Goal: Task Accomplishment & Management: Manage account settings

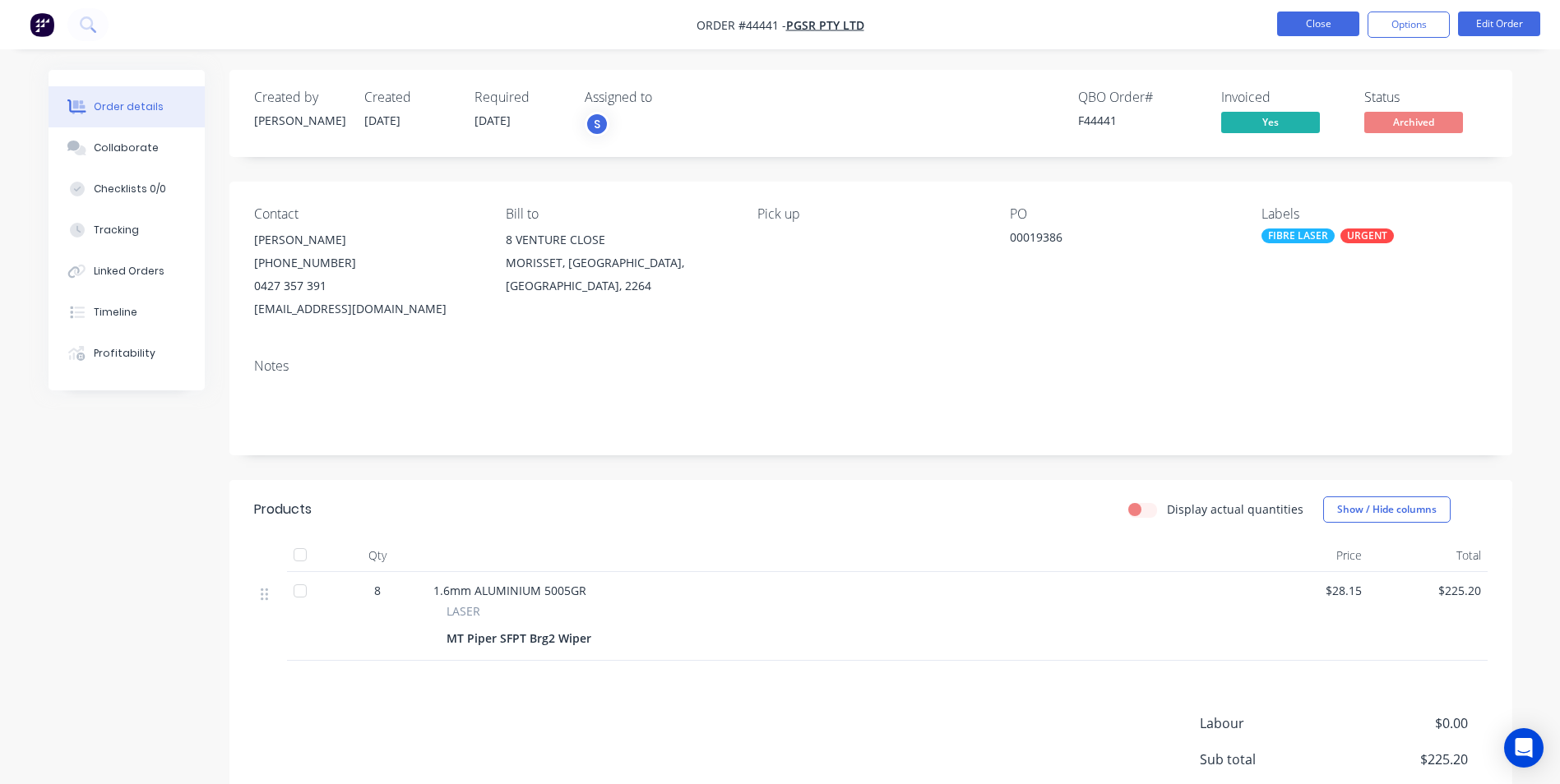
click at [1355, 21] on button "Close" at bounding box center [1318, 24] width 82 height 25
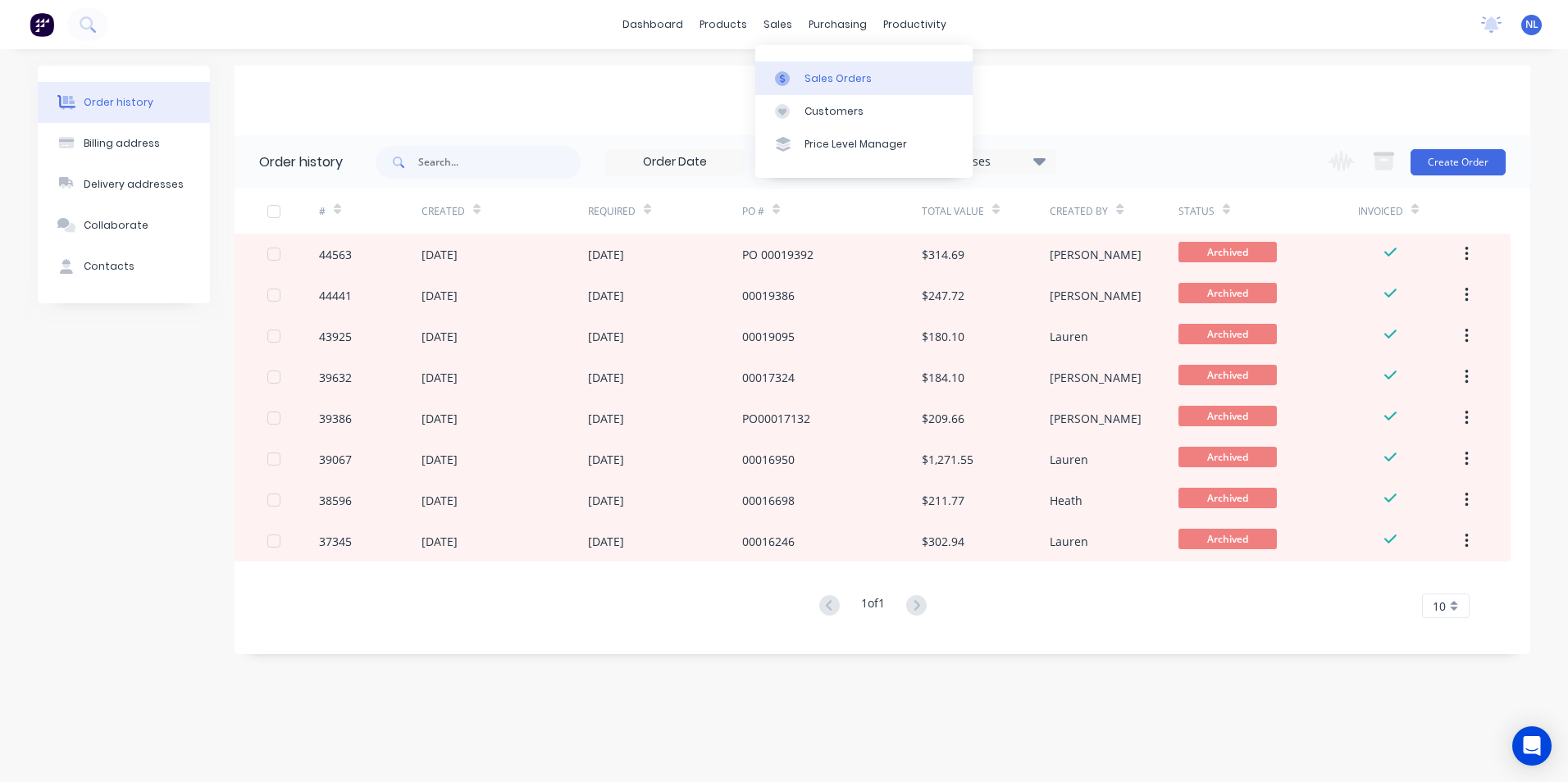
click at [804, 68] on link "Sales Orders" at bounding box center [864, 78] width 218 height 33
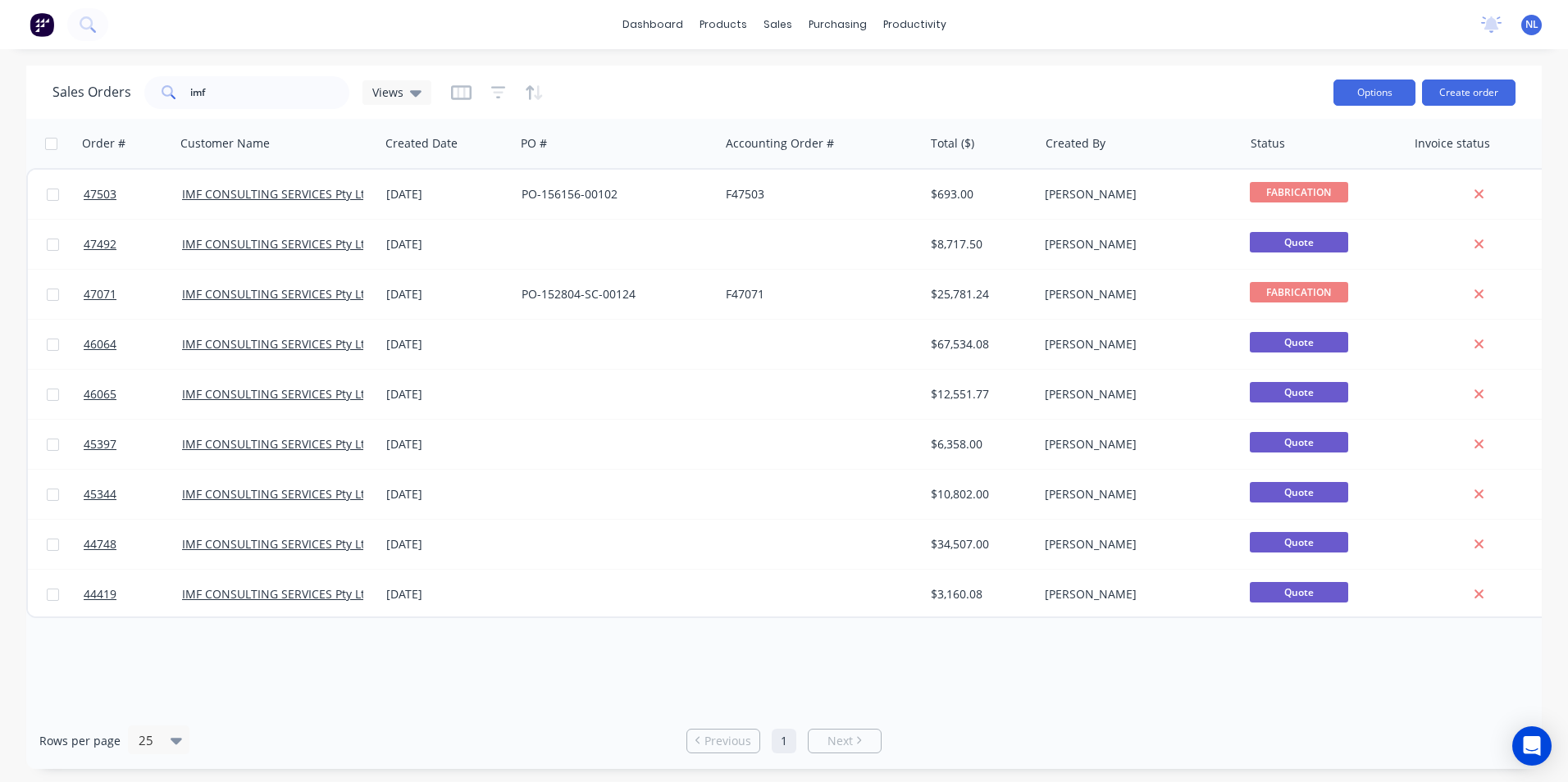
click at [1386, 99] on button "Options" at bounding box center [1375, 92] width 82 height 26
click at [1079, 73] on div "Sales Orders imf Views" at bounding box center [686, 93] width 1268 height 40
click at [399, 80] on div "Views" at bounding box center [397, 93] width 69 height 25
drag, startPoint x: 699, startPoint y: 80, endPoint x: 779, endPoint y: 74, distance: 80.2
click at [704, 80] on div "Sales Orders imf Views" at bounding box center [686, 93] width 1268 height 40
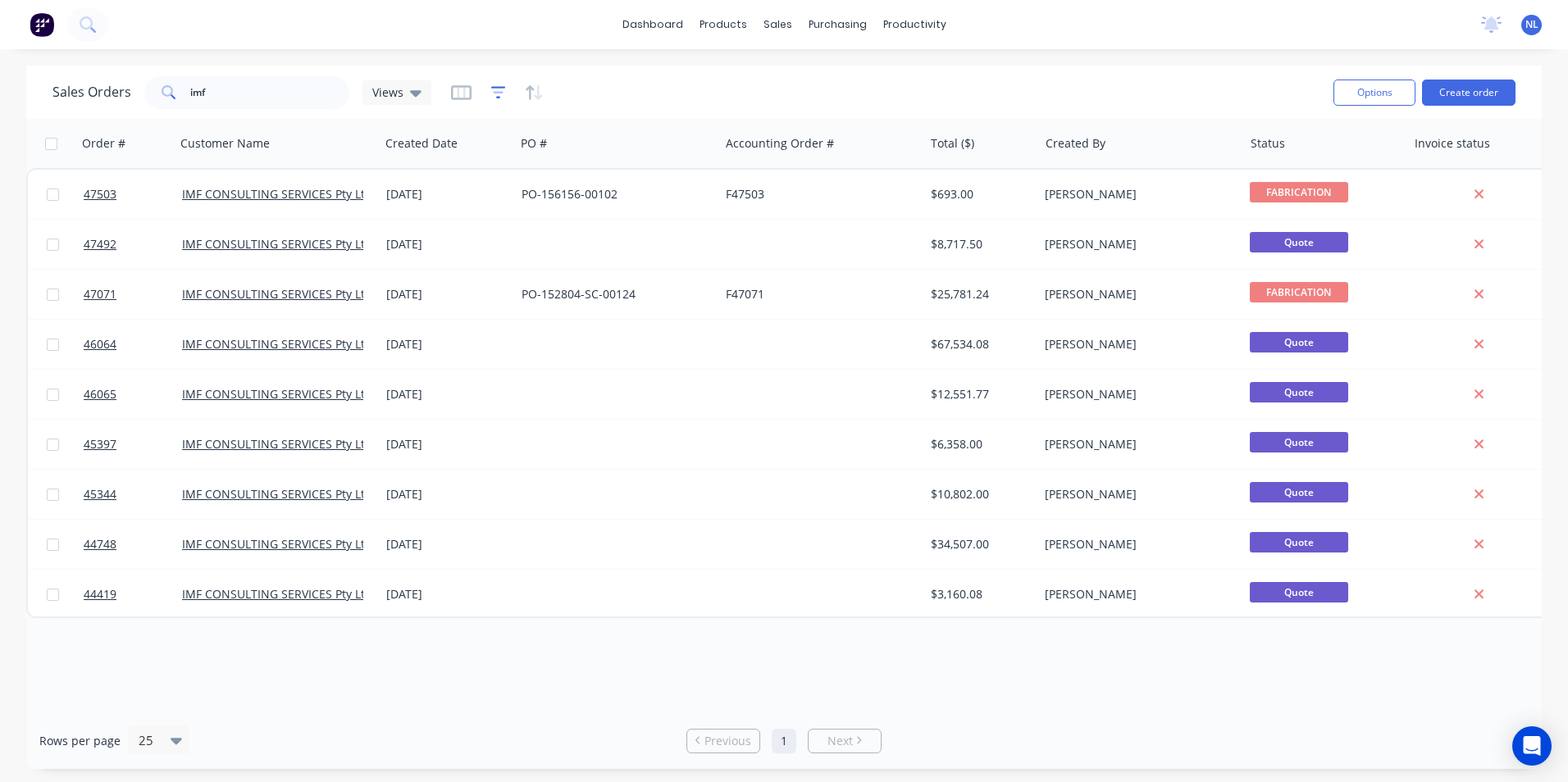
click at [499, 95] on icon "button" at bounding box center [498, 93] width 15 height 17
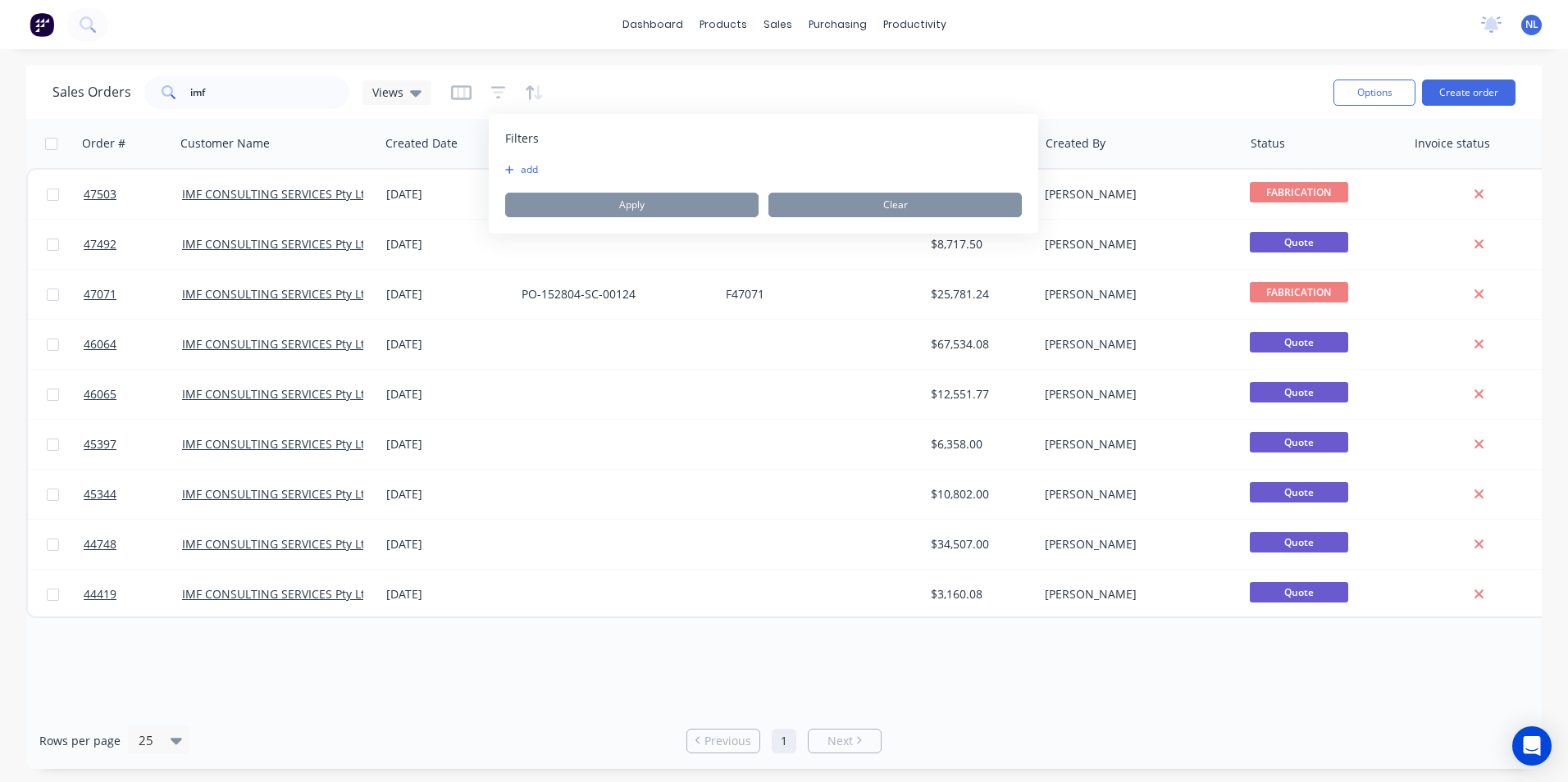
click at [529, 105] on button "button" at bounding box center [534, 92] width 19 height 26
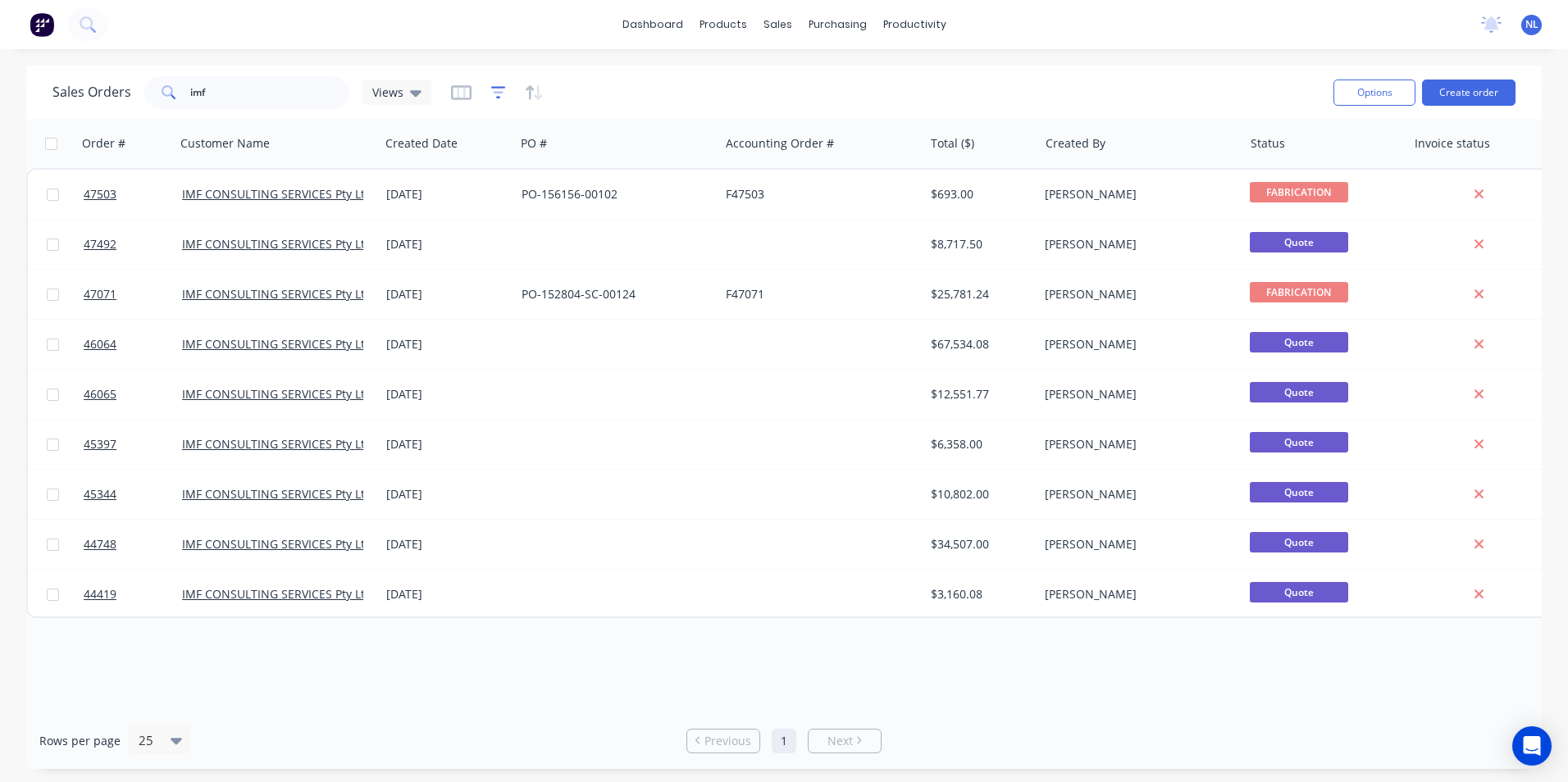
click at [491, 100] on icon "button" at bounding box center [498, 93] width 15 height 17
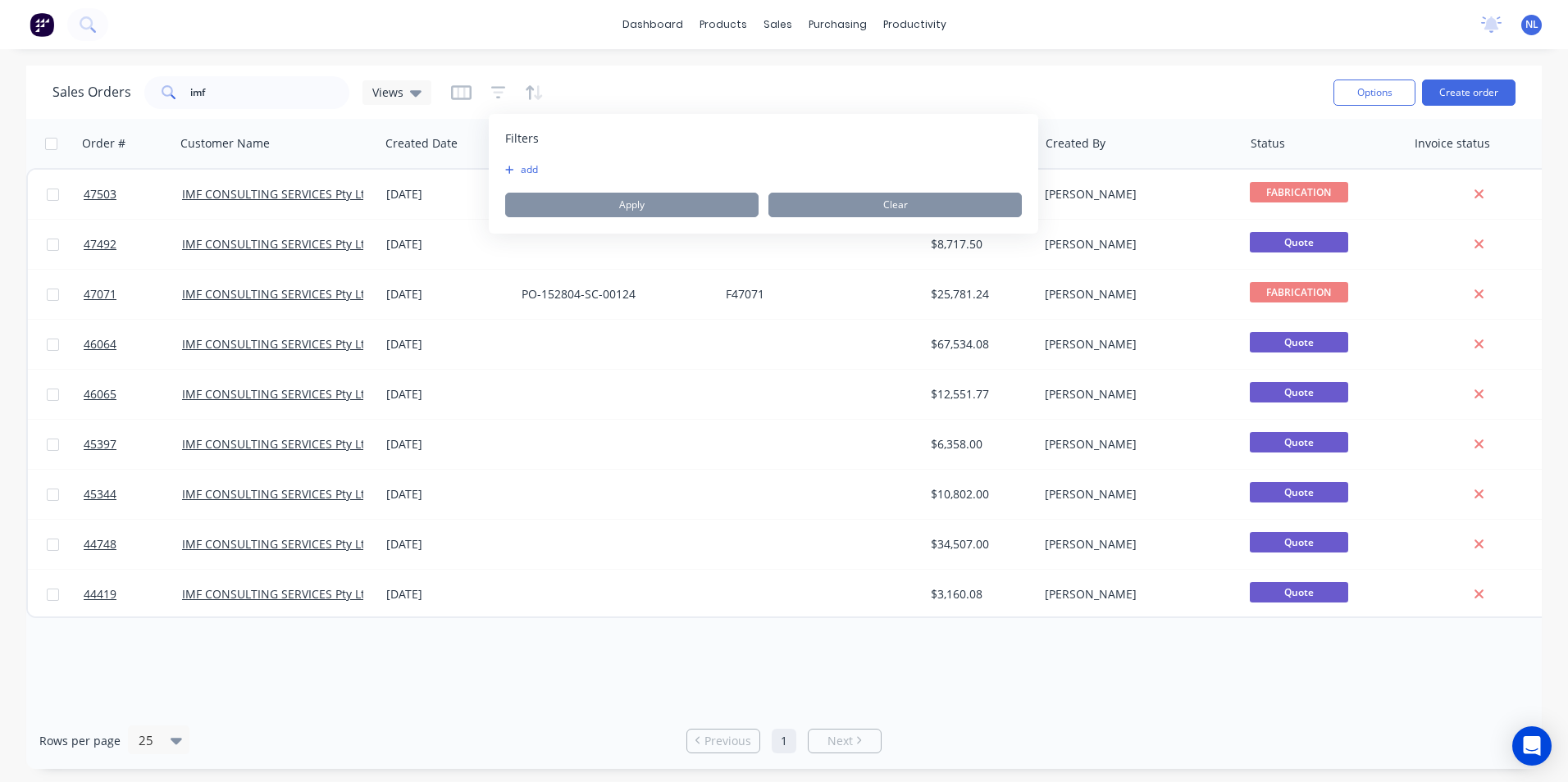
click at [507, 165] on icon "button" at bounding box center [509, 170] width 9 height 10
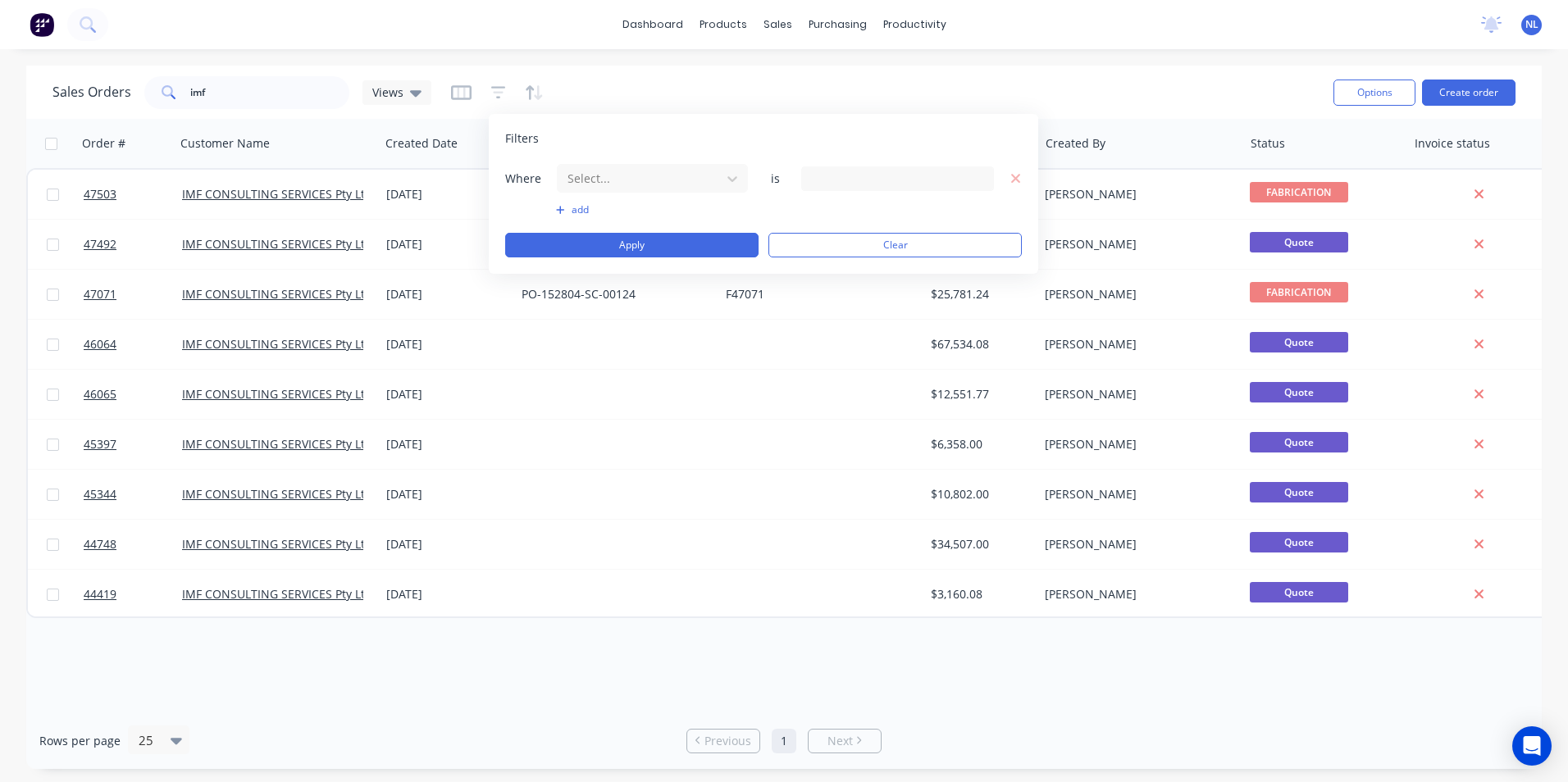
click at [784, 181] on span "is" at bounding box center [774, 179] width 33 height 17
click at [791, 180] on div "Where Select... is" at bounding box center [764, 178] width 517 height 30
click at [807, 177] on div at bounding box center [897, 179] width 193 height 25
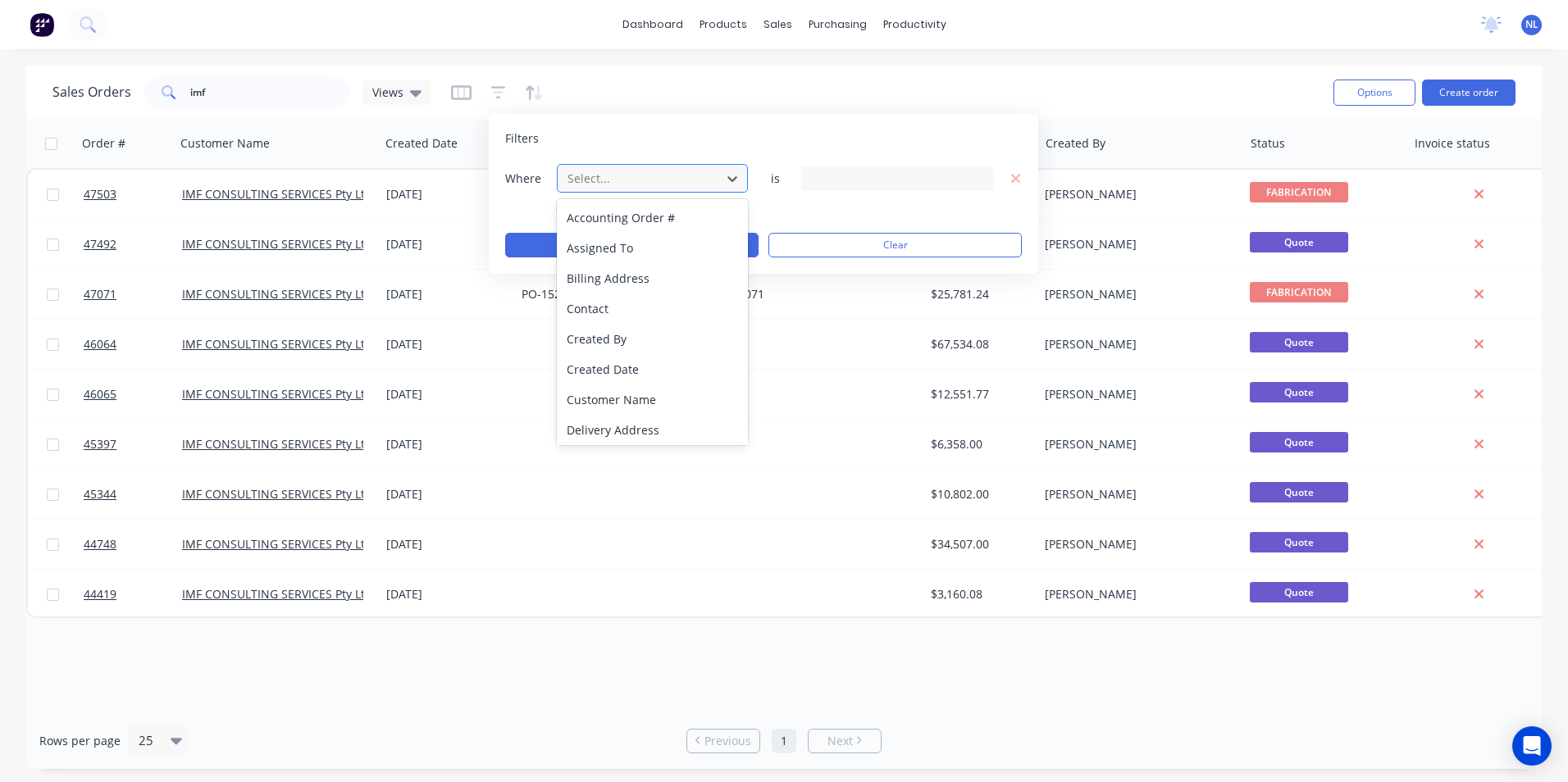
click at [709, 169] on div at bounding box center [639, 178] width 147 height 21
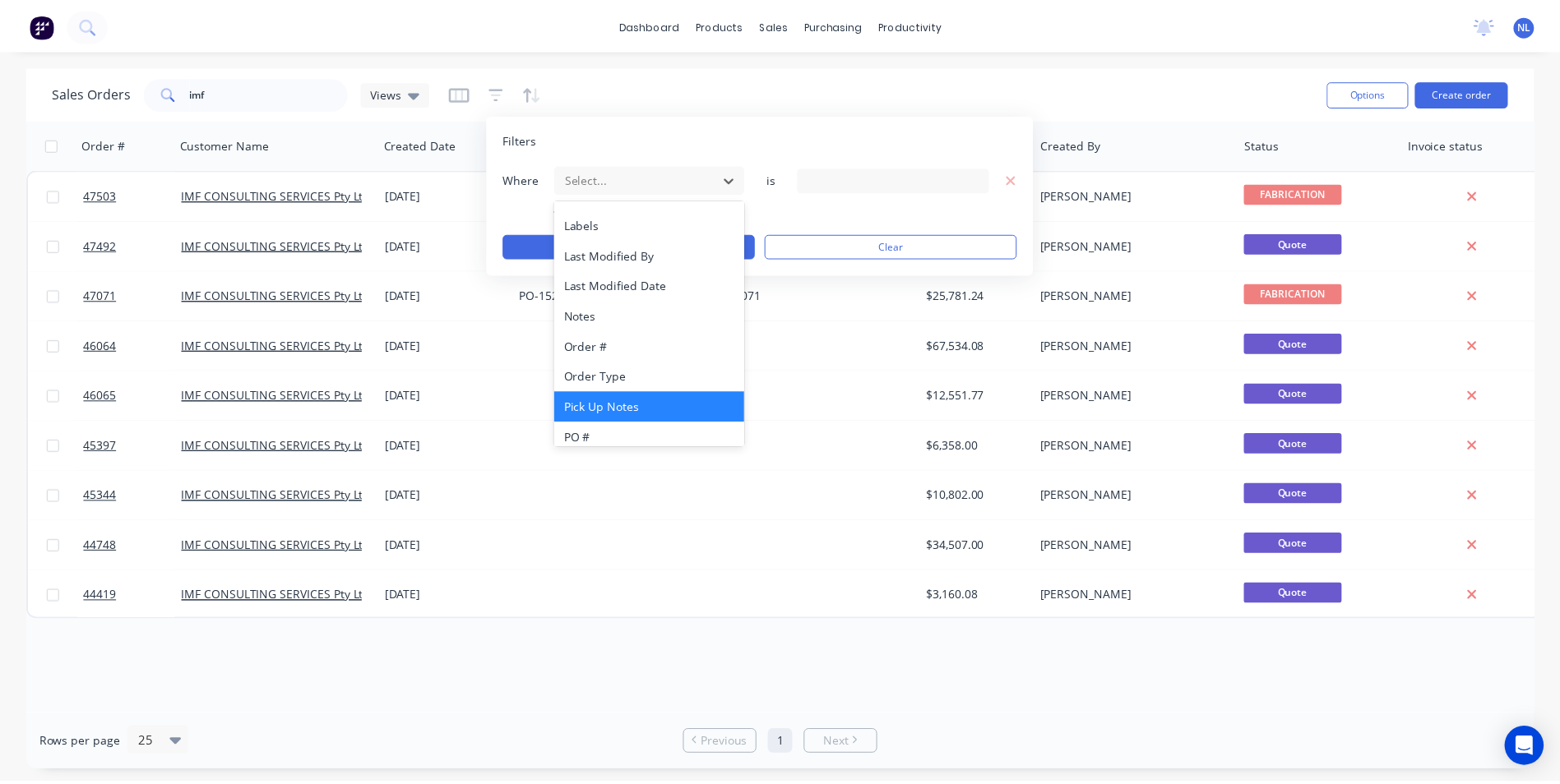
scroll to position [399, 0]
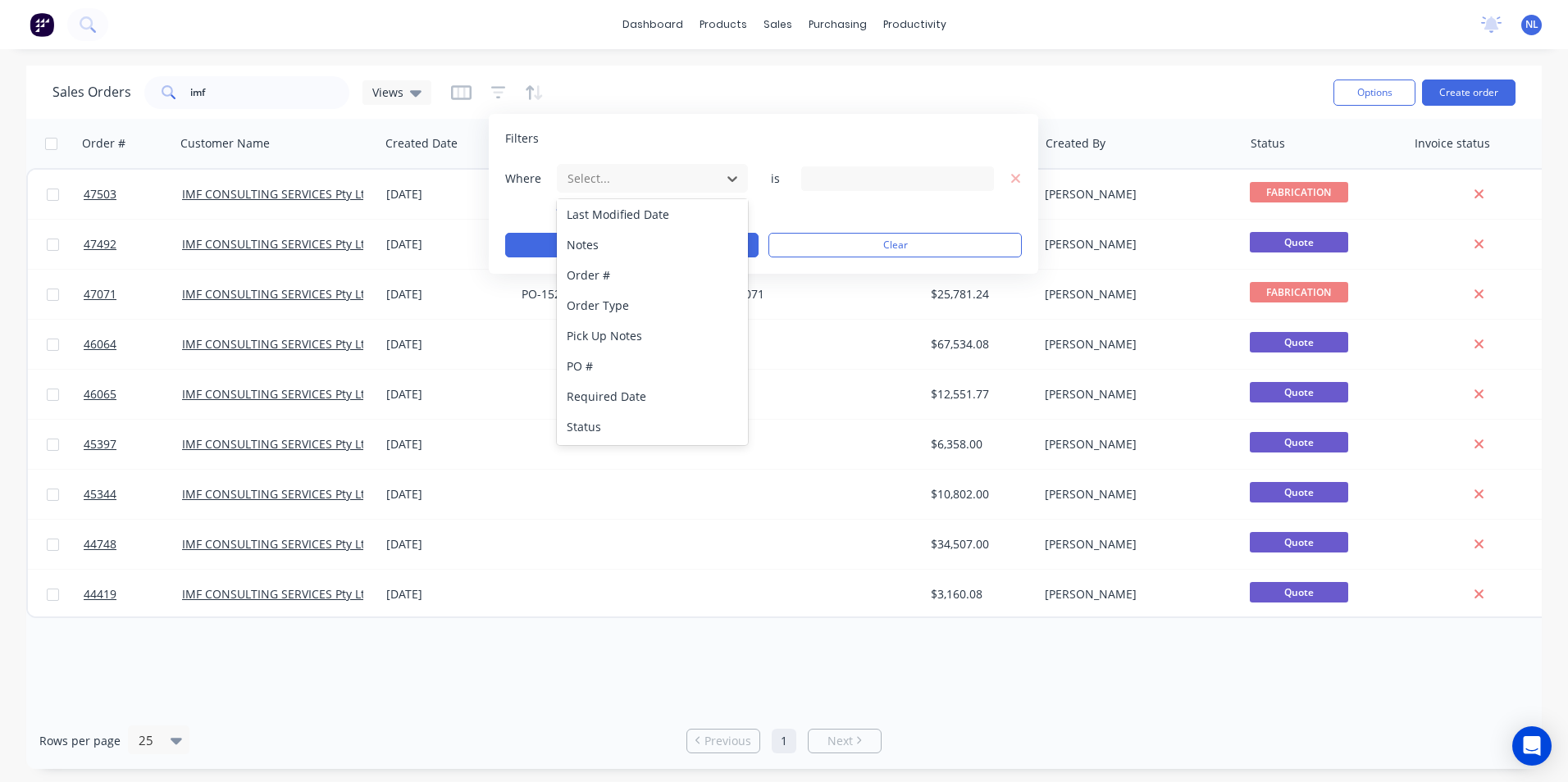
click at [613, 419] on div "Status" at bounding box center [652, 427] width 191 height 30
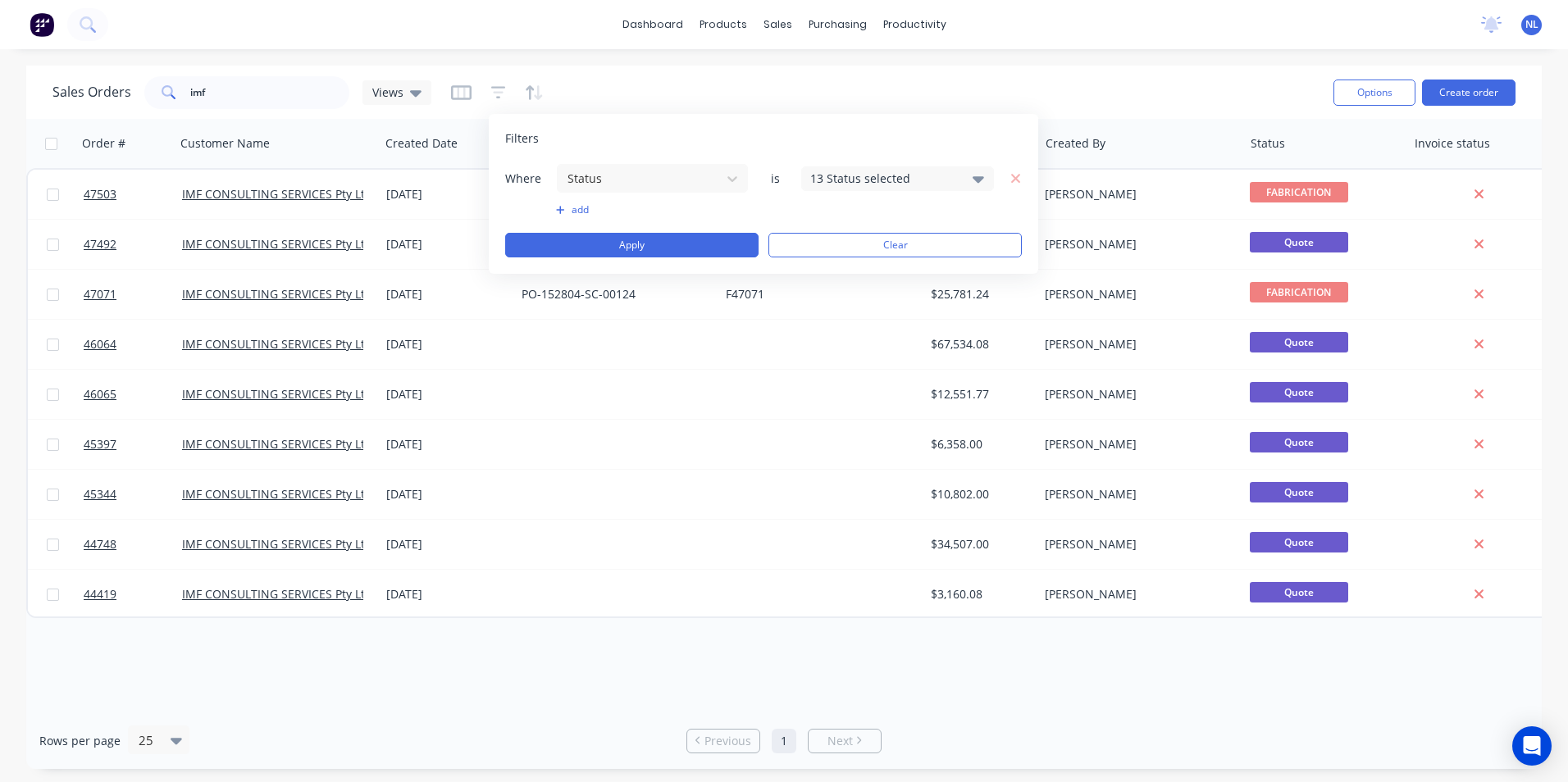
click at [939, 173] on div "13 Status selected" at bounding box center [884, 178] width 148 height 18
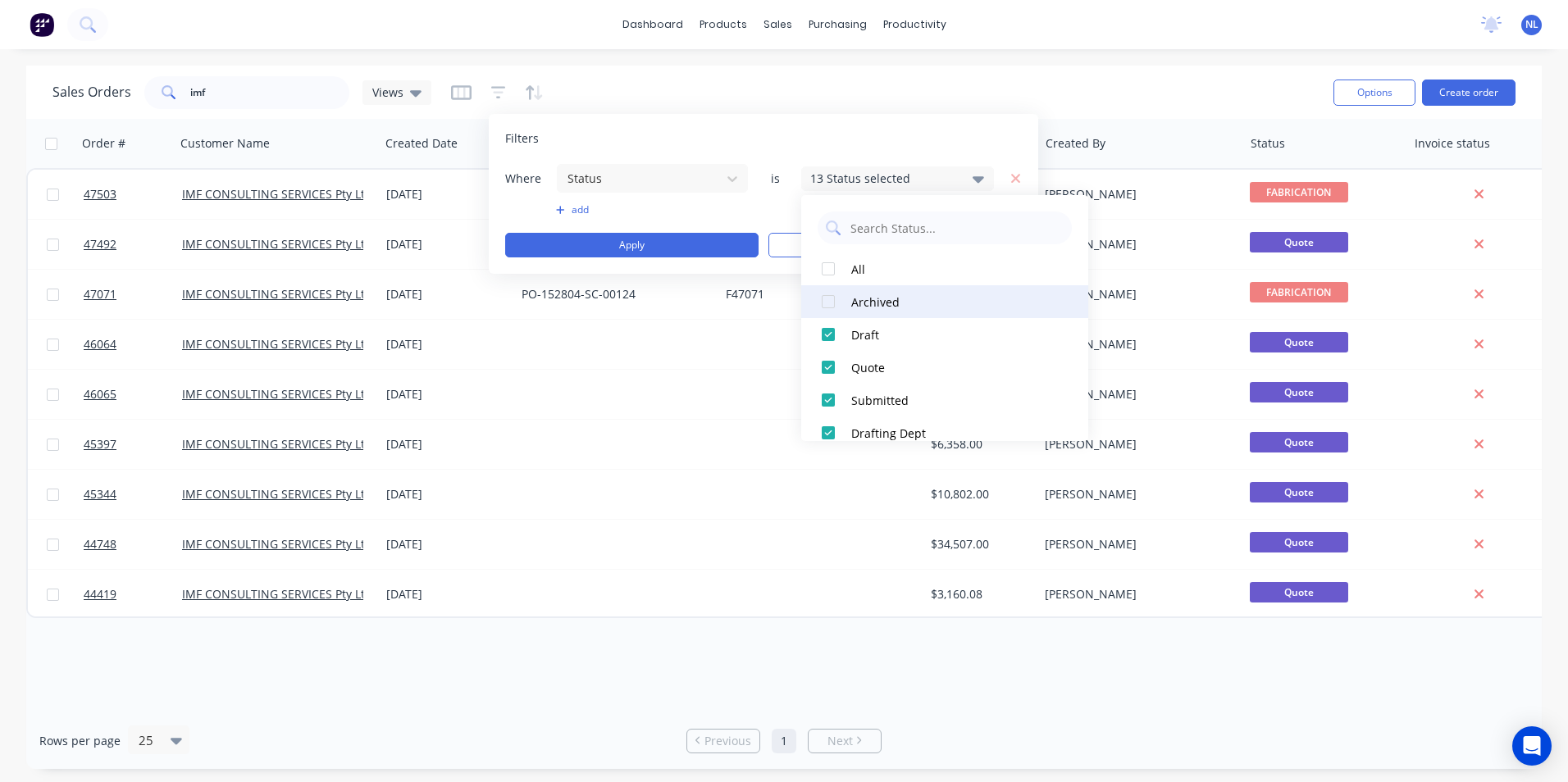
click at [888, 307] on div "Archived" at bounding box center [949, 302] width 197 height 18
click at [745, 127] on div "Filters Where Status is 14 Status selected add Apply Clear" at bounding box center [763, 194] width 549 height 160
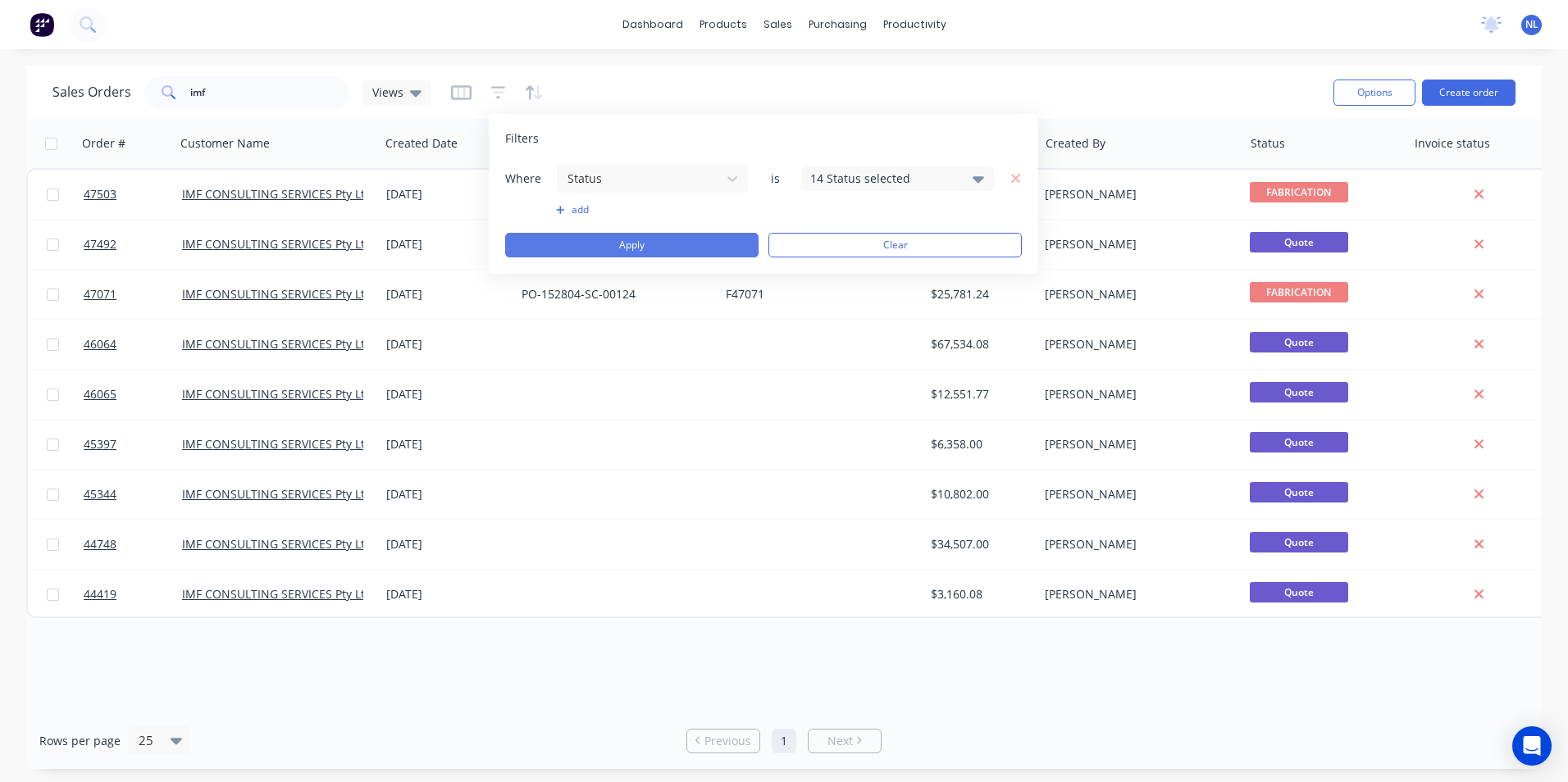
click at [701, 247] on button "Apply" at bounding box center [632, 245] width 253 height 25
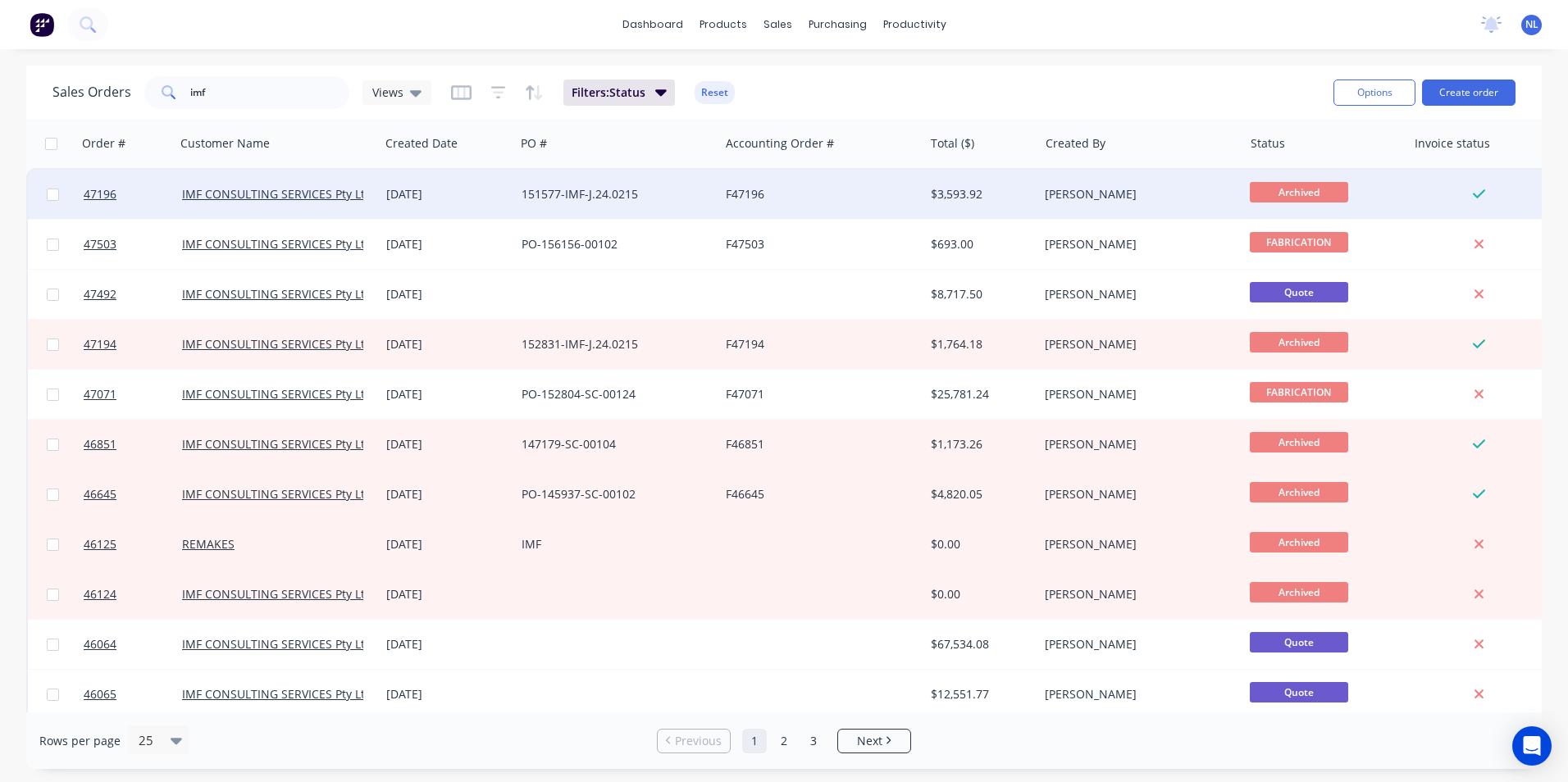
click at [1125, 189] on div "[PERSON_NAME]" at bounding box center [1135, 194] width 182 height 17
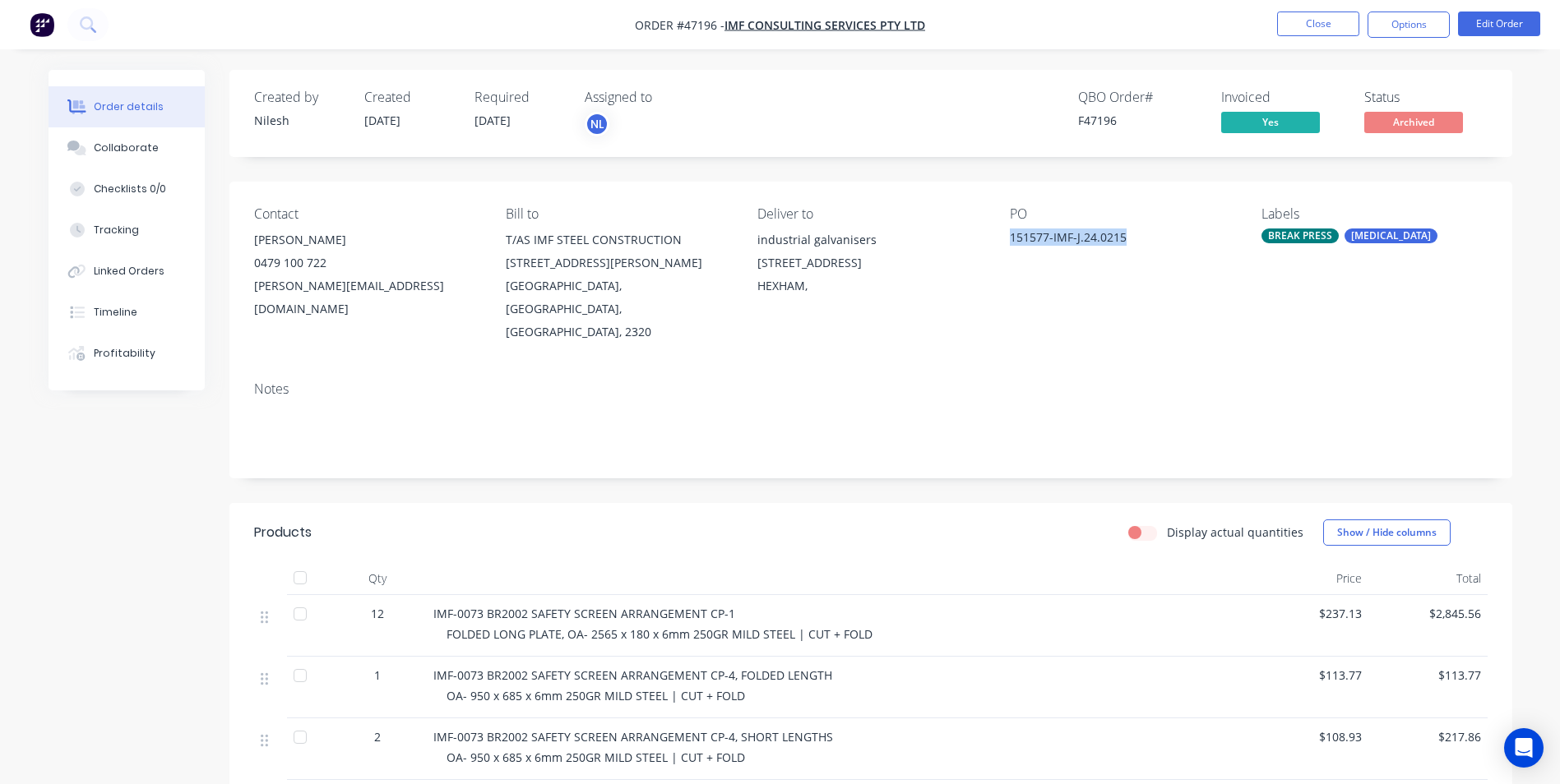
drag, startPoint x: 1131, startPoint y: 237, endPoint x: 1007, endPoint y: 237, distance: 124.0
click at [1007, 237] on div "Contact [PERSON_NAME] [PHONE_NUMBER] [PERSON_NAME][EMAIL_ADDRESS][DOMAIN_NAME] …" at bounding box center [870, 274] width 1283 height 186
drag, startPoint x: 1007, startPoint y: 237, endPoint x: 873, endPoint y: 253, distance: 135.0
click at [888, 244] on div "industrial galvanisers [STREET_ADDRESS]" at bounding box center [870, 251] width 226 height 46
drag, startPoint x: 1134, startPoint y: 236, endPoint x: 1002, endPoint y: 236, distance: 132.0
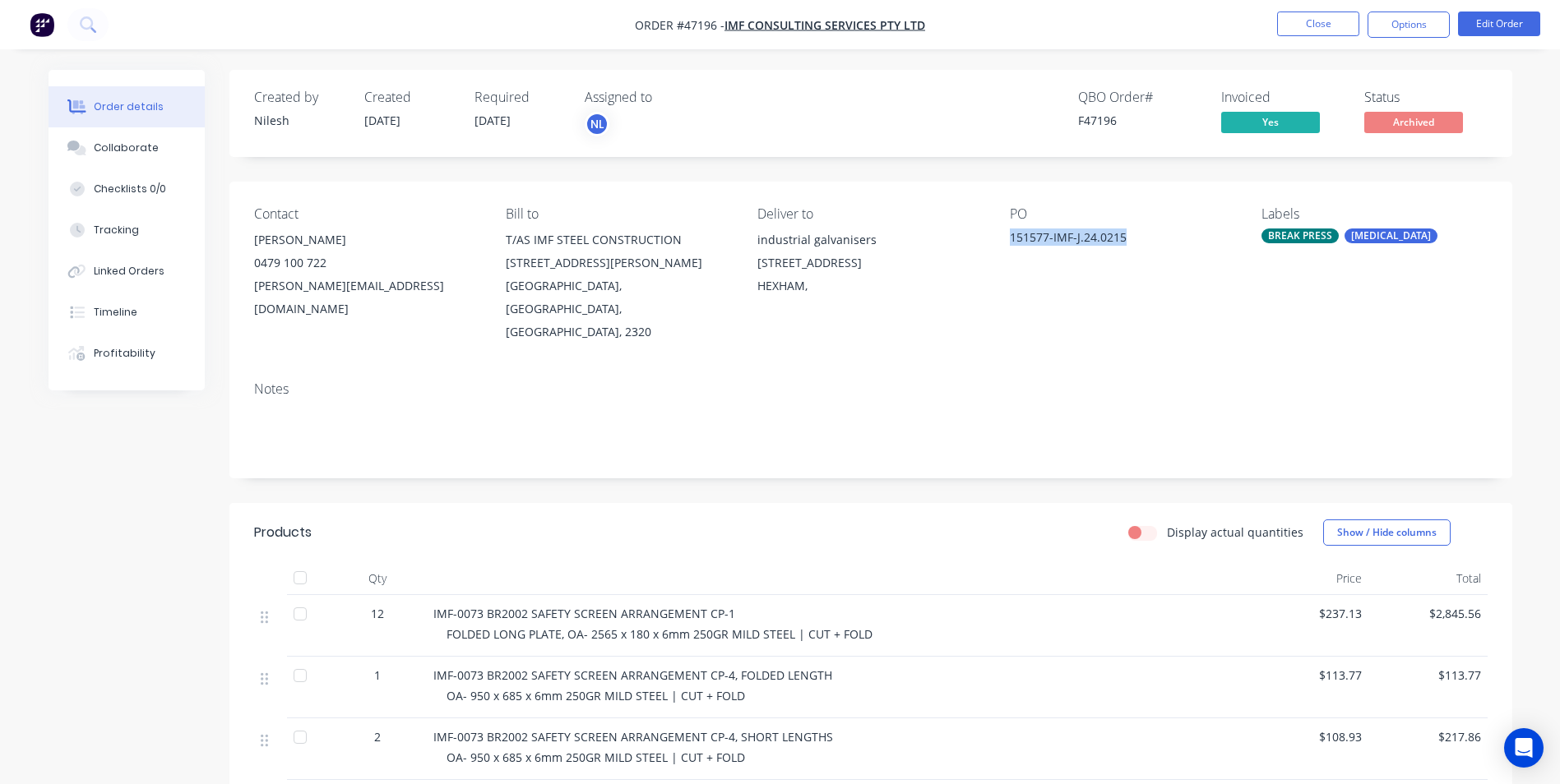
click at [1002, 236] on div "Contact [PERSON_NAME] [PHONE_NUMBER] [PERSON_NAME][EMAIL_ADDRESS][DOMAIN_NAME] …" at bounding box center [870, 274] width 1283 height 186
drag, startPoint x: 1002, startPoint y: 236, endPoint x: 1053, endPoint y: 272, distance: 62.4
click at [1053, 272] on div "PO 151577-IMF-J.24.0215" at bounding box center [1123, 275] width 226 height 137
click at [1401, 21] on button "Options" at bounding box center [1409, 24] width 82 height 26
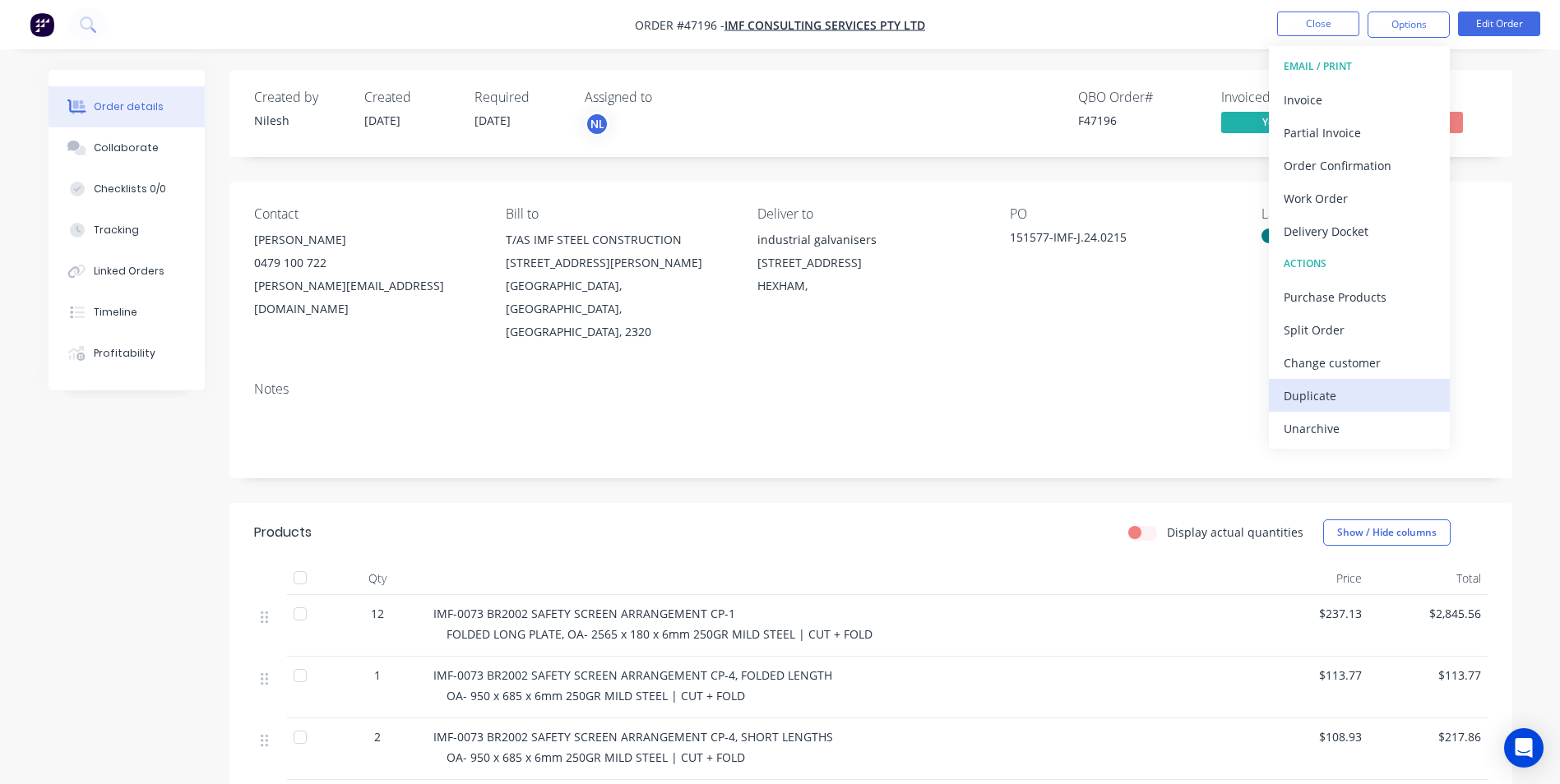
click at [1328, 389] on div "Duplicate" at bounding box center [1359, 395] width 151 height 24
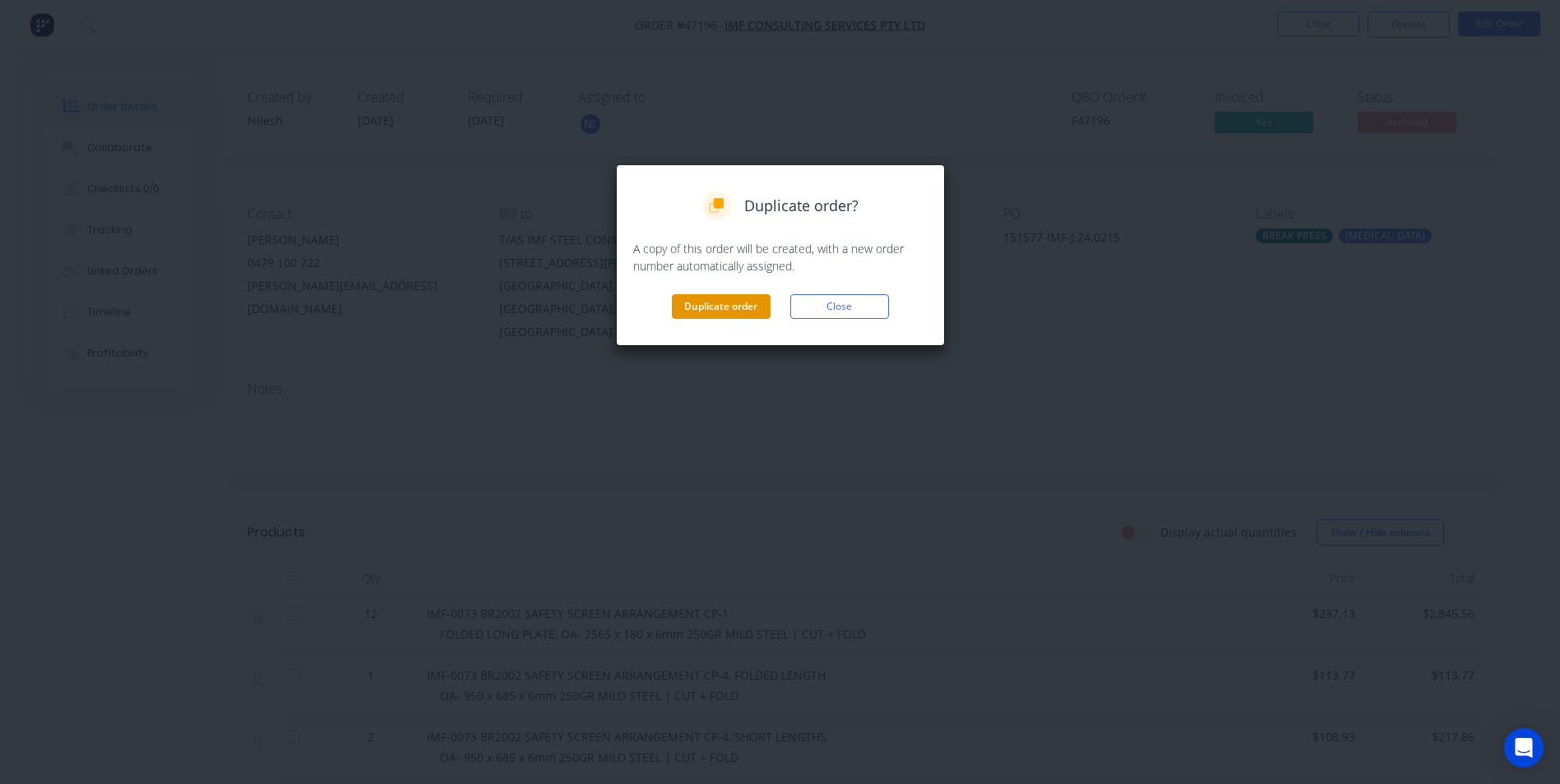
click at [741, 298] on button "Duplicate order" at bounding box center [721, 307] width 99 height 25
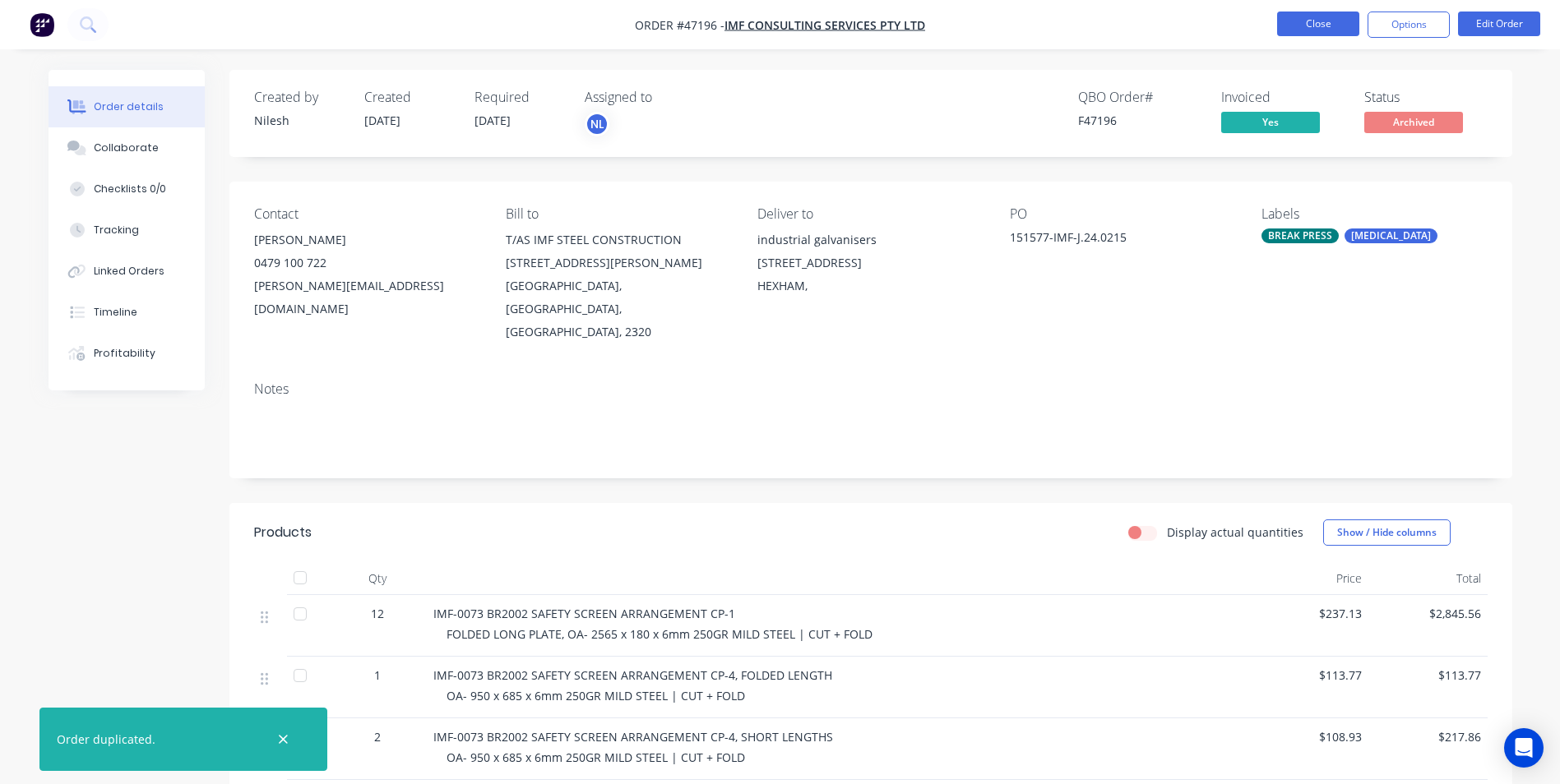
click at [1312, 24] on button "Close" at bounding box center [1318, 24] width 82 height 25
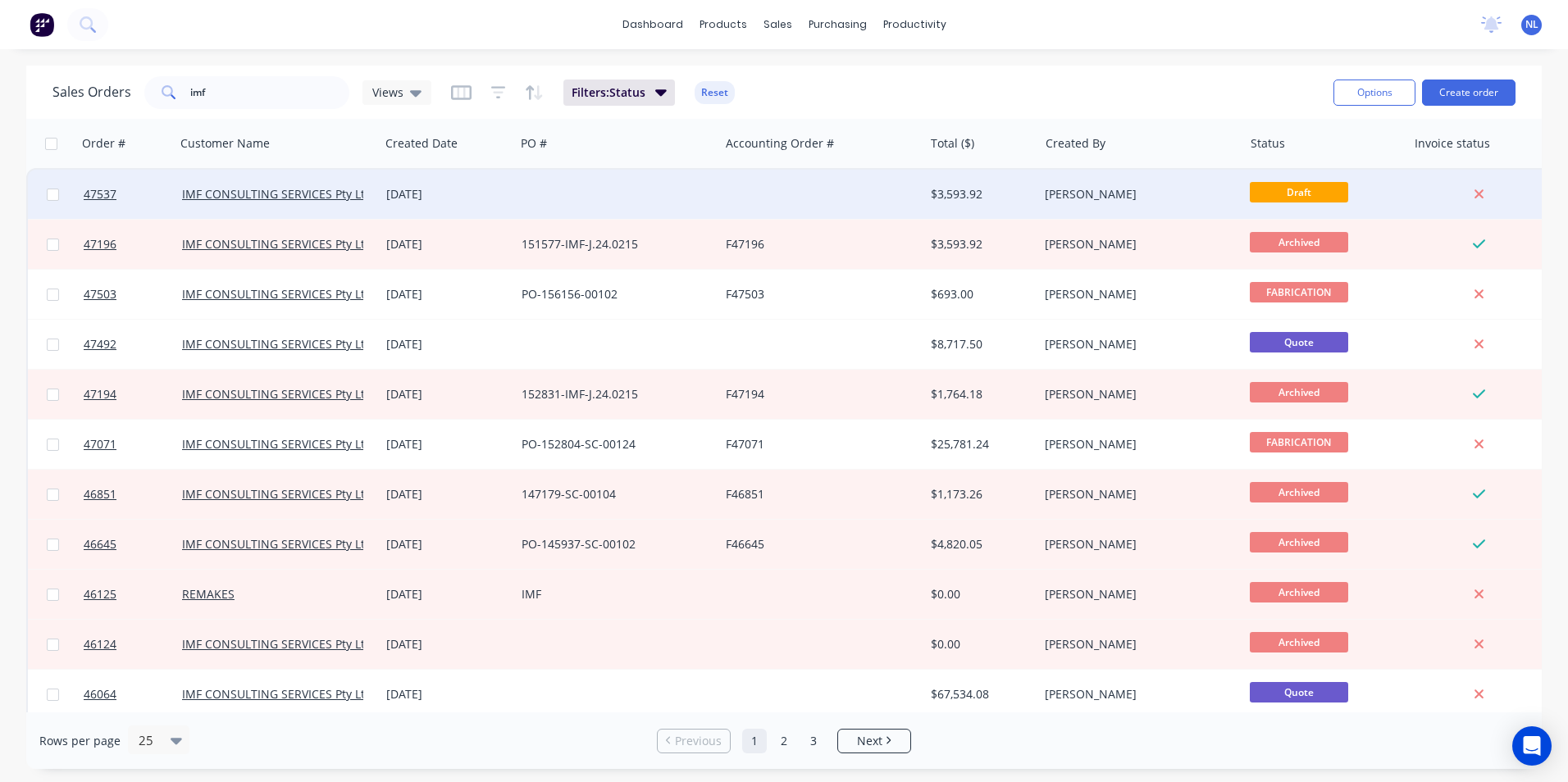
click at [1016, 198] on div "$3,593.92" at bounding box center [979, 194] width 96 height 17
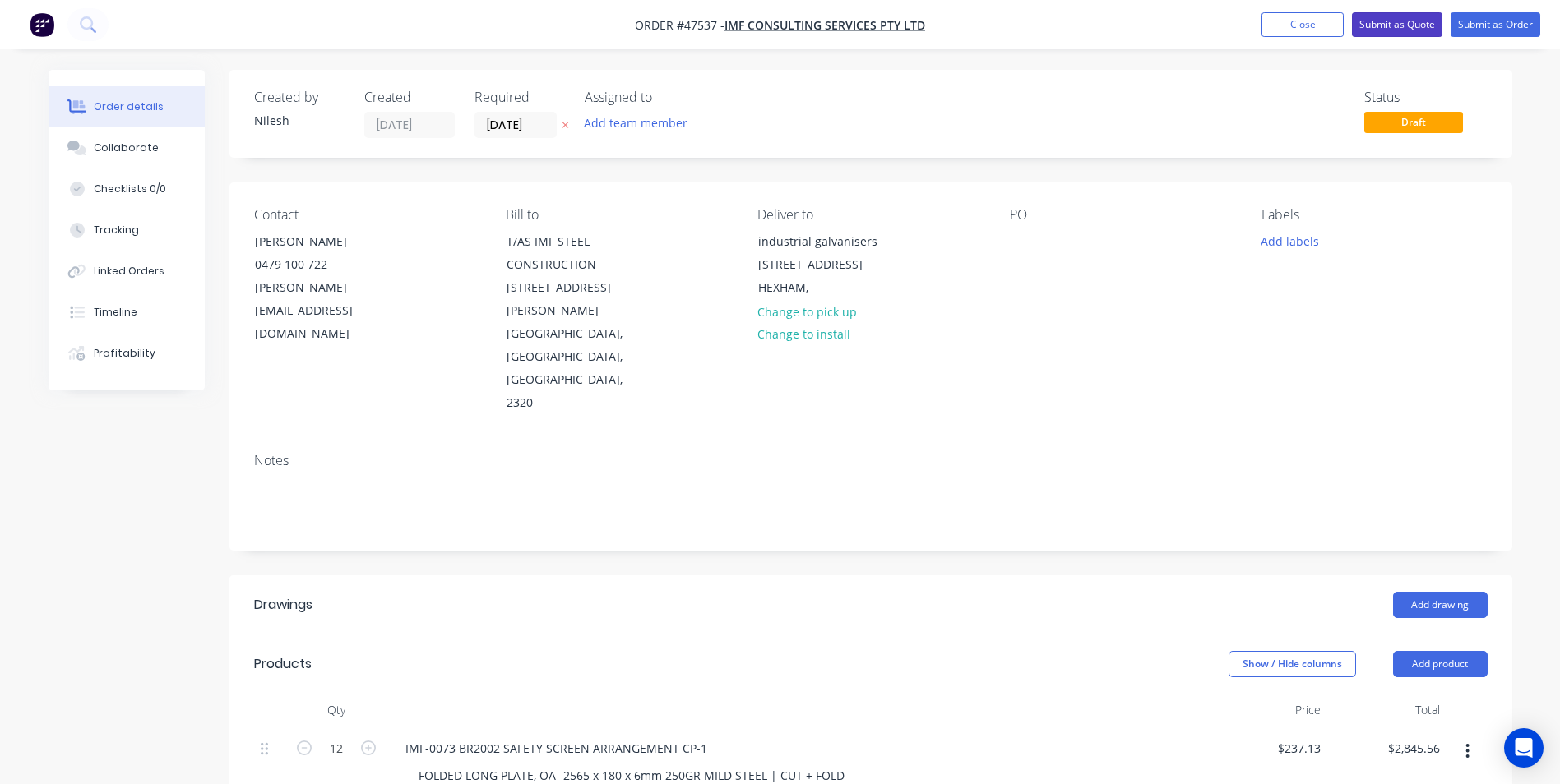
drag, startPoint x: 1415, startPoint y: 19, endPoint x: 1352, endPoint y: 308, distance: 295.8
click at [1355, 277] on div "Order #47537 - IMF CONSULTING SERVICES Pty Ltd Add product Close Submit as Quot…" at bounding box center [780, 690] width 1560 height 1380
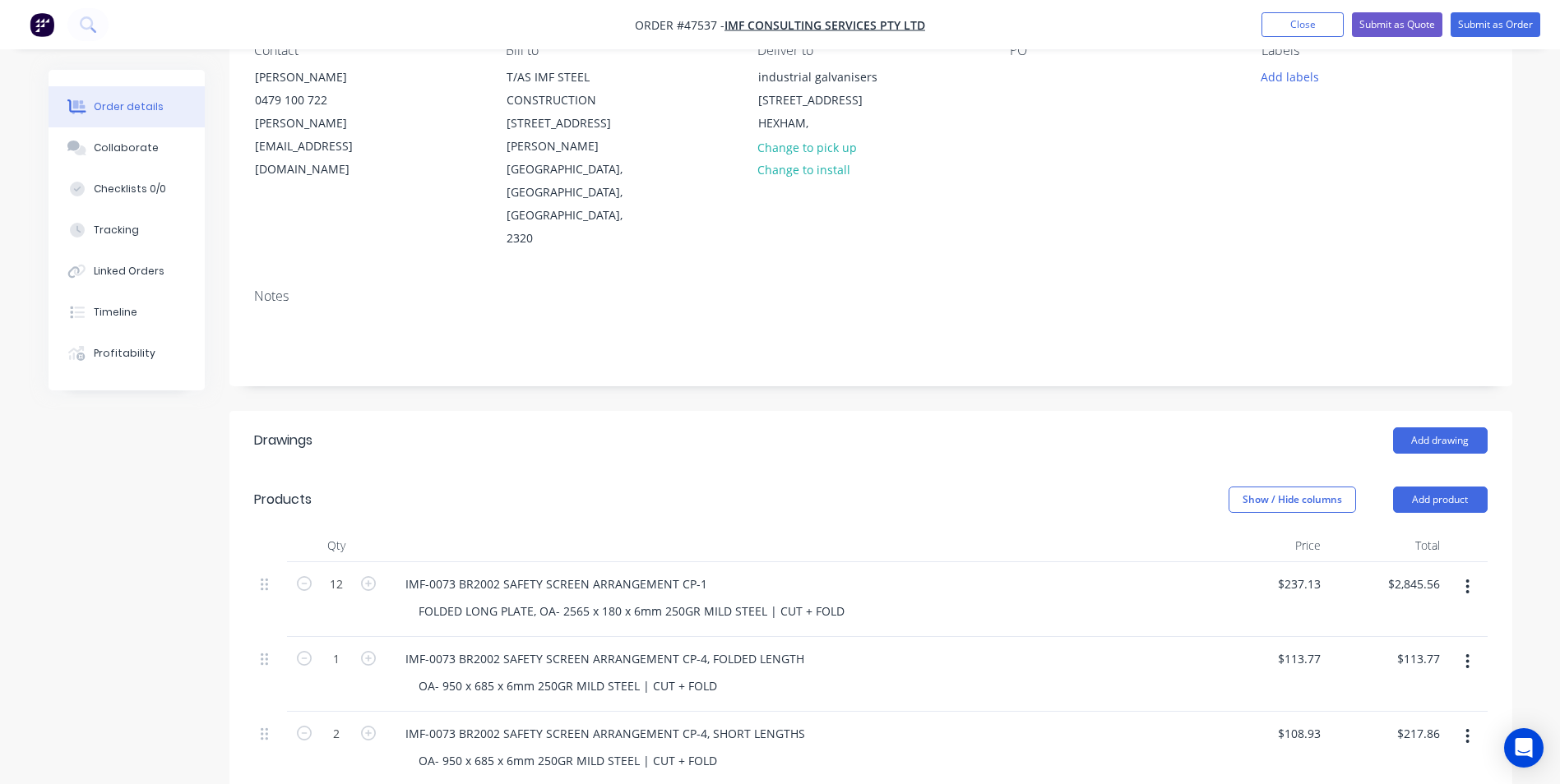
click at [1464, 722] on button "button" at bounding box center [1467, 736] width 38 height 29
drag, startPoint x: 1405, startPoint y: 722, endPoint x: 1287, endPoint y: 709, distance: 118.7
click at [1306, 712] on div "2 IMF-0073 BR2002 SAFETY SCREEN ARRANGEMENT CP-4, SHORT LENGTHS OA- 950 x 685 x…" at bounding box center [871, 750] width 1234 height 75
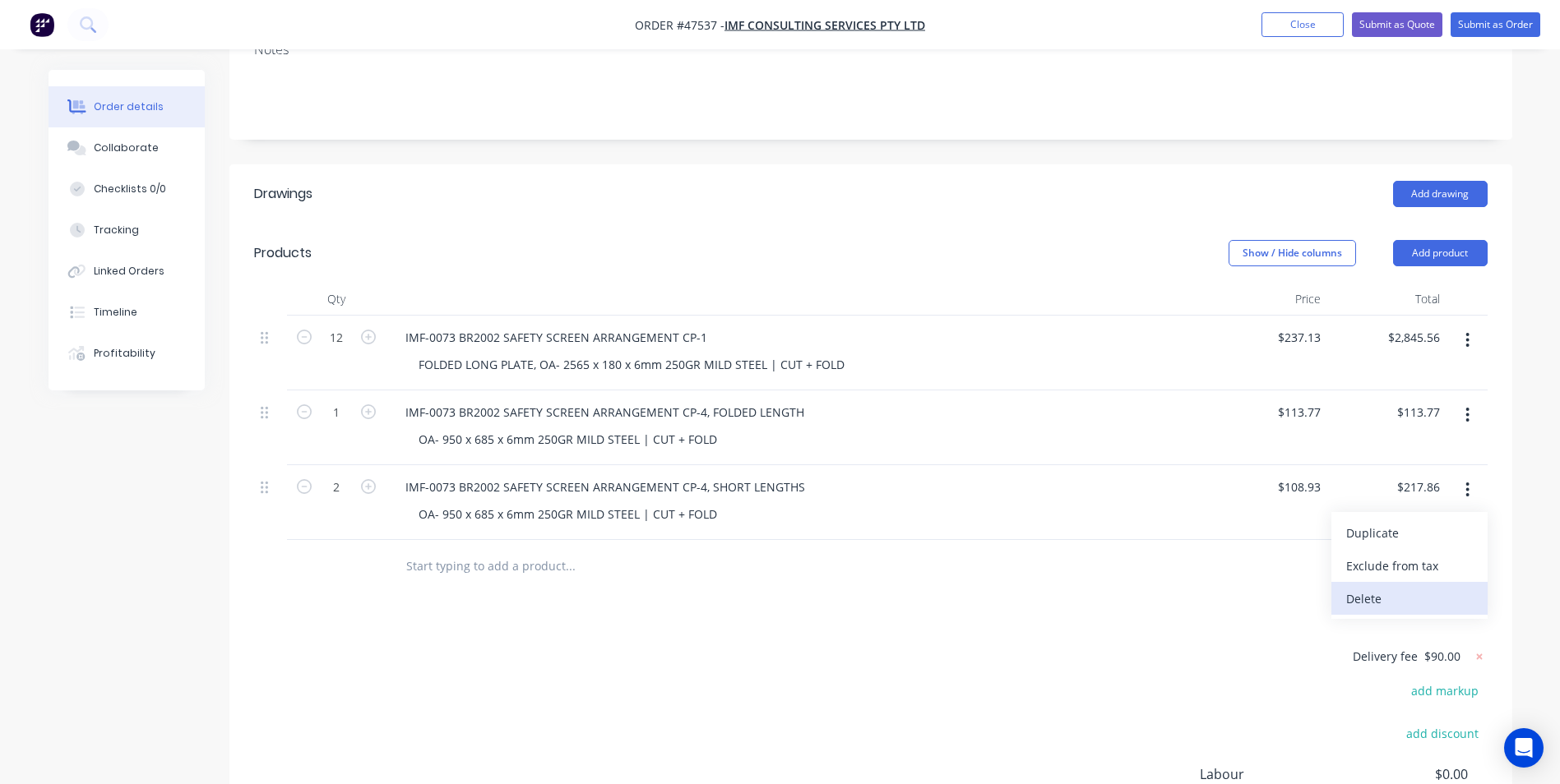
click at [1381, 587] on div "Delete" at bounding box center [1409, 598] width 126 height 24
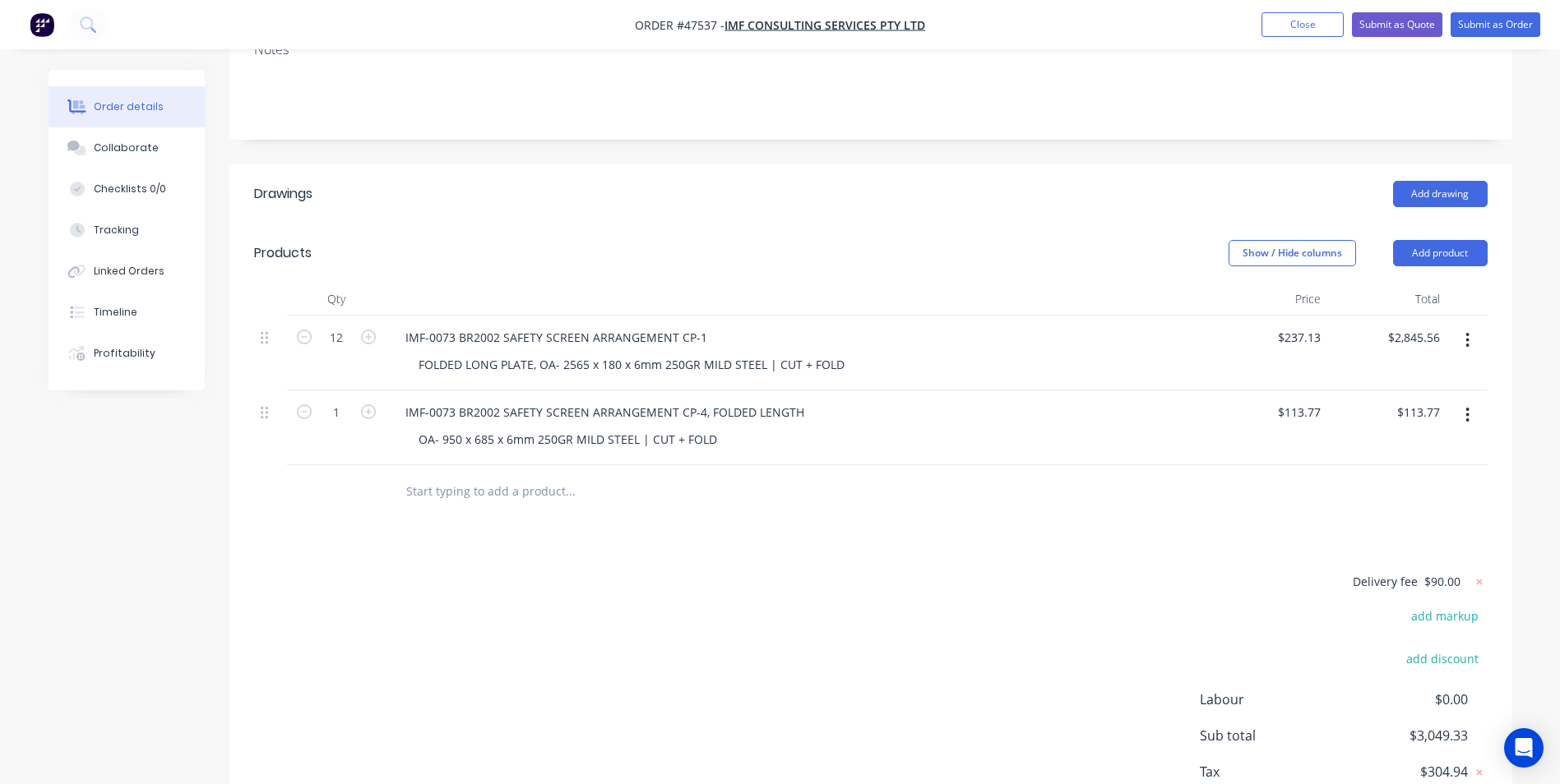
click at [1463, 400] on button "button" at bounding box center [1467, 415] width 38 height 29
click at [1389, 512] on div "Delete" at bounding box center [1409, 524] width 126 height 24
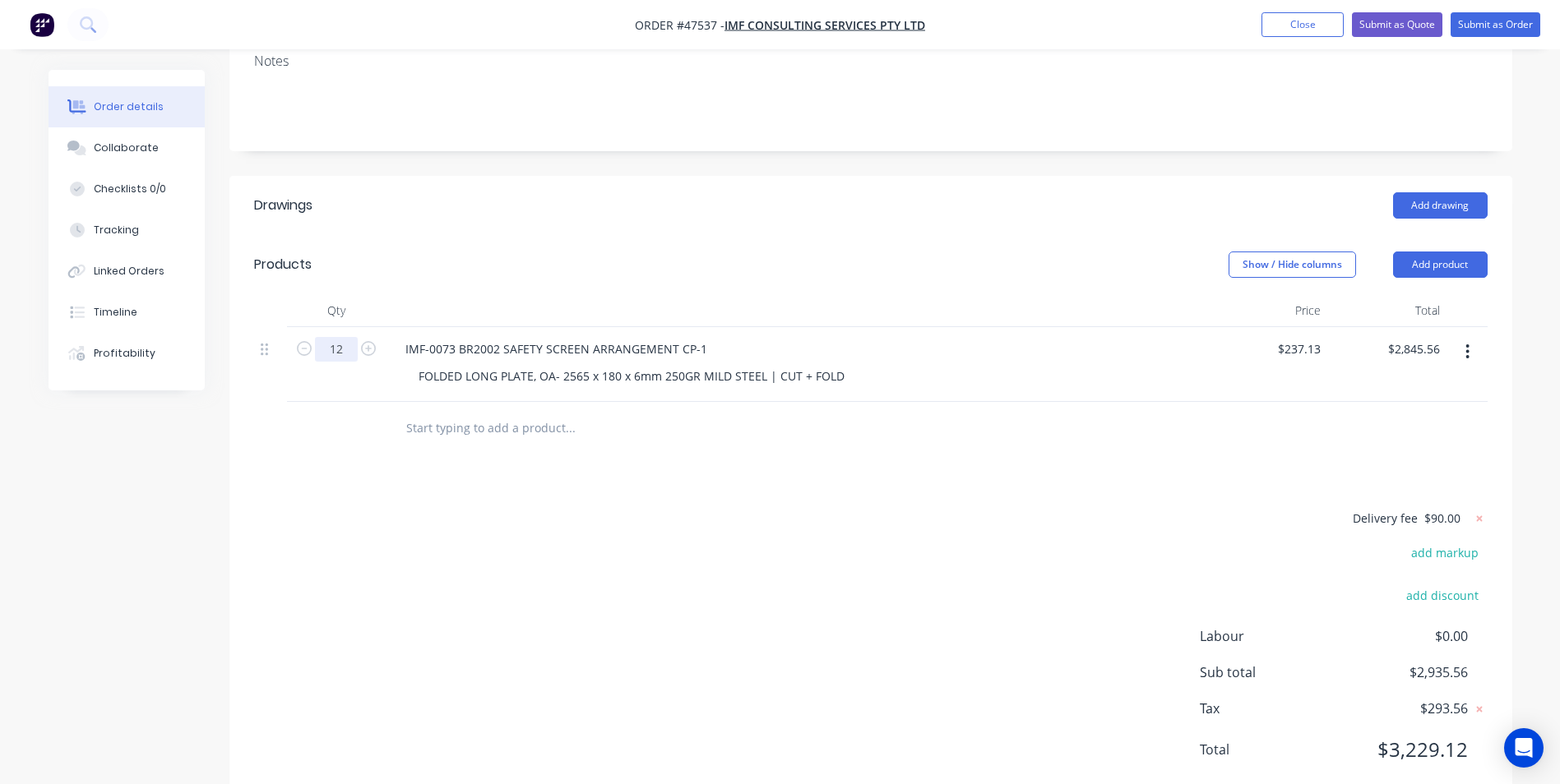
click at [351, 337] on input "12" at bounding box center [336, 349] width 43 height 25
type input "9"
type input "$2,134.17"
click at [1188, 557] on div "Delivery fee $90.00 add markup add discount Labour $0.00 Sub total $2,224.17 Ta…" at bounding box center [871, 644] width 1234 height 273
click at [835, 508] on div "Delivery fee $90.00 add markup add discount Labour $0.00 Sub total $2,224.17 Ta…" at bounding box center [871, 644] width 1234 height 273
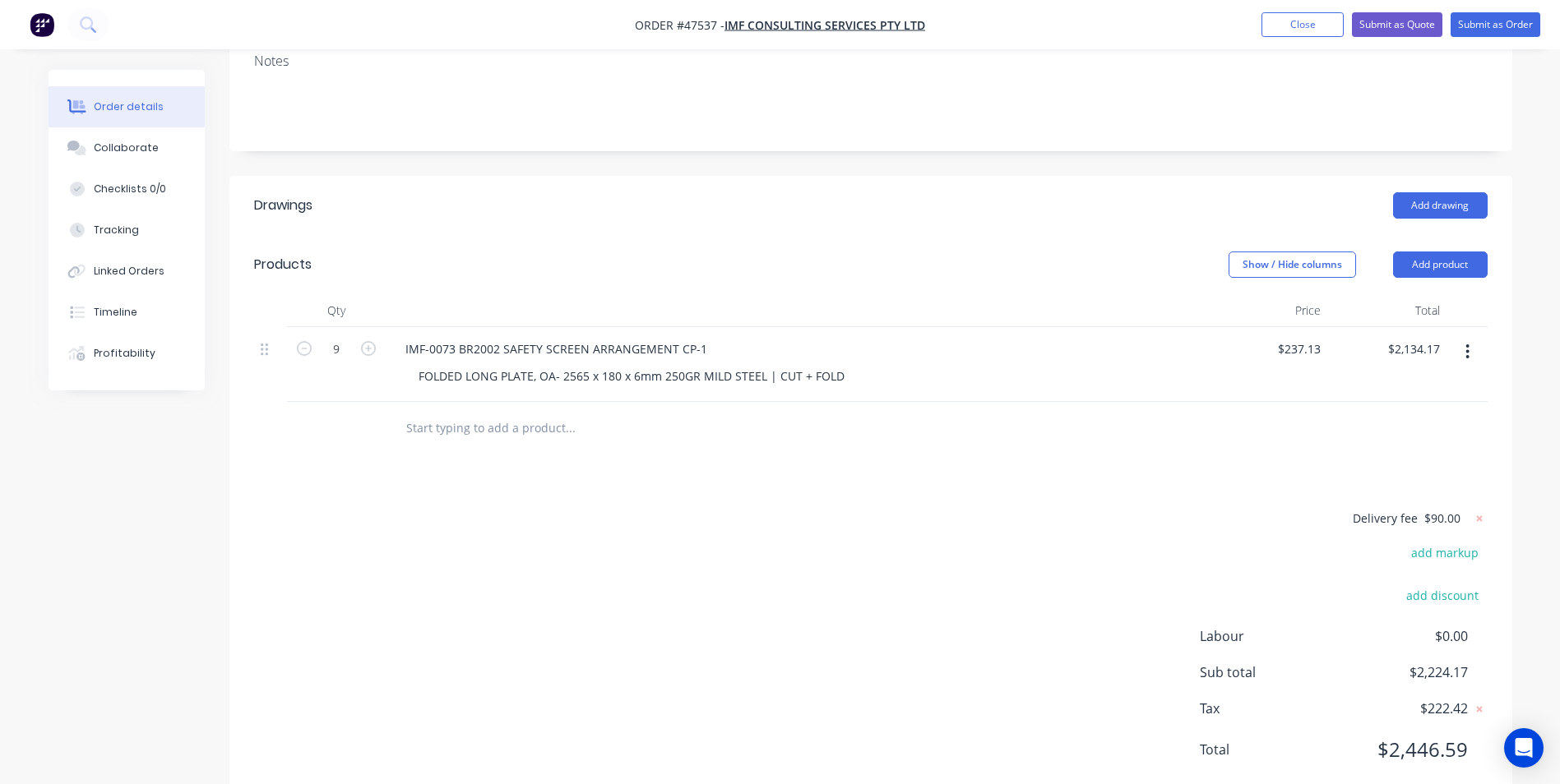
scroll to position [153, 0]
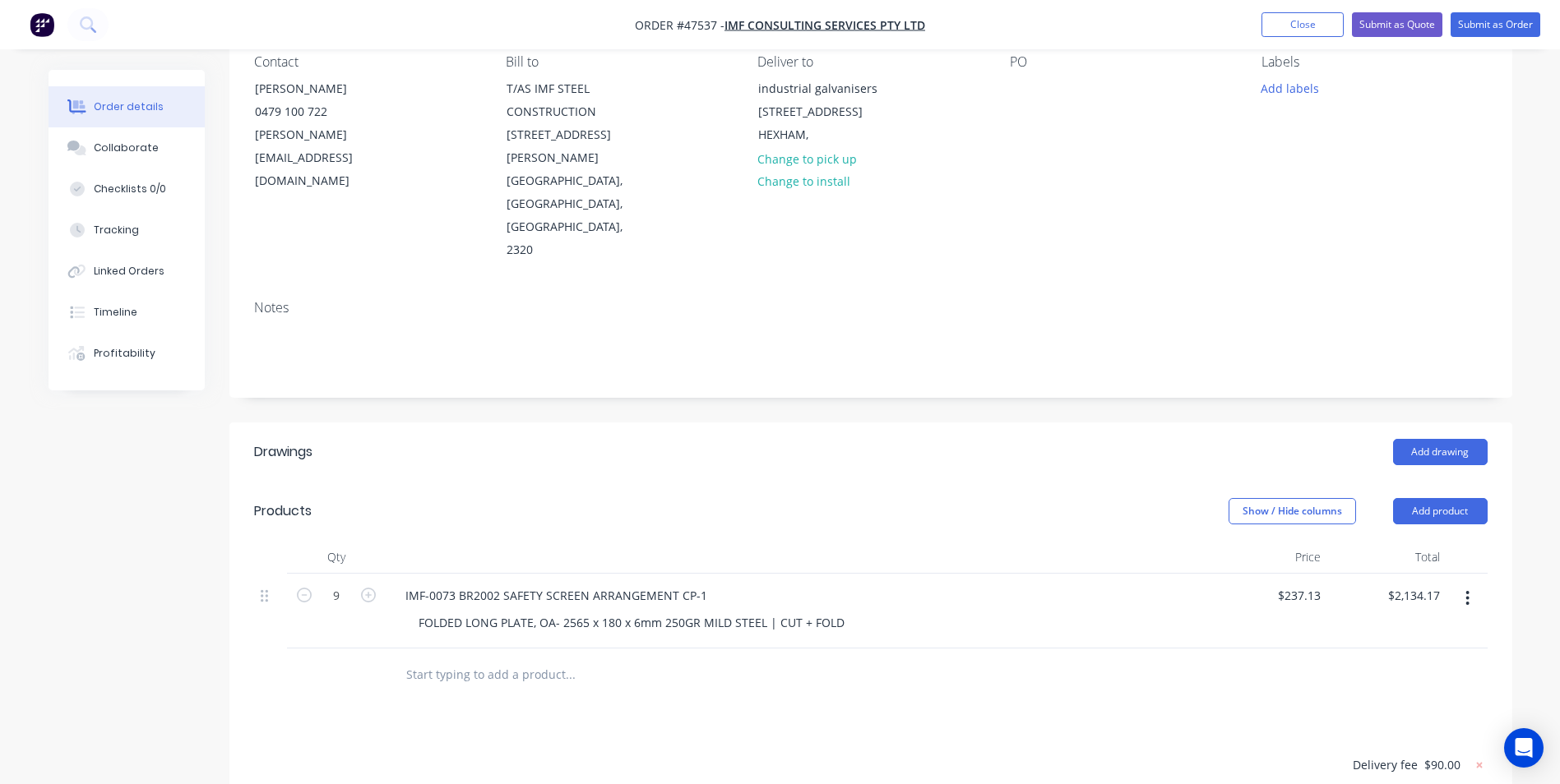
click at [980, 481] on header "Products Show / Hide columns Add product" at bounding box center [870, 511] width 1283 height 59
click at [337, 583] on input "9" at bounding box center [336, 596] width 43 height 25
type input "12"
type input "$2,845.56"
click at [621, 659] on input "text" at bounding box center [569, 675] width 329 height 33
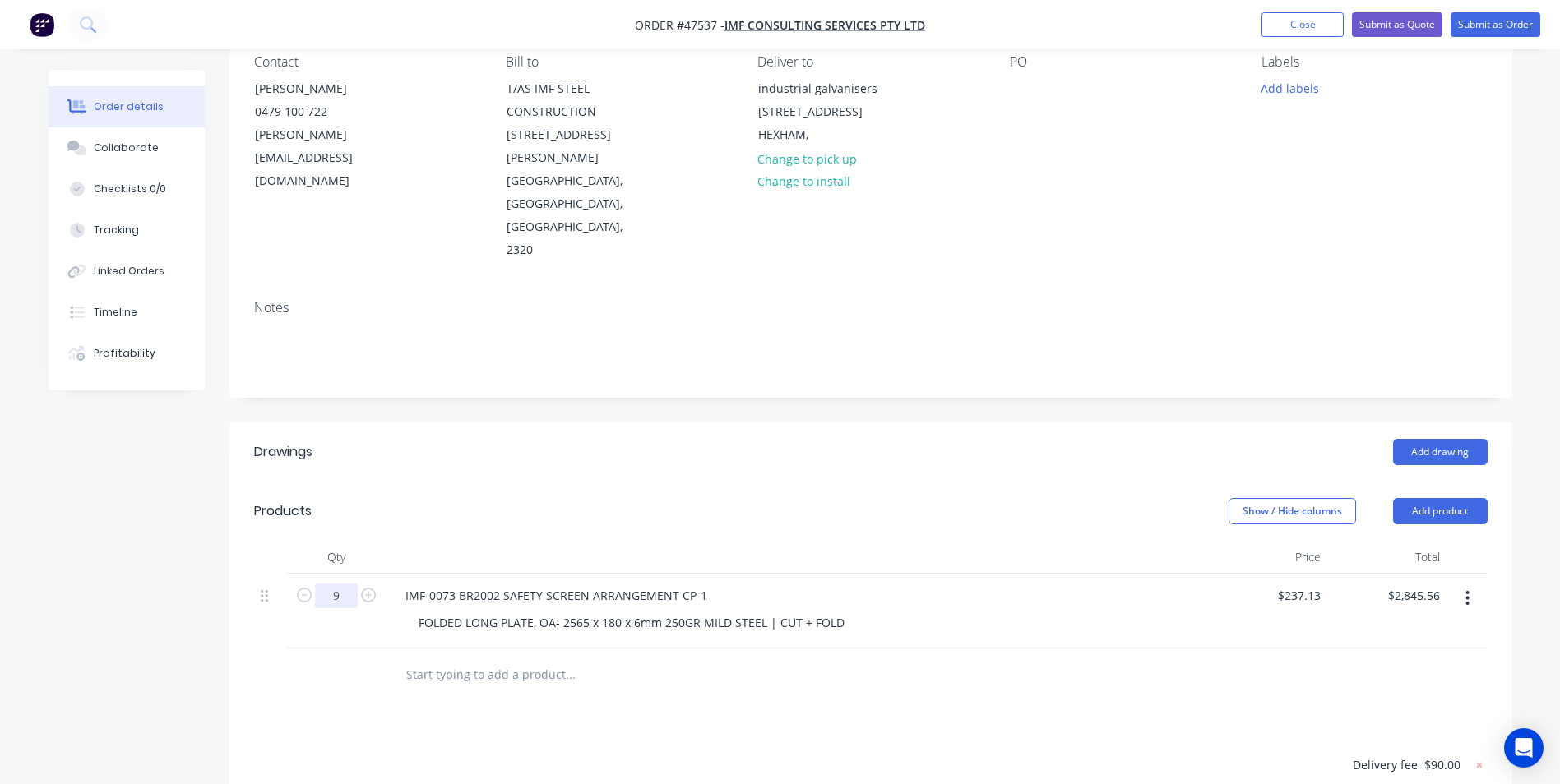
type input "9"
type input "$2,134.17"
click at [947, 541] on div at bounding box center [797, 557] width 823 height 33
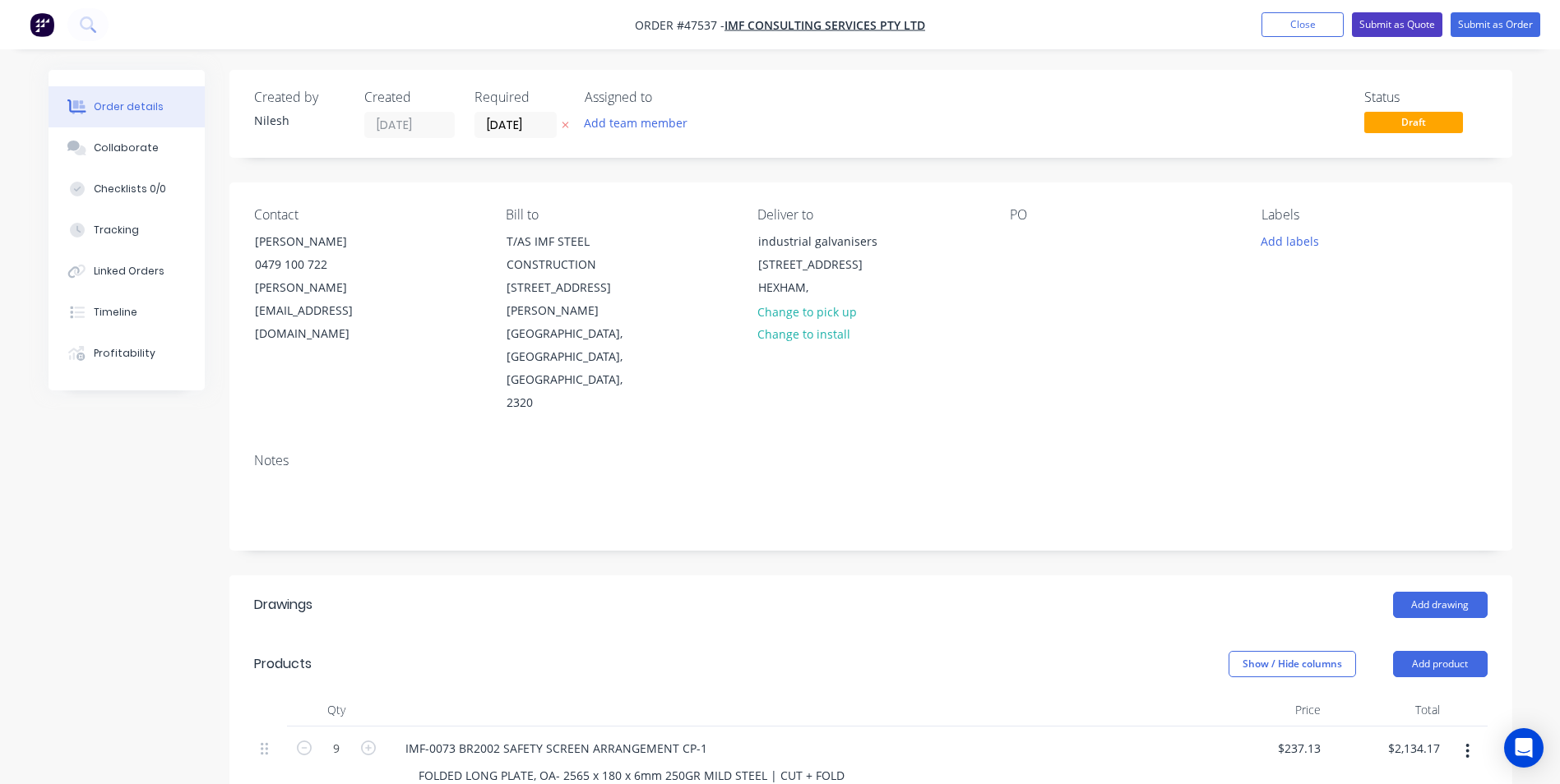
click at [1412, 19] on button "Submit as Quote" at bounding box center [1397, 25] width 90 height 25
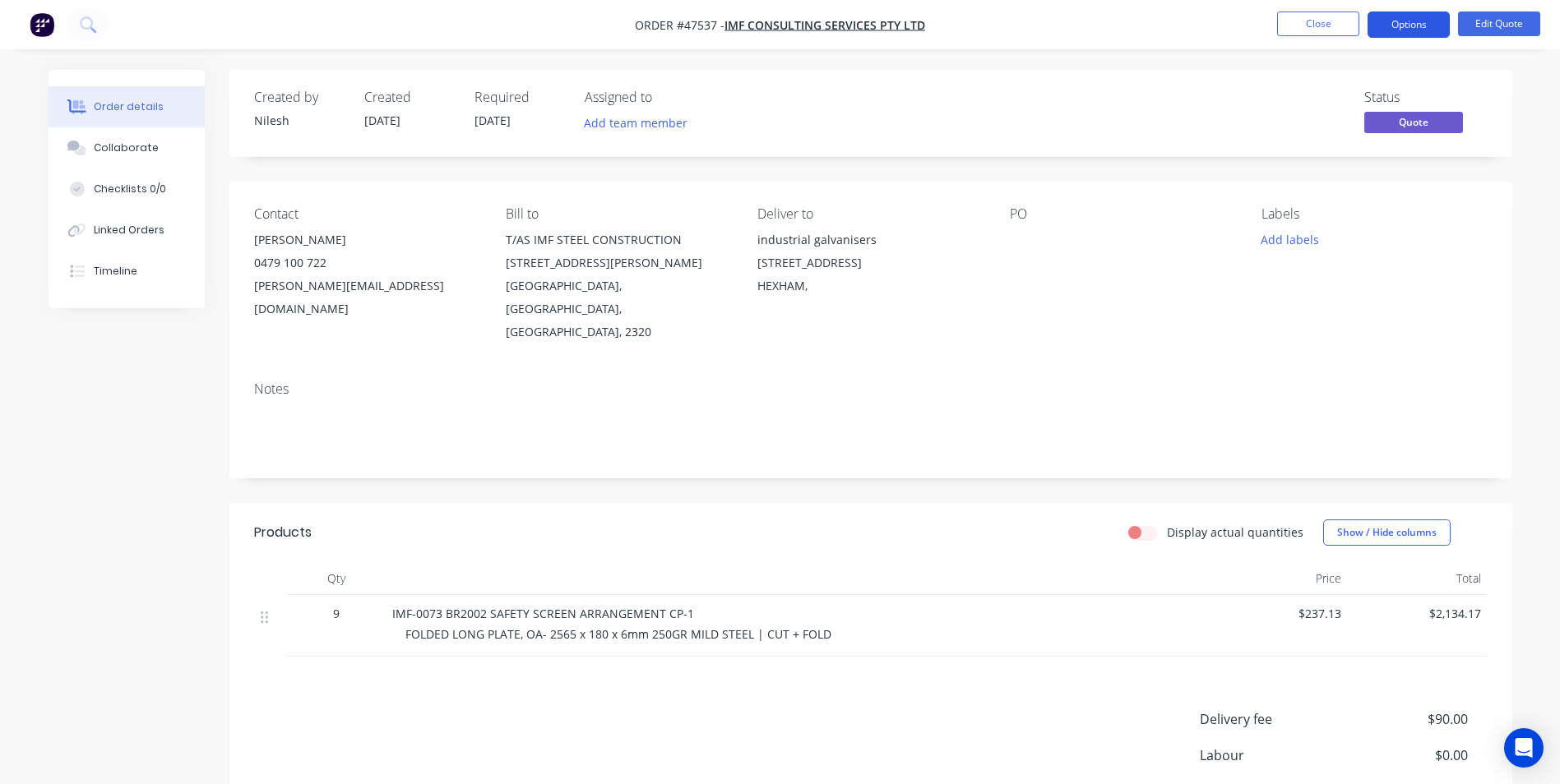
click at [1431, 25] on button "Options" at bounding box center [1409, 24] width 82 height 26
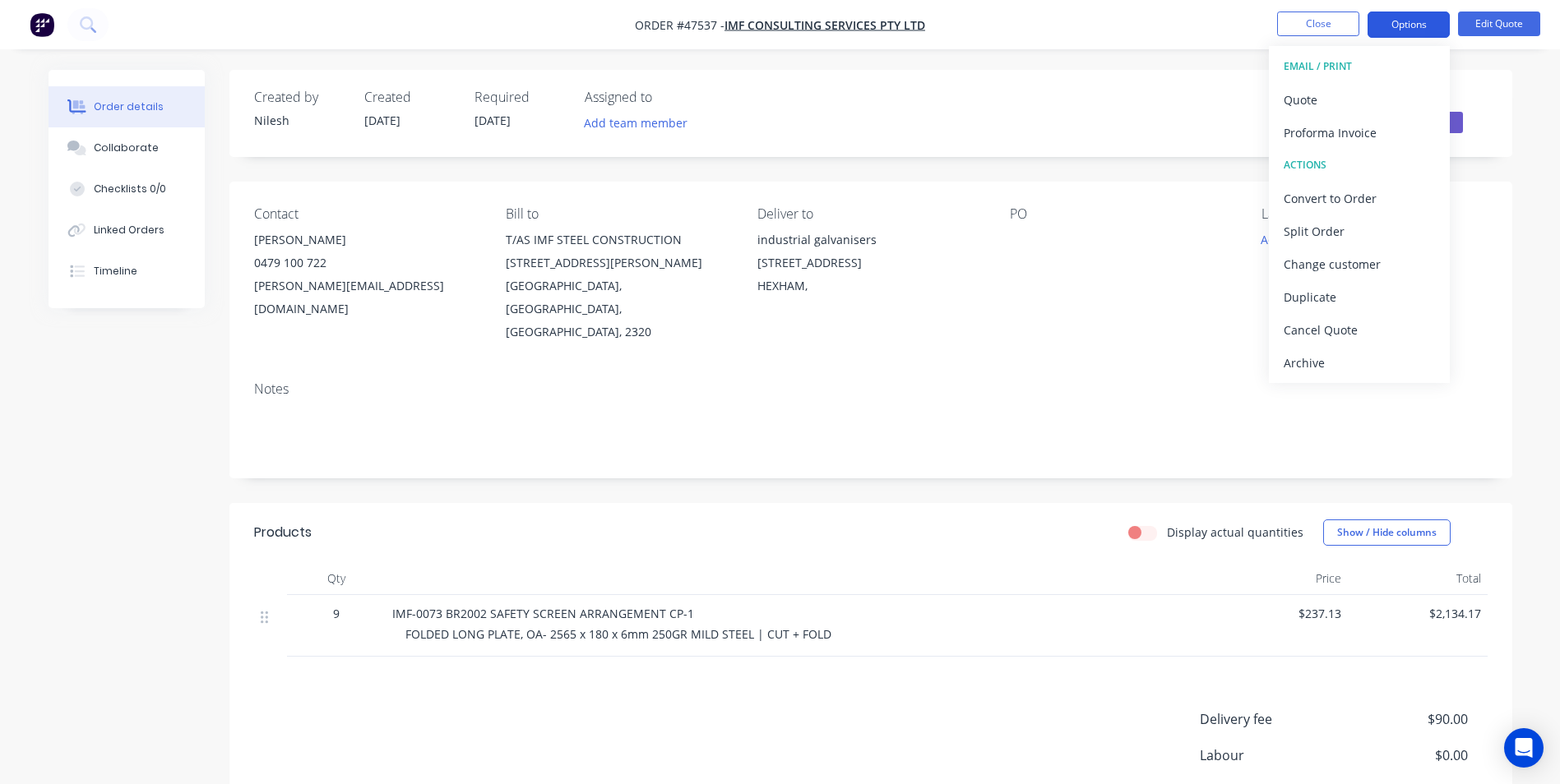
click at [1430, 28] on button "Options" at bounding box center [1409, 24] width 82 height 26
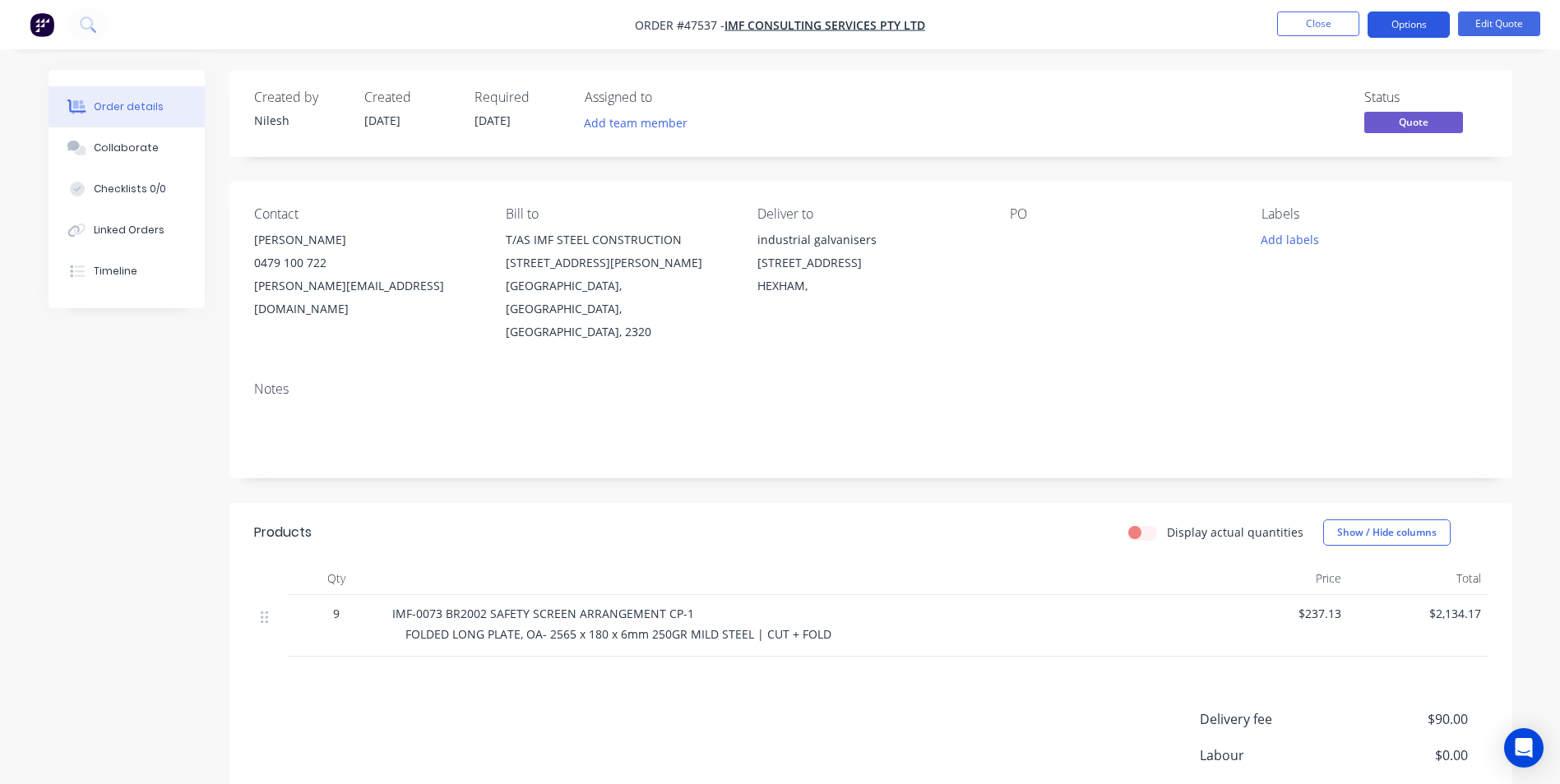
click at [1430, 28] on button "Options" at bounding box center [1409, 24] width 82 height 26
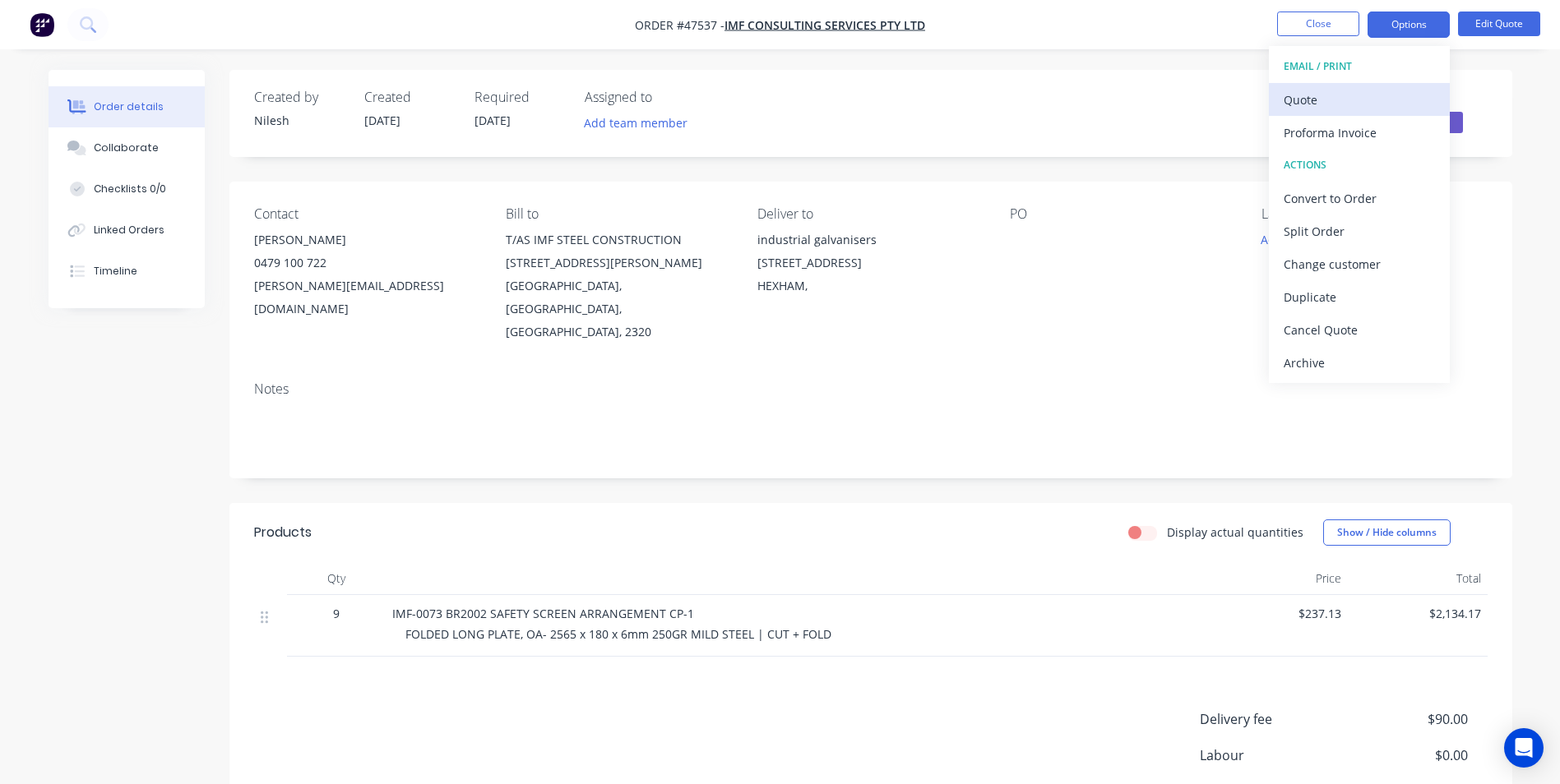
click at [1368, 99] on div "Quote" at bounding box center [1359, 99] width 151 height 24
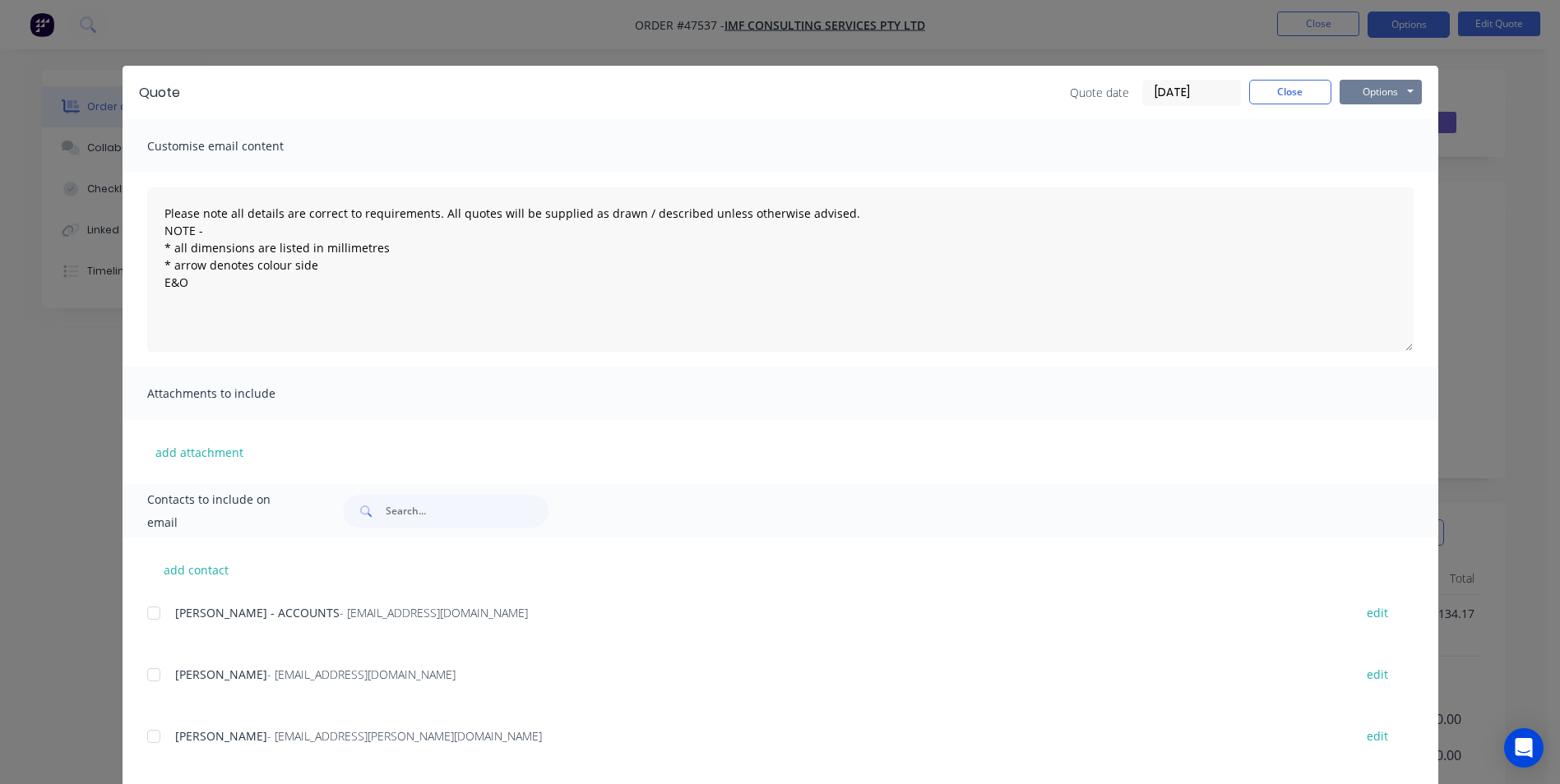
click at [1360, 90] on button "Options" at bounding box center [1381, 92] width 82 height 25
click at [1352, 142] on button "Print" at bounding box center [1393, 148] width 105 height 27
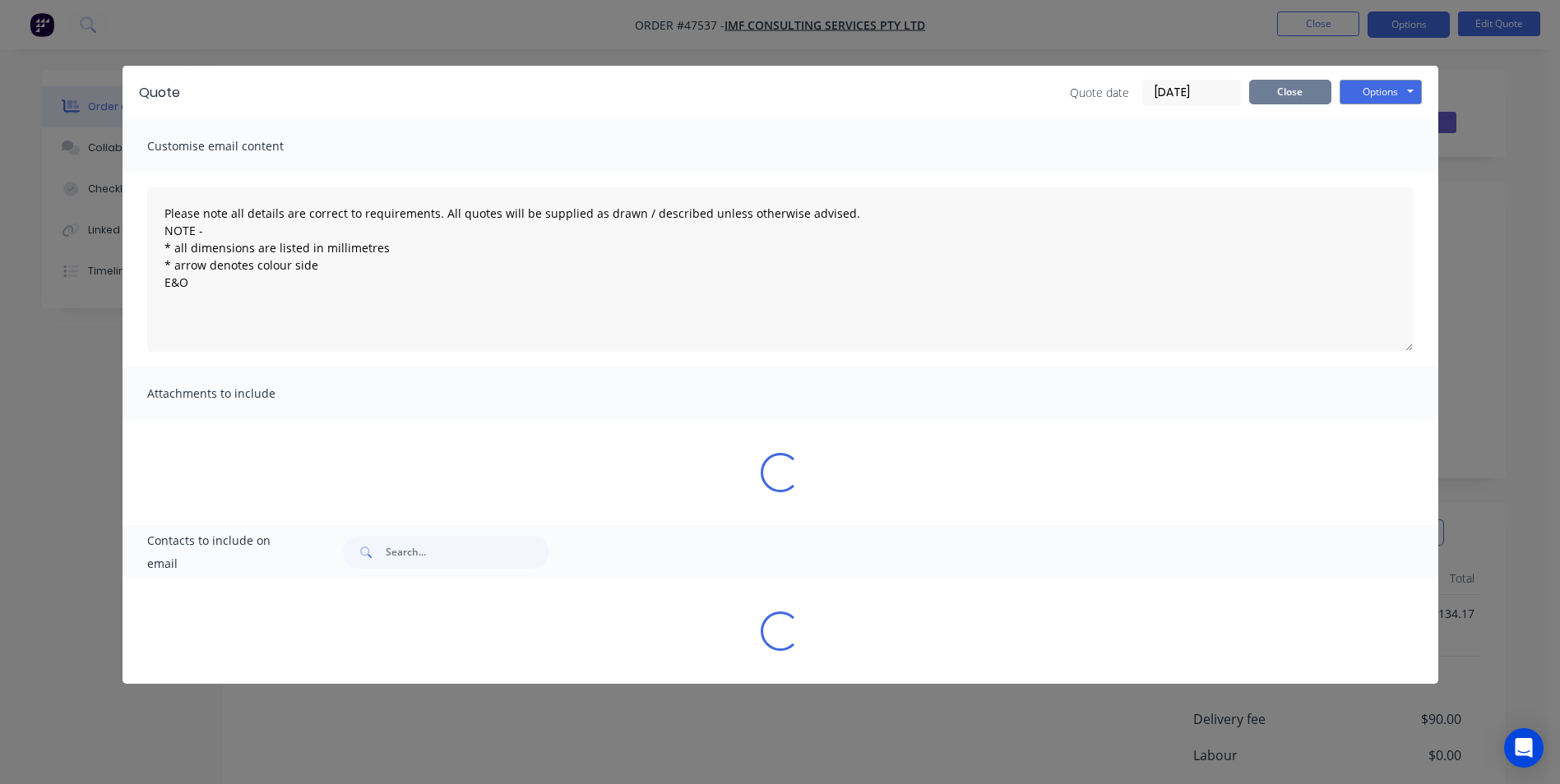
click at [1287, 89] on button "Close" at bounding box center [1290, 92] width 82 height 25
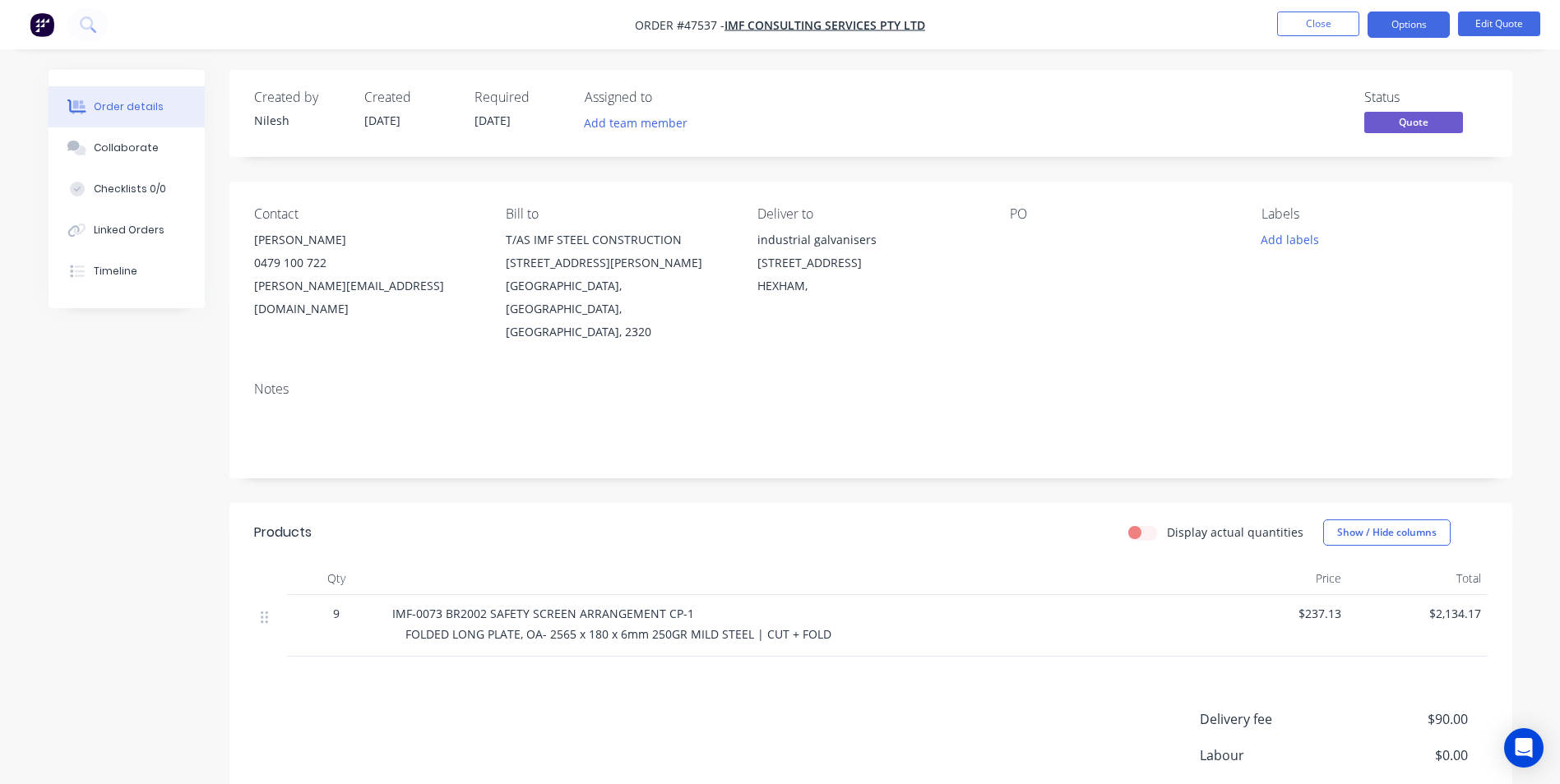
drag, startPoint x: 1439, startPoint y: 25, endPoint x: 1433, endPoint y: 39, distance: 15.2
click at [1439, 25] on button "Options" at bounding box center [1409, 24] width 82 height 26
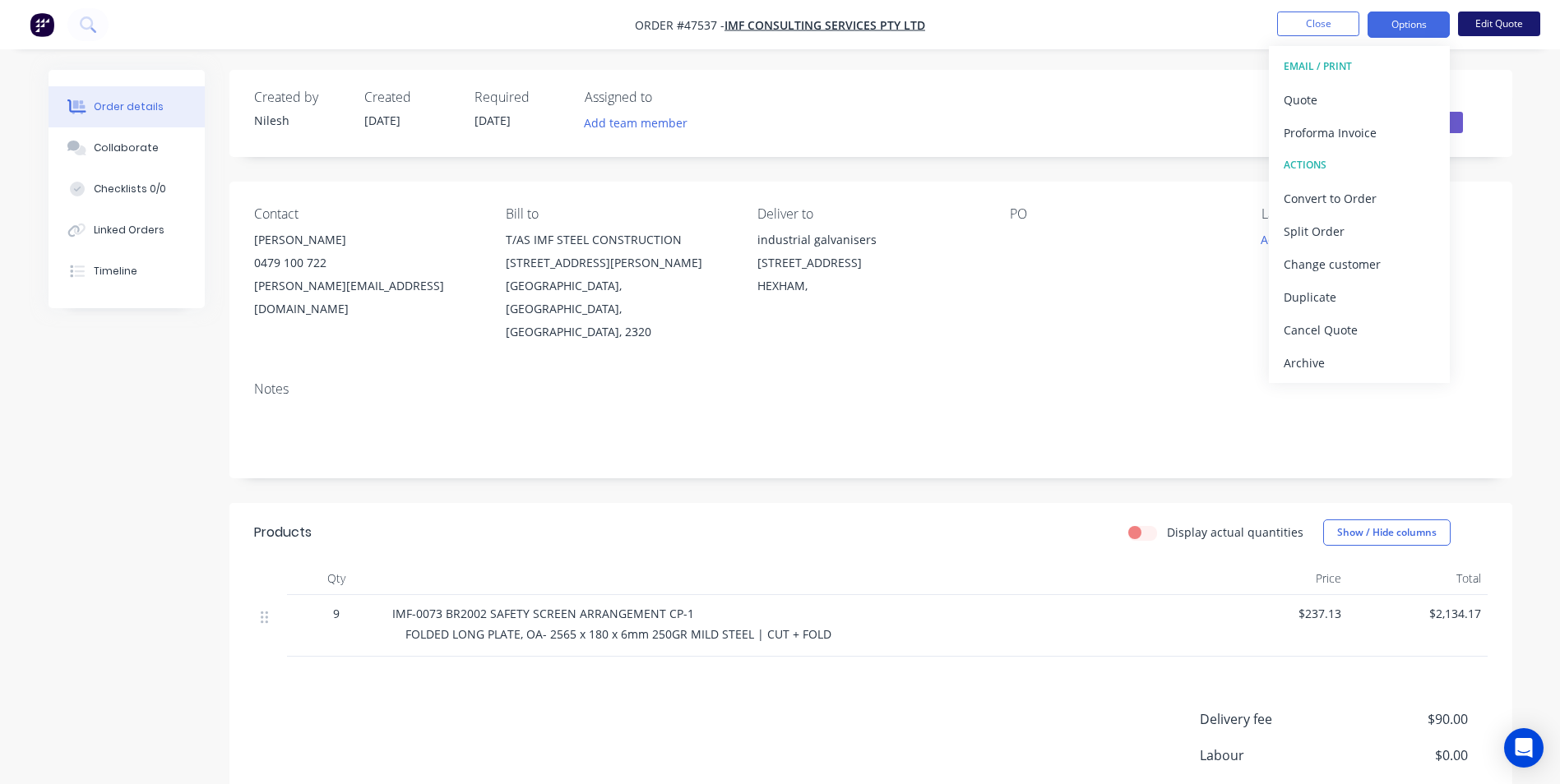
click at [1476, 23] on button "Edit Quote" at bounding box center [1499, 24] width 82 height 25
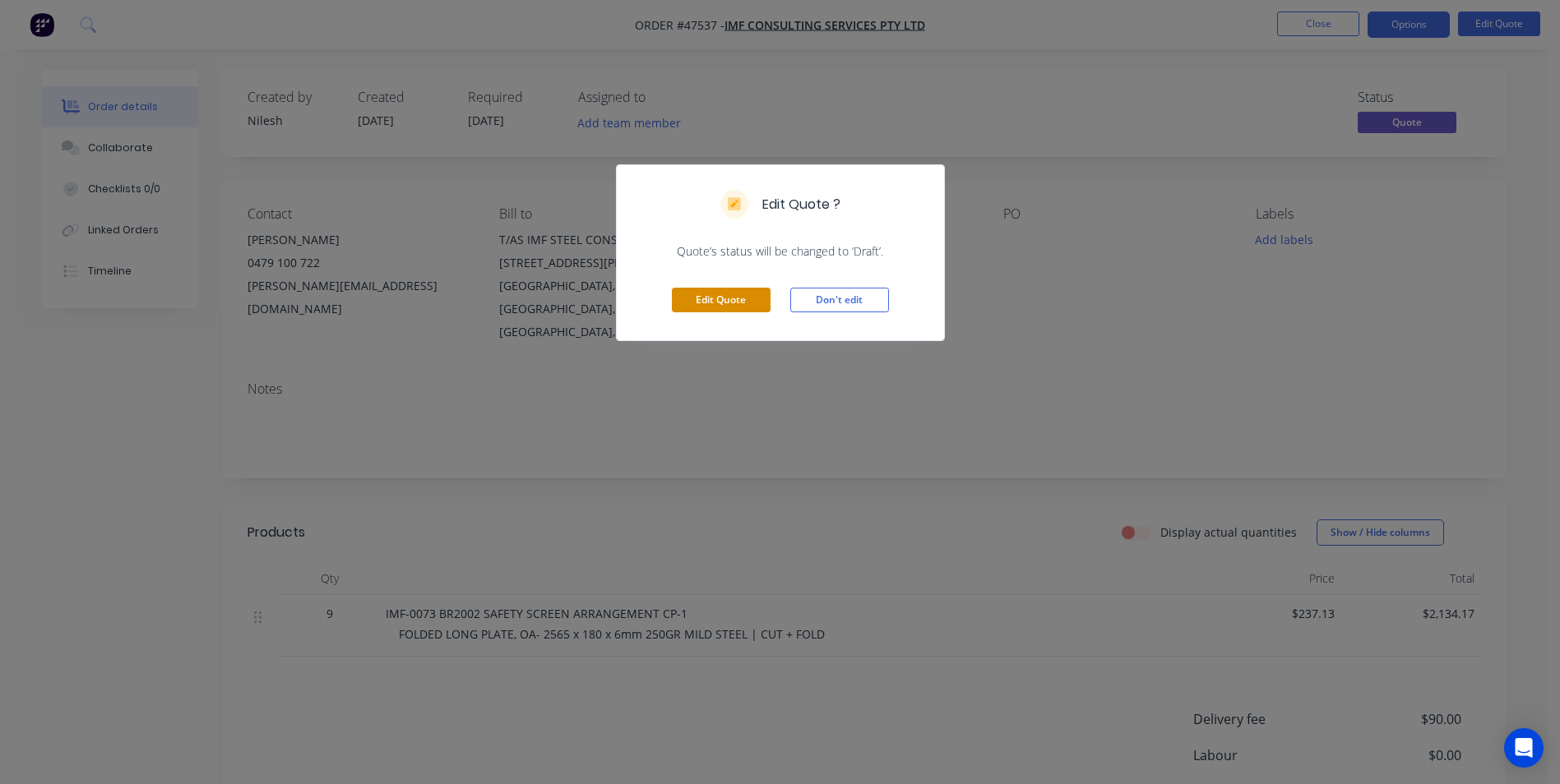
click at [731, 303] on button "Edit Quote" at bounding box center [721, 300] width 99 height 25
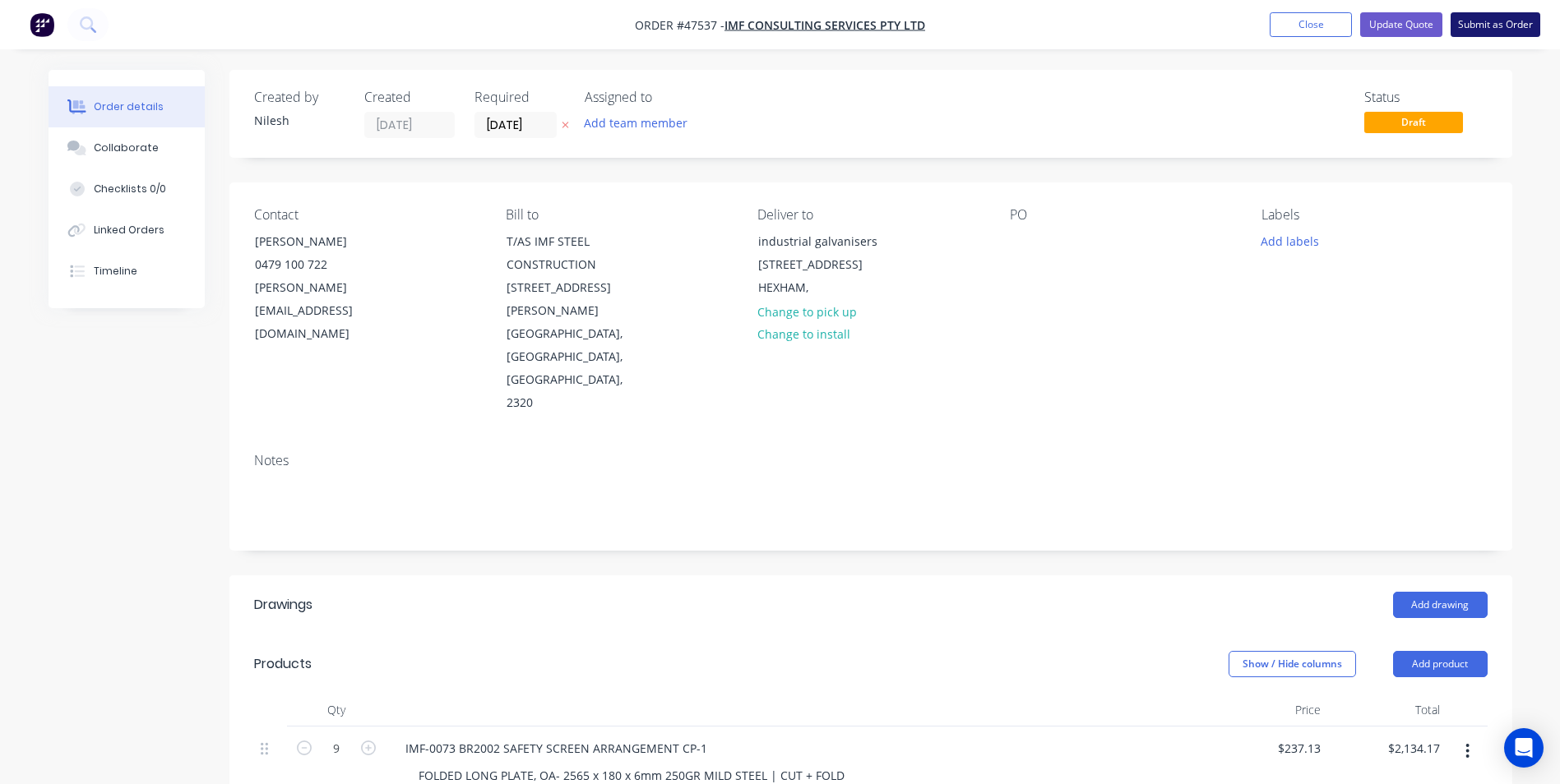
click at [1497, 27] on button "Submit as Order" at bounding box center [1495, 25] width 89 height 25
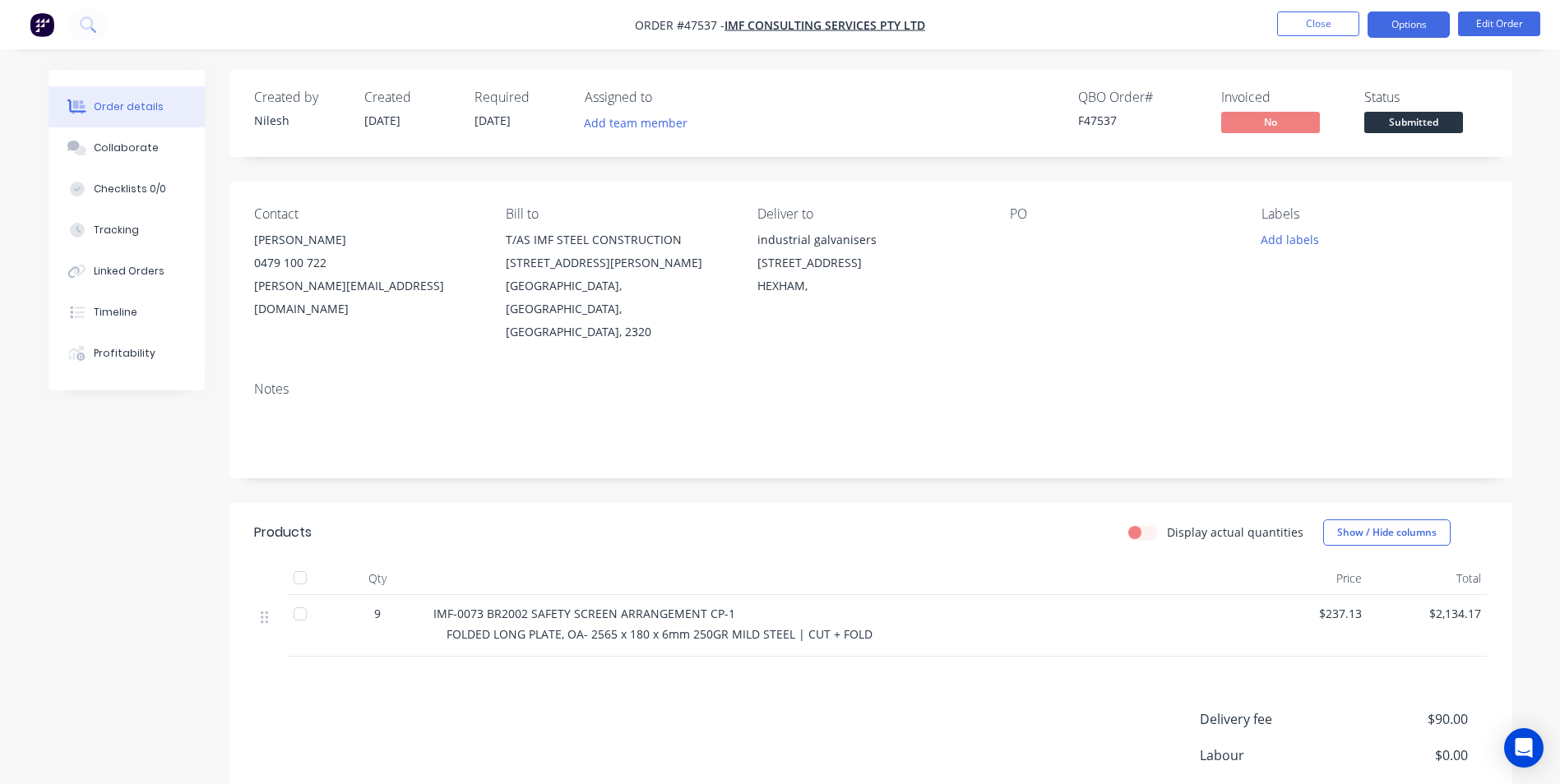
click at [1413, 31] on button "Options" at bounding box center [1409, 24] width 82 height 26
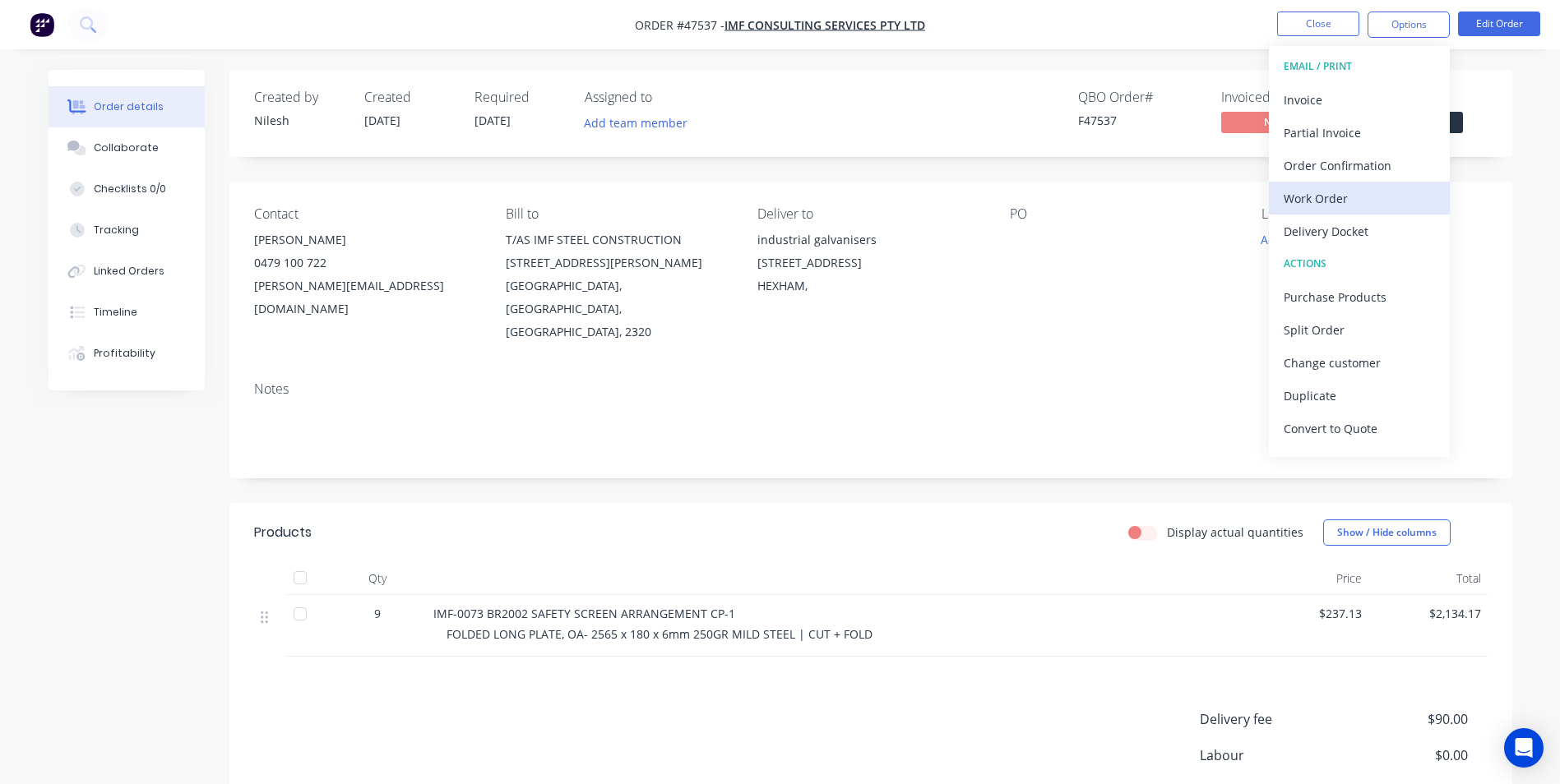
click at [1340, 194] on div "Work Order" at bounding box center [1359, 198] width 151 height 24
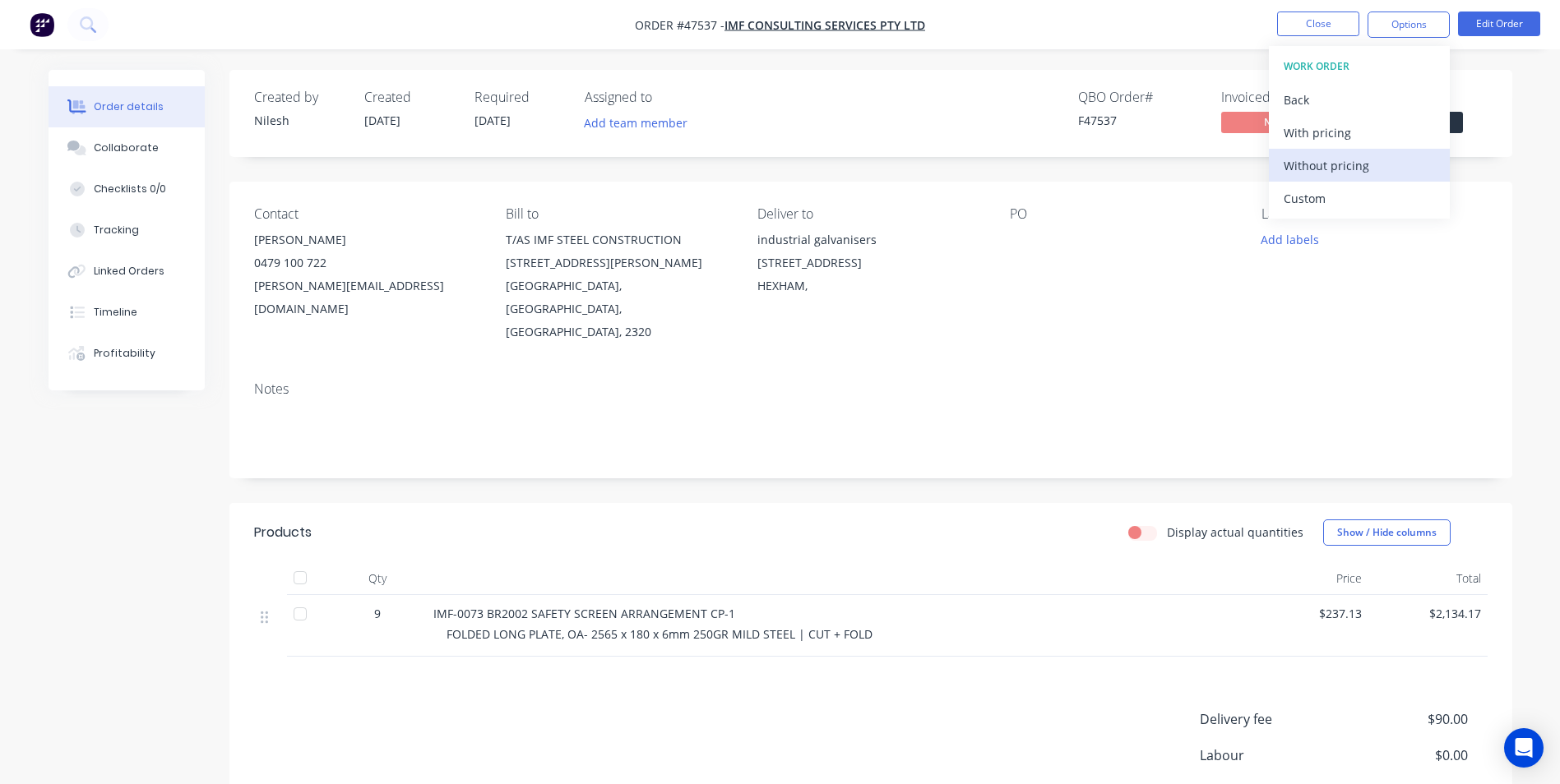
click at [1329, 160] on div "Without pricing" at bounding box center [1359, 165] width 151 height 24
click at [1109, 369] on div "Notes" at bounding box center [870, 424] width 1283 height 110
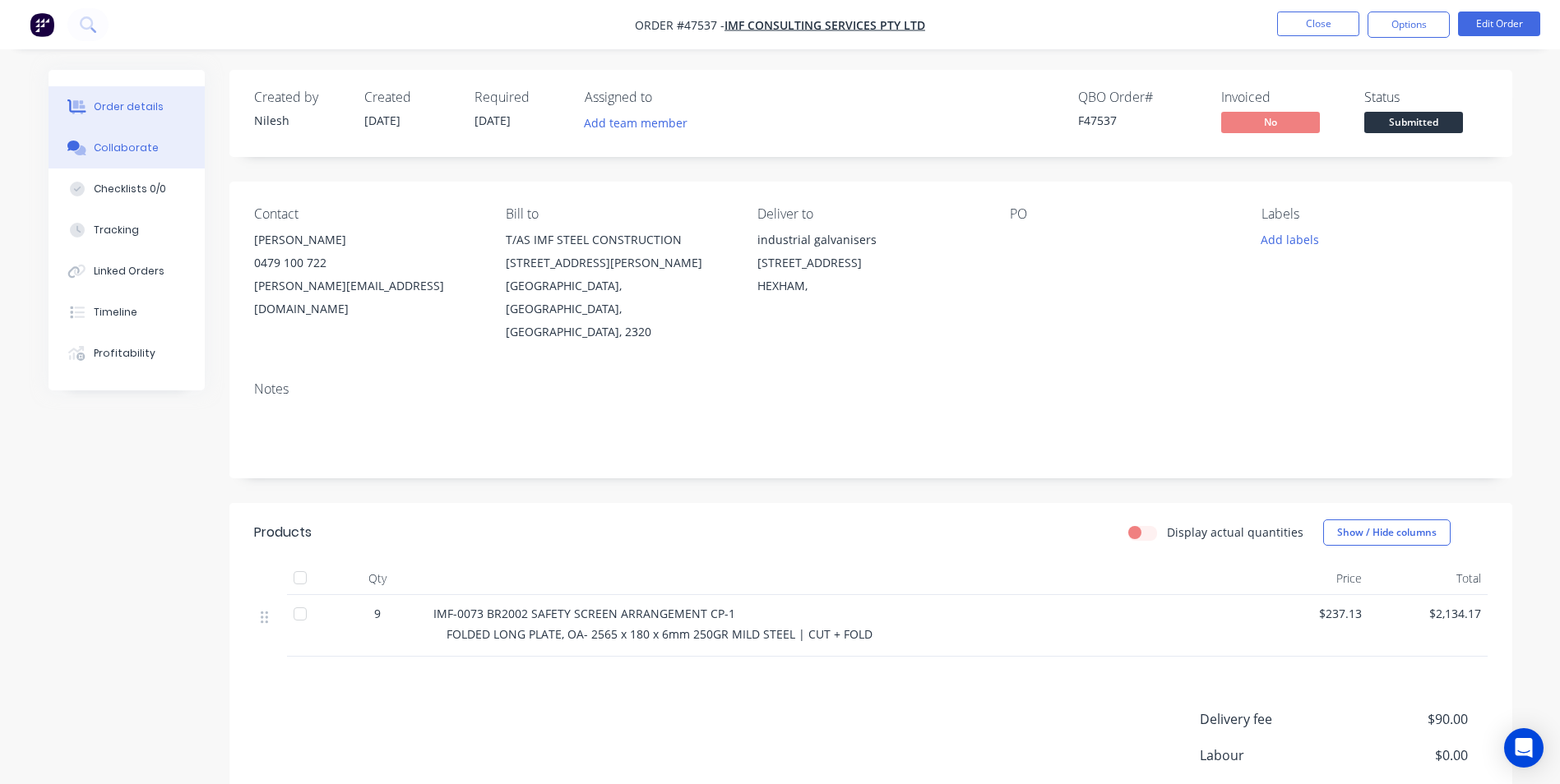
click at [118, 145] on div "Collaborate" at bounding box center [126, 148] width 65 height 15
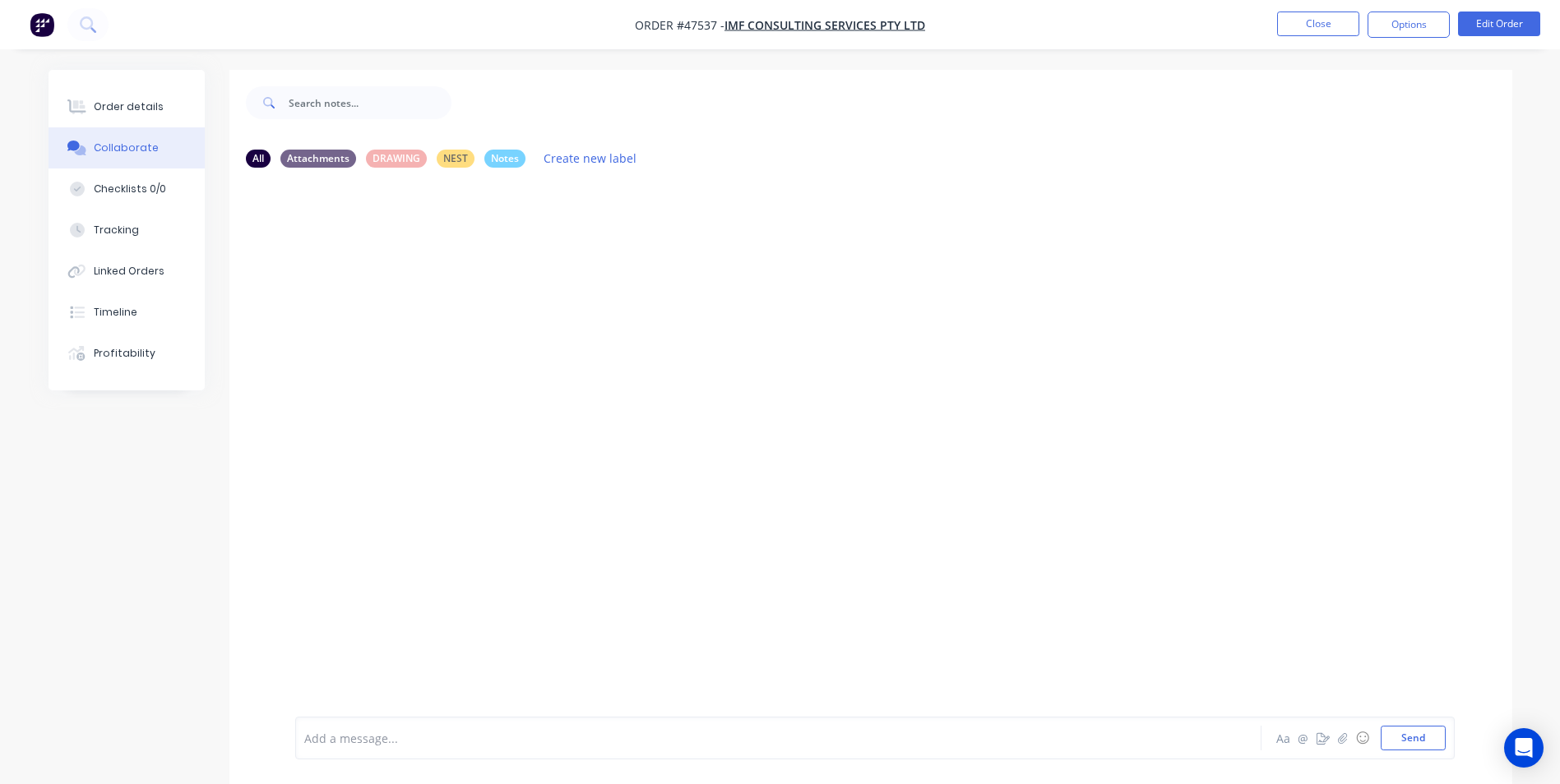
click at [461, 756] on div "Add a message... Aa @ ☺ Send" at bounding box center [874, 738] width 1160 height 43
click at [458, 738] on div at bounding box center [732, 739] width 855 height 18
click at [1408, 738] on button "Send" at bounding box center [1414, 739] width 65 height 25
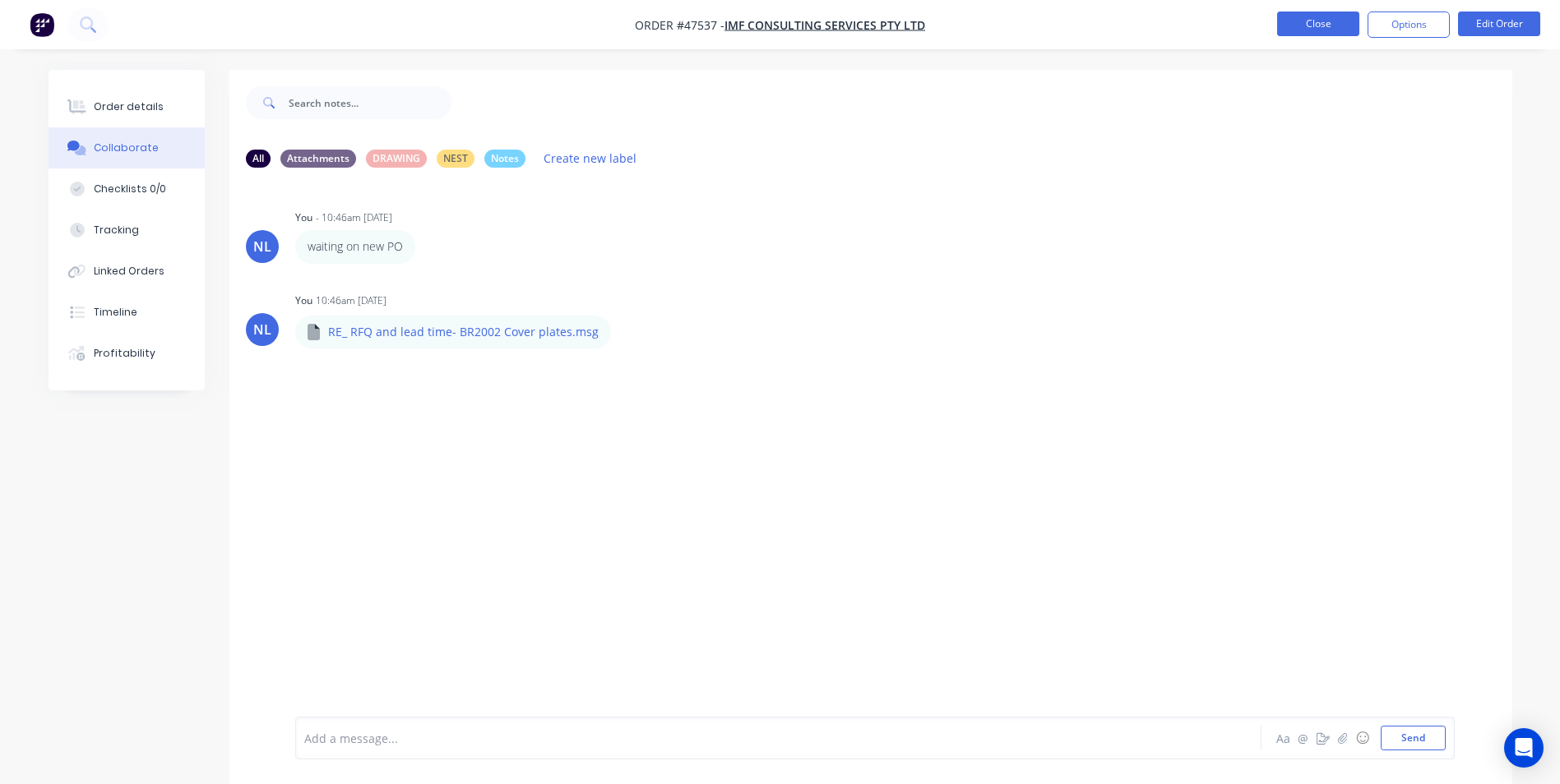
click at [1286, 13] on button "Close" at bounding box center [1318, 24] width 82 height 25
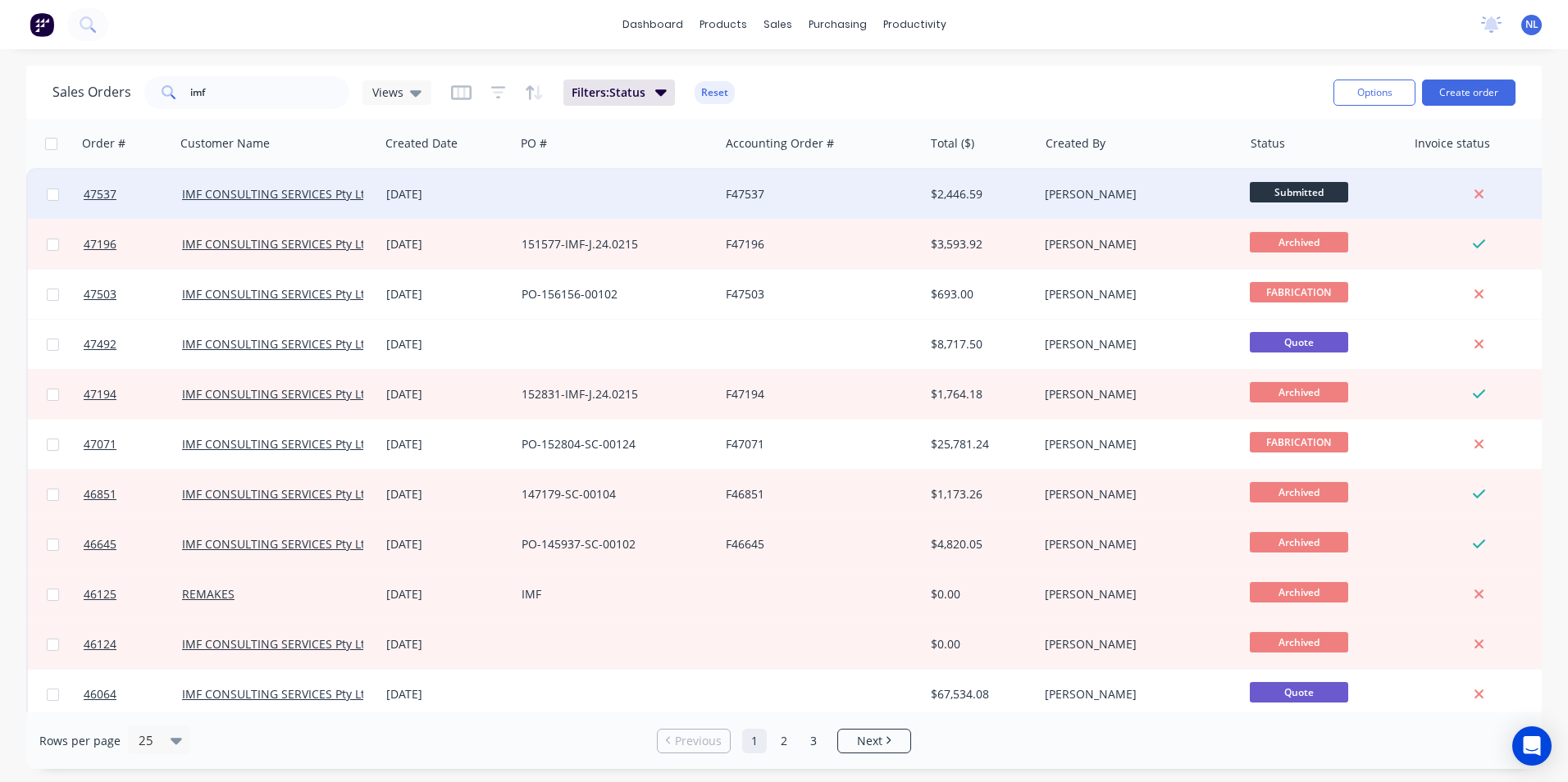
click at [625, 193] on div at bounding box center [617, 194] width 204 height 49
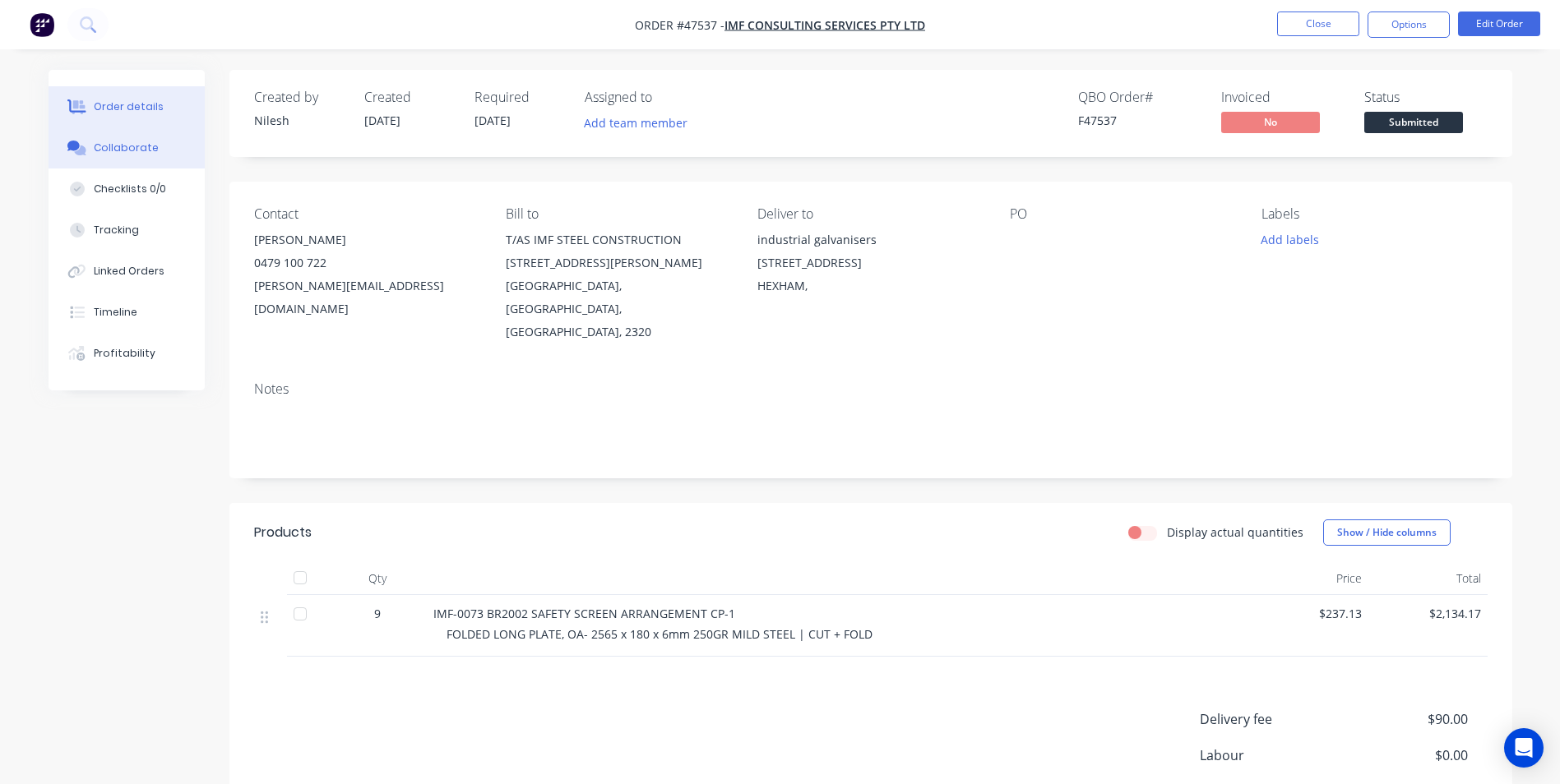
click at [132, 155] on button "Collaborate" at bounding box center [126, 147] width 156 height 41
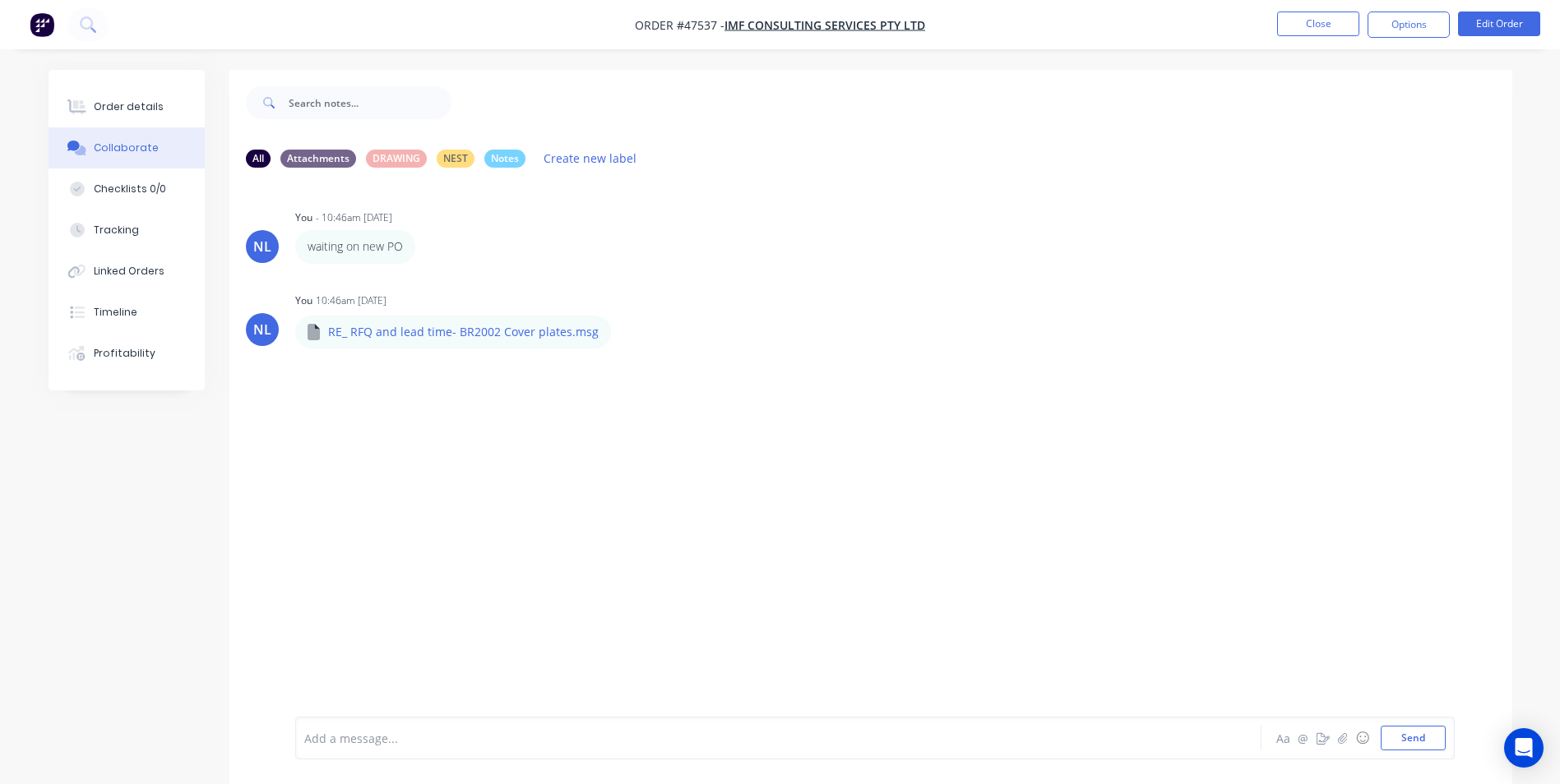
drag, startPoint x: 1331, startPoint y: 33, endPoint x: 1292, endPoint y: 115, distance: 90.8
click at [1293, 106] on div "Order #47537 - IMF CONSULTING SERVICES Pty Ltd Close Options Edit Order Order d…" at bounding box center [780, 405] width 1560 height 809
click at [425, 242] on icon "button" at bounding box center [427, 247] width 5 height 19
click at [450, 273] on button "Edit" at bounding box center [486, 277] width 104 height 27
click at [403, 250] on div "waiting on new PO" at bounding box center [355, 246] width 120 height 33
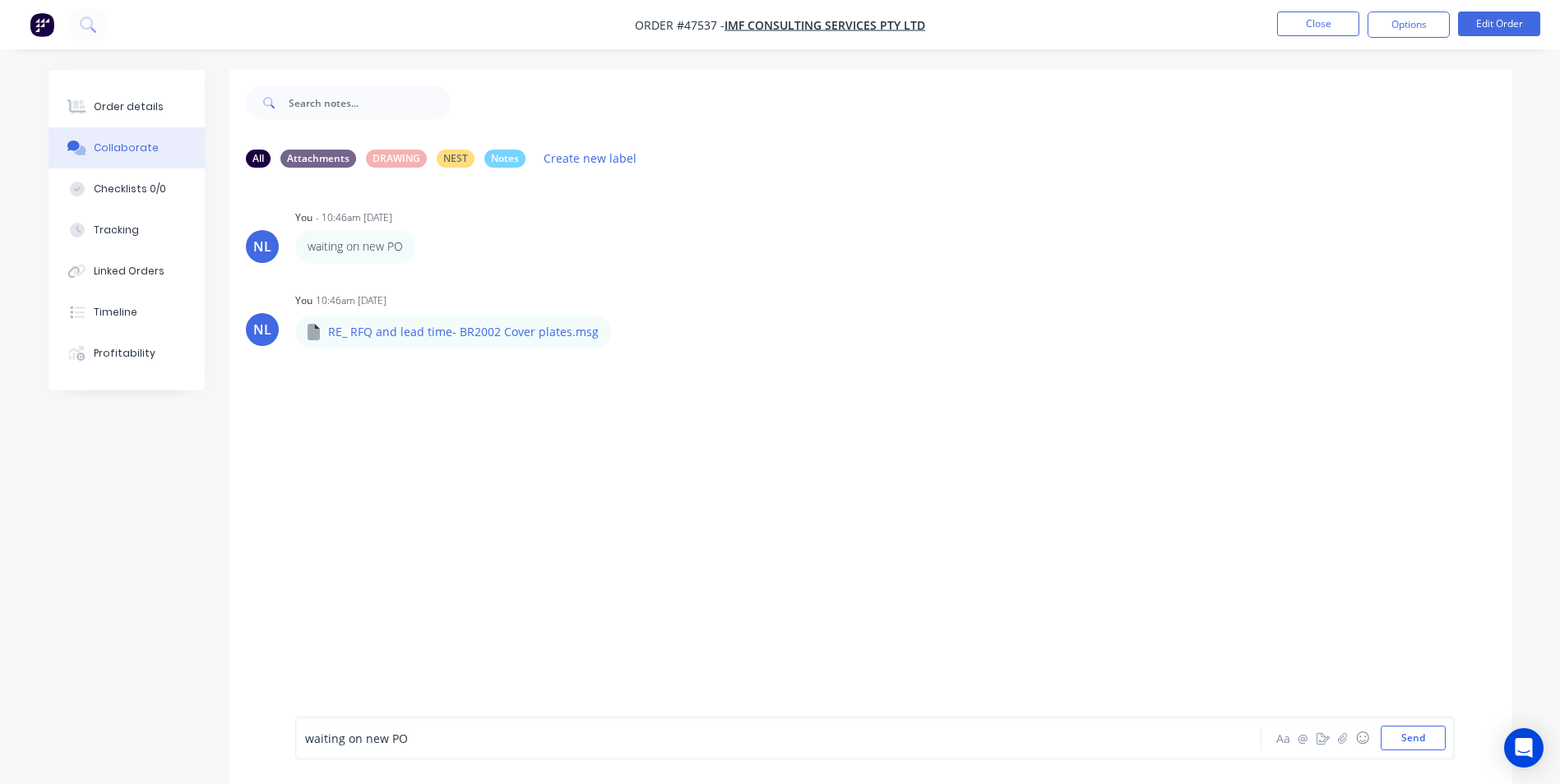
click at [0, 0] on icon "button" at bounding box center [0, 0] width 0 height 0
click at [0, 0] on button "Edit" at bounding box center [0, 0] width 0 height 0
click at [398, 247] on p "waiting on new PO" at bounding box center [355, 247] width 95 height 17
click at [460, 739] on div "waiting on new PO" at bounding box center [732, 739] width 855 height 18
drag, startPoint x: 695, startPoint y: 739, endPoint x: 627, endPoint y: 749, distance: 68.7
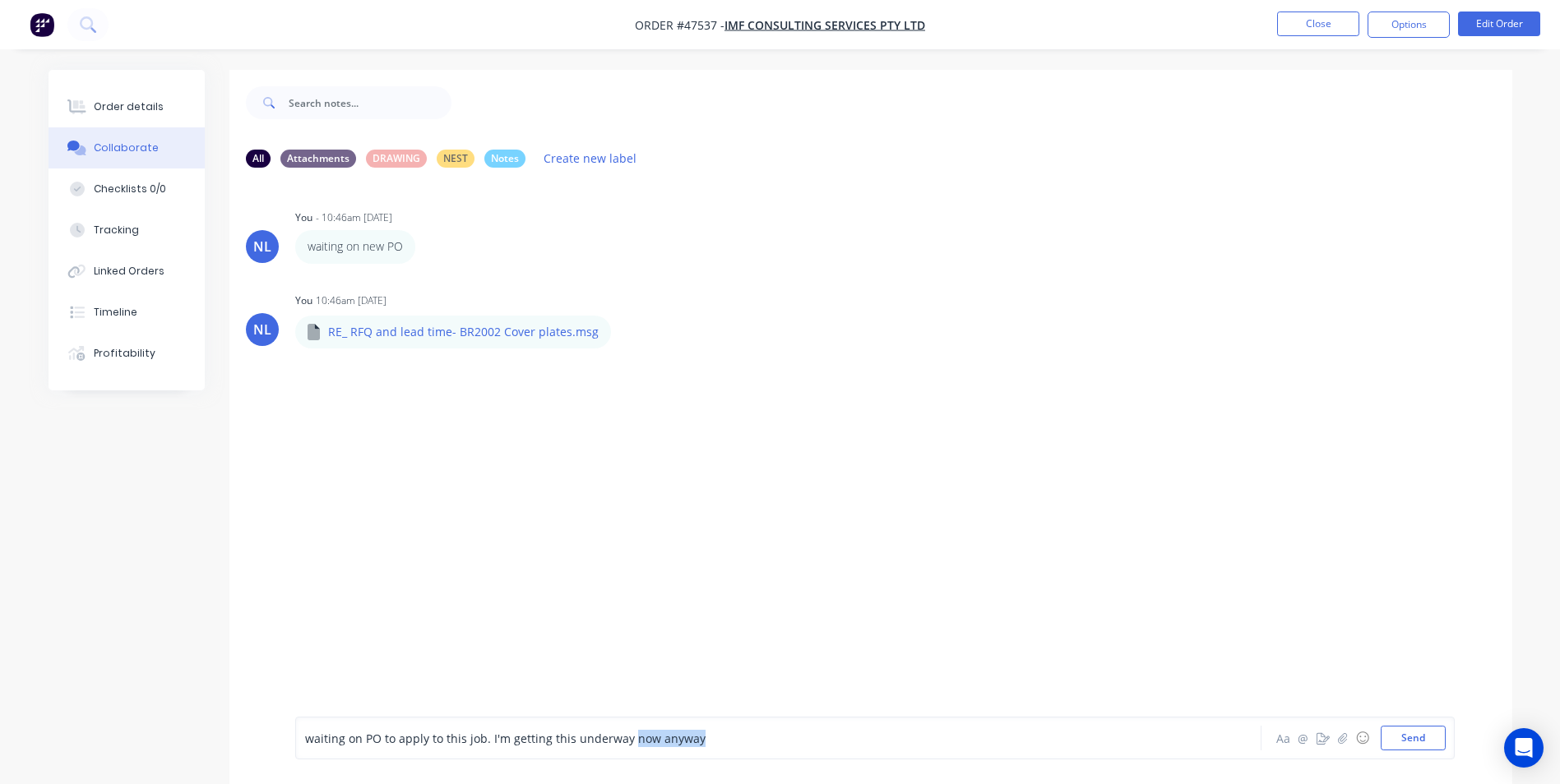
click at [627, 749] on div "waiting on PO to apply to this job. I'm getting this underway now anyway" at bounding box center [732, 739] width 856 height 25
drag, startPoint x: 507, startPoint y: 746, endPoint x: 488, endPoint y: 745, distance: 19.0
click at [488, 745] on span "waiting on PO to apply to this job. I'm getting this underway now though." at bounding box center [506, 739] width 402 height 16
click at [723, 736] on div "waiting on PO to apply to this job. I'm getting this underway now though." at bounding box center [732, 739] width 855 height 18
drag, startPoint x: 723, startPoint y: 736, endPoint x: 645, endPoint y: 747, distance: 78.8
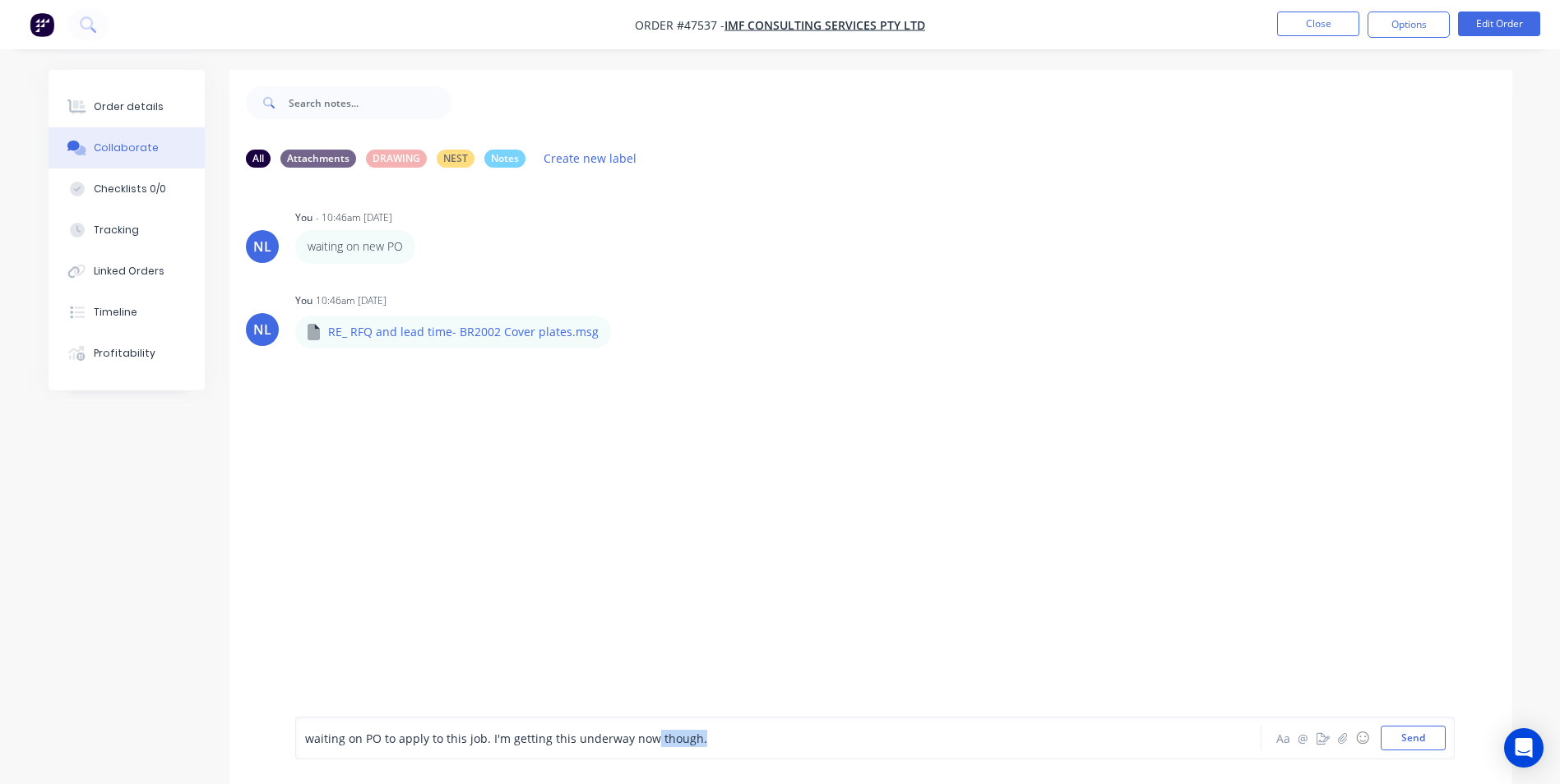
click at [645, 747] on div "waiting on PO to apply to this job. I'm getting this underway now though." at bounding box center [732, 739] width 856 height 25
click at [1413, 743] on button "Send" at bounding box center [1414, 739] width 65 height 25
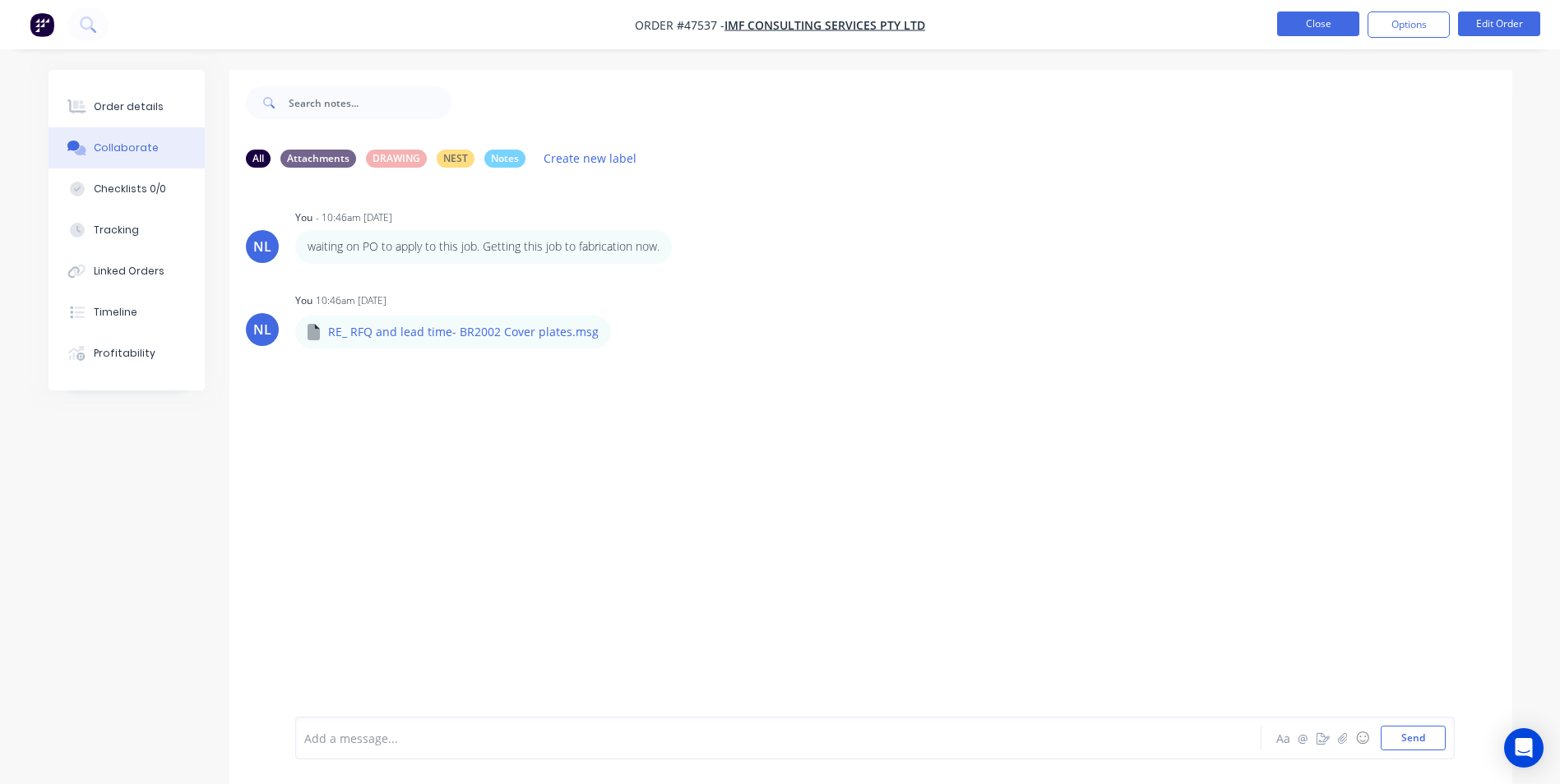
click at [1335, 26] on button "Close" at bounding box center [1318, 24] width 82 height 25
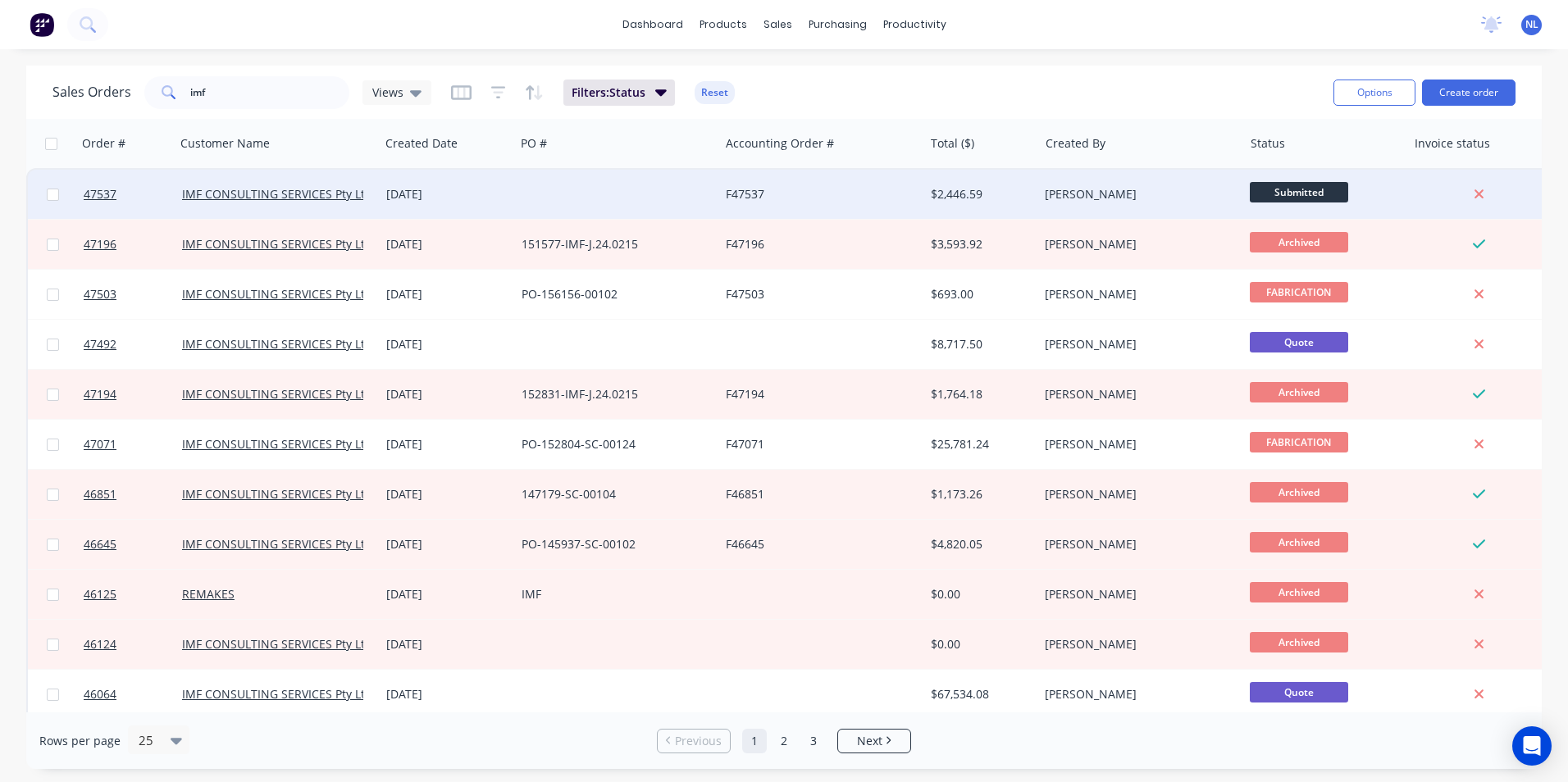
click at [529, 188] on div at bounding box center [617, 194] width 204 height 49
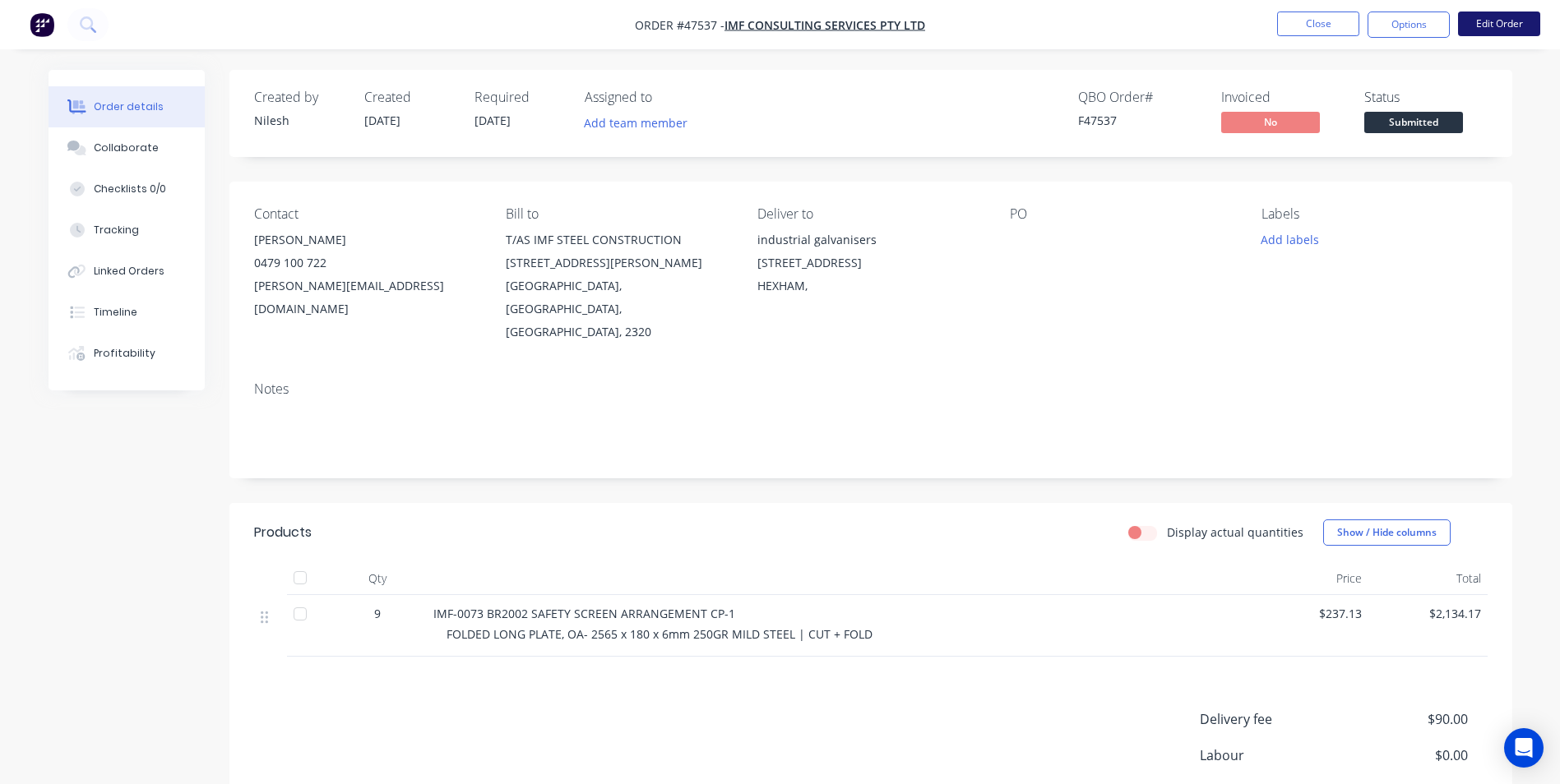
click at [1496, 28] on button "Edit Order" at bounding box center [1499, 24] width 82 height 25
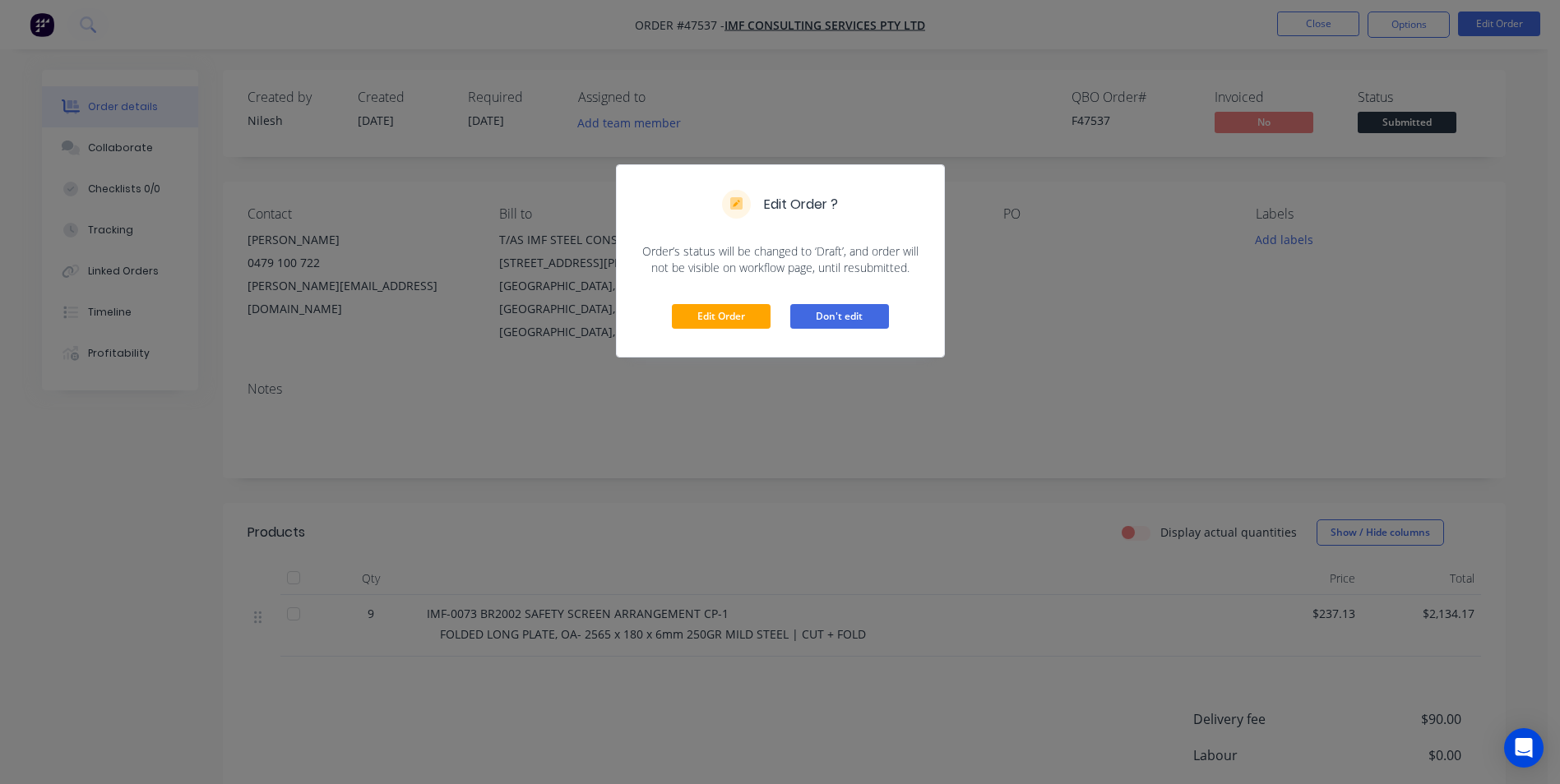
click at [857, 319] on button "Don't edit" at bounding box center [839, 317] width 99 height 25
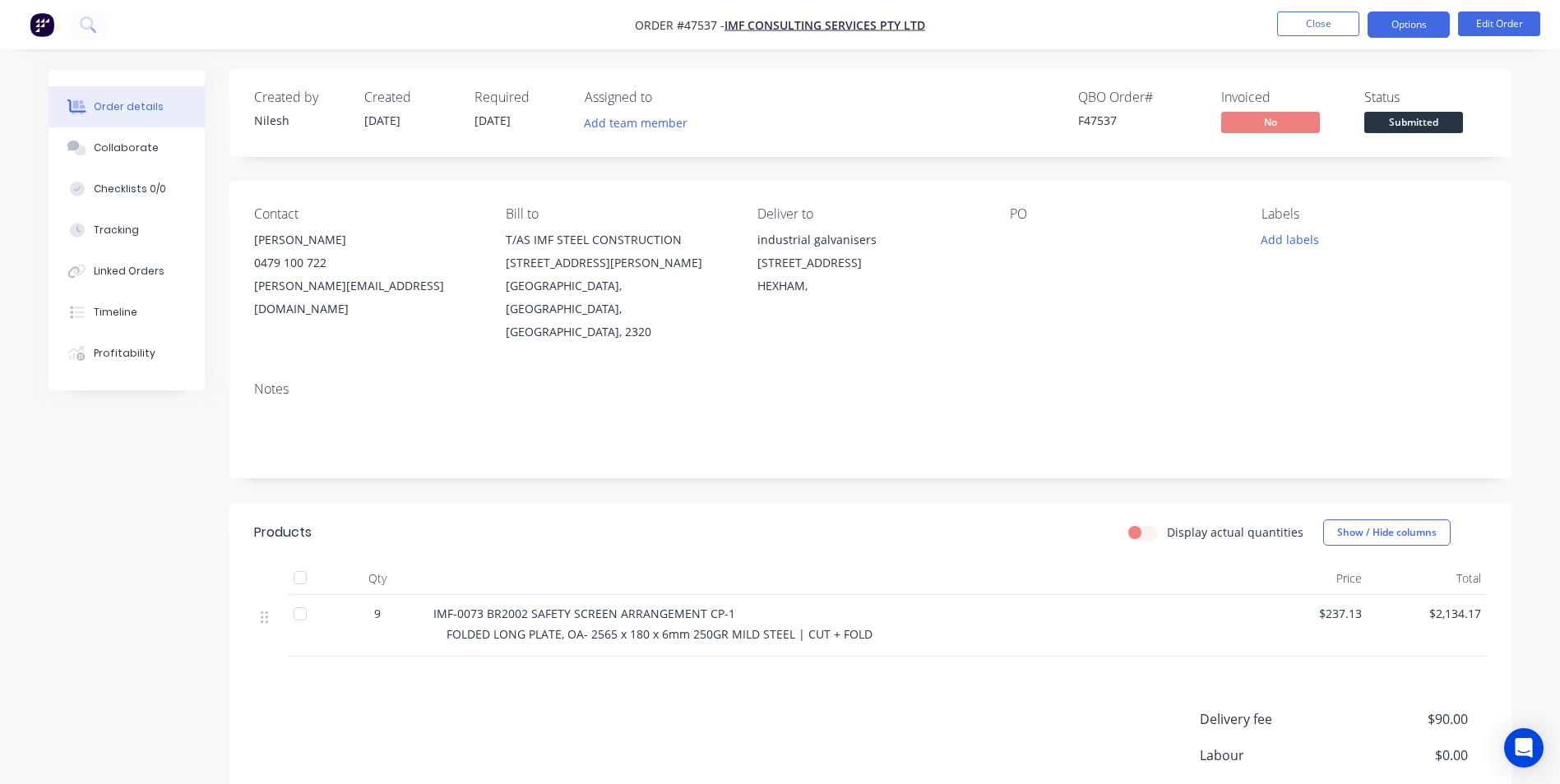
click at [1410, 18] on button "Options" at bounding box center [1409, 24] width 82 height 26
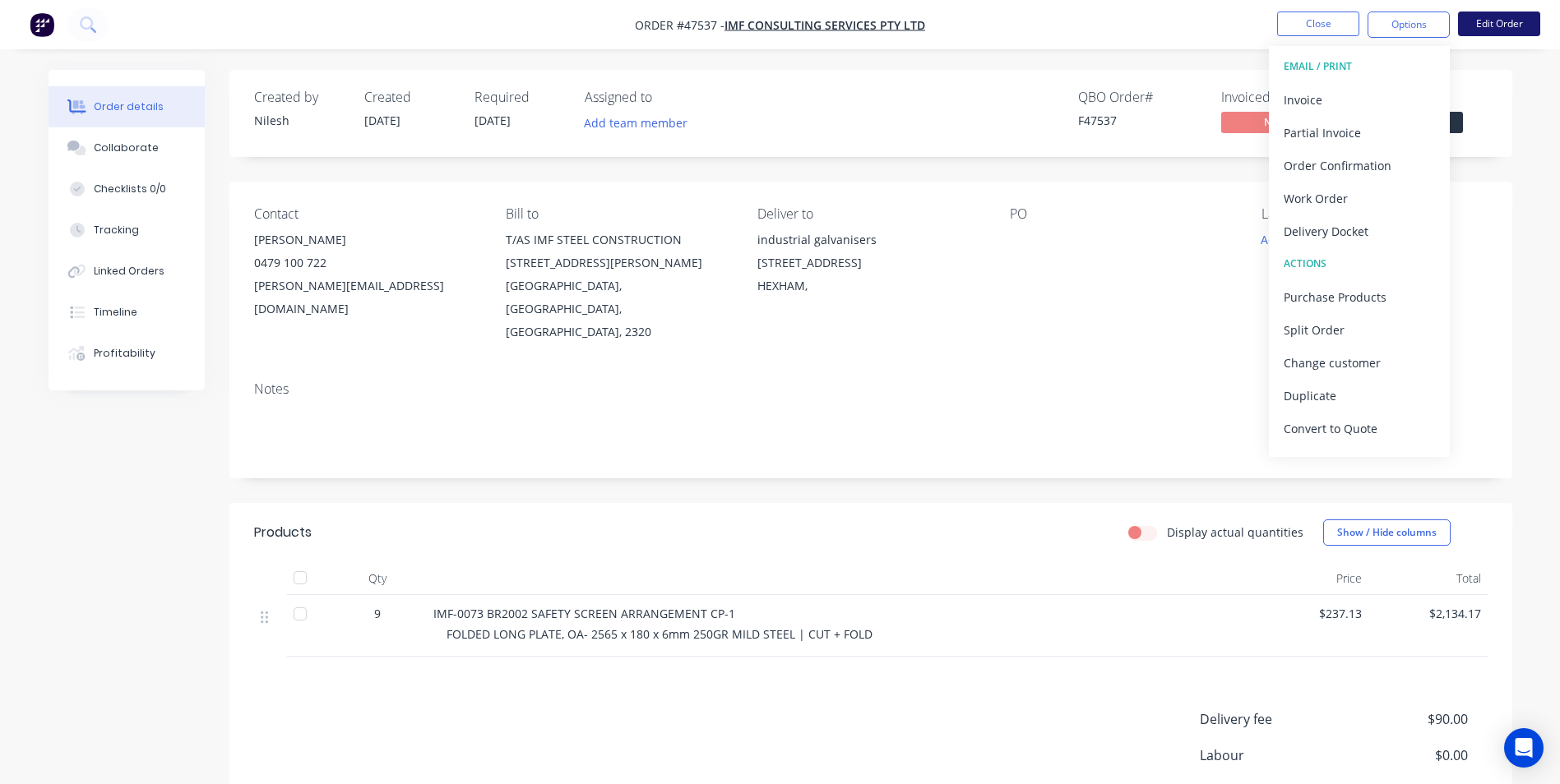
click at [1489, 18] on button "Edit Order" at bounding box center [1499, 24] width 82 height 25
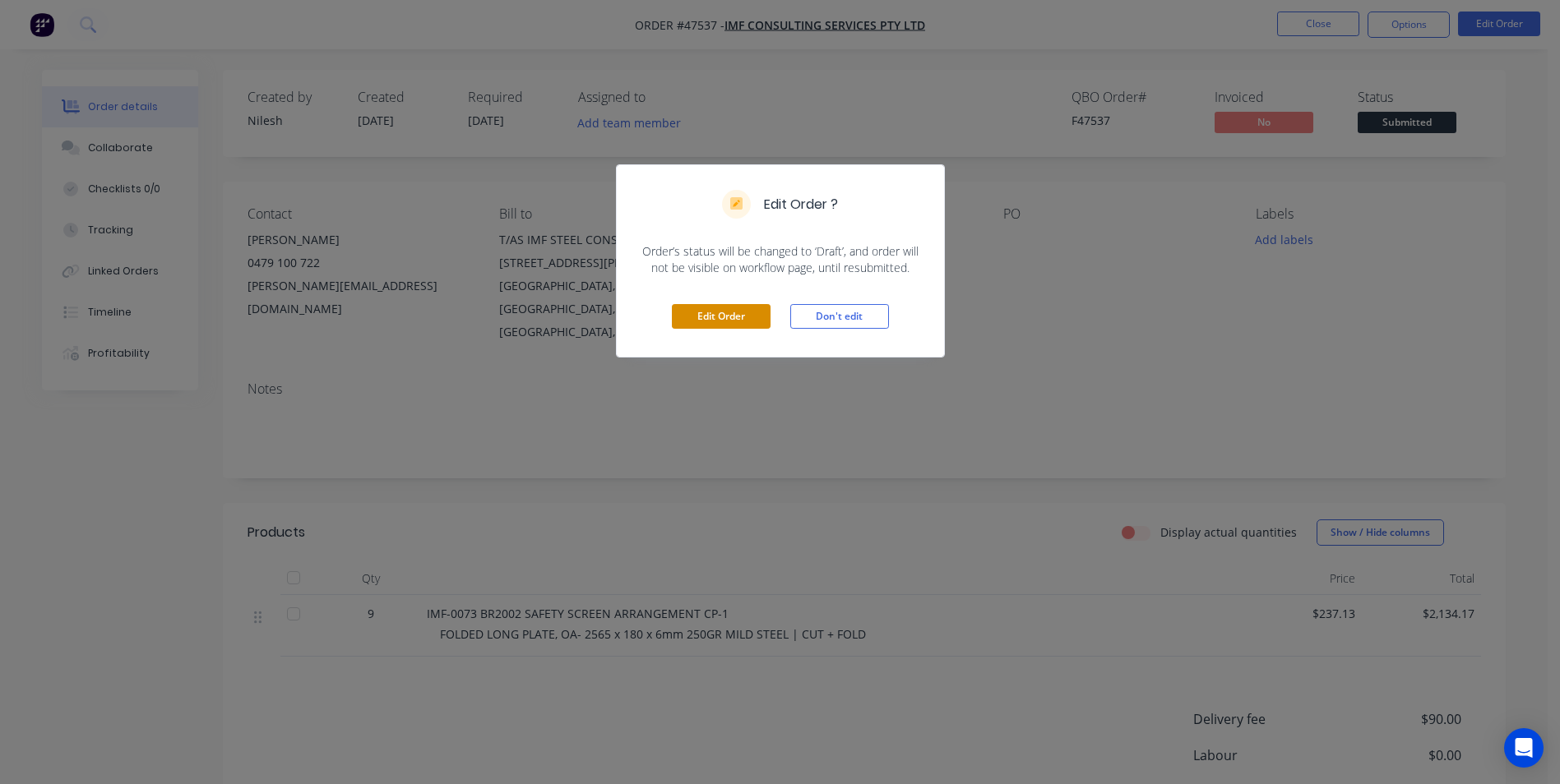
click at [721, 309] on button "Edit Order" at bounding box center [721, 317] width 99 height 25
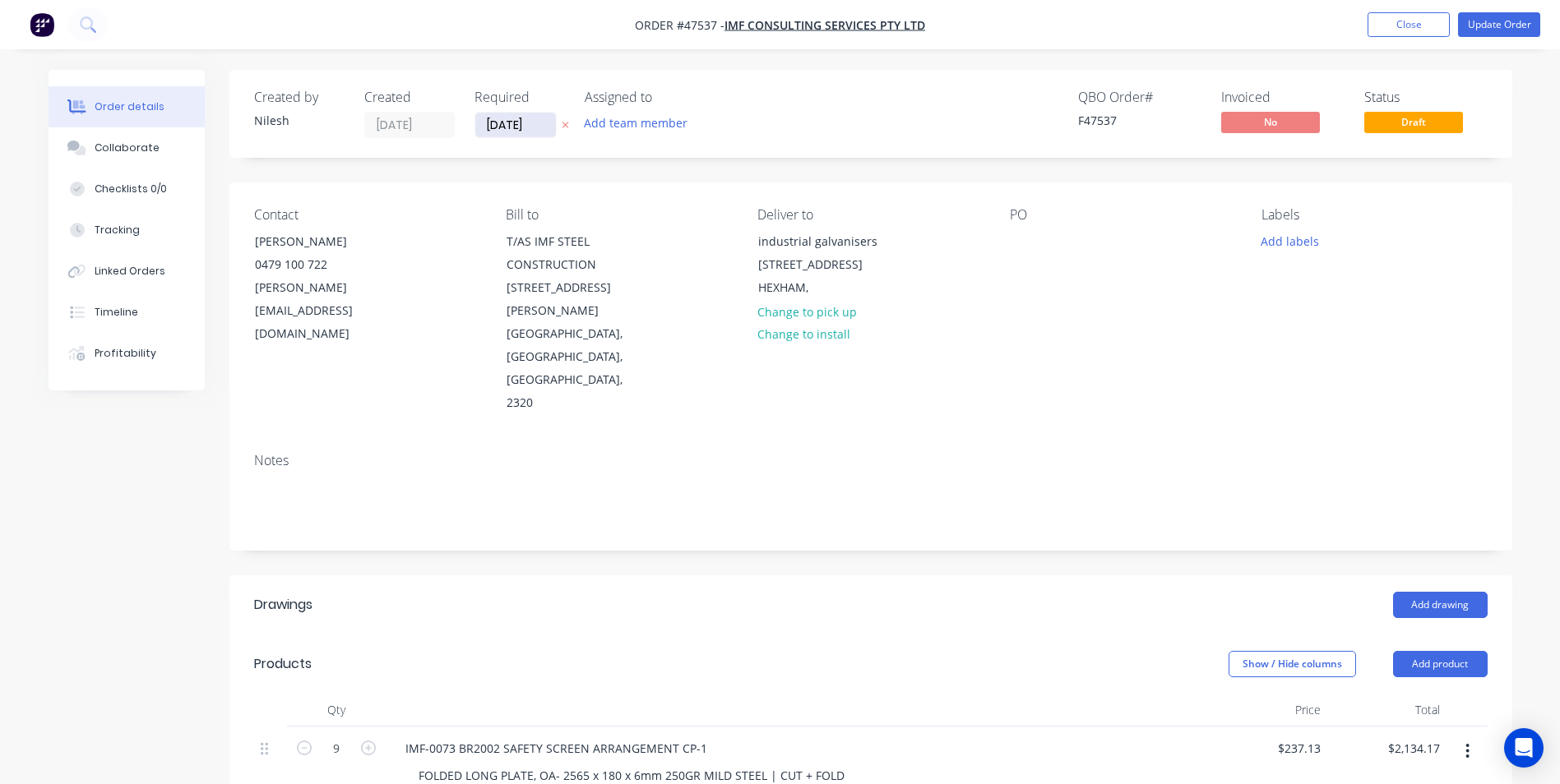
click at [512, 120] on input "[DATE]" at bounding box center [516, 125] width 80 height 25
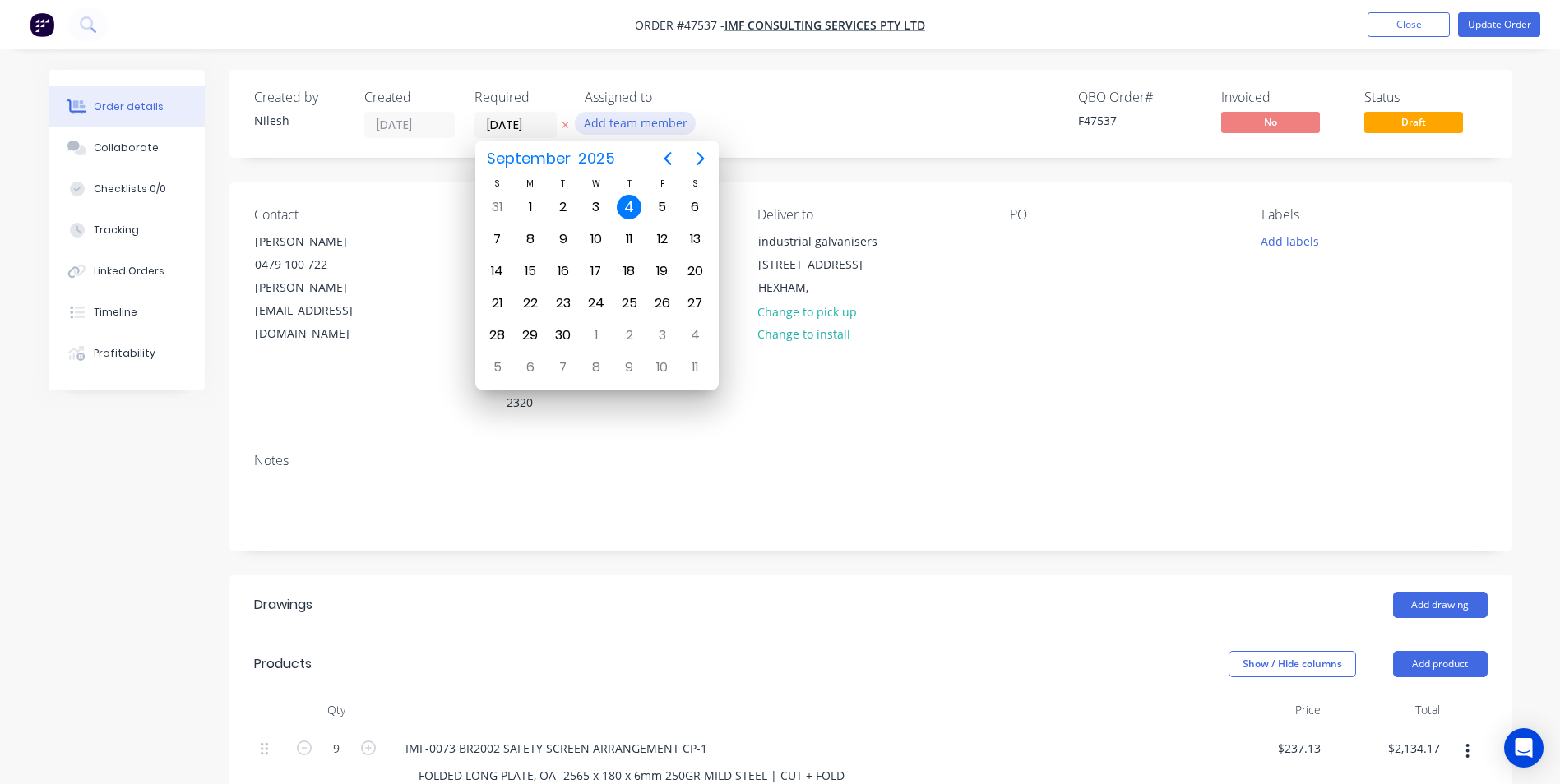
click at [640, 125] on button "Add team member" at bounding box center [635, 123] width 121 height 23
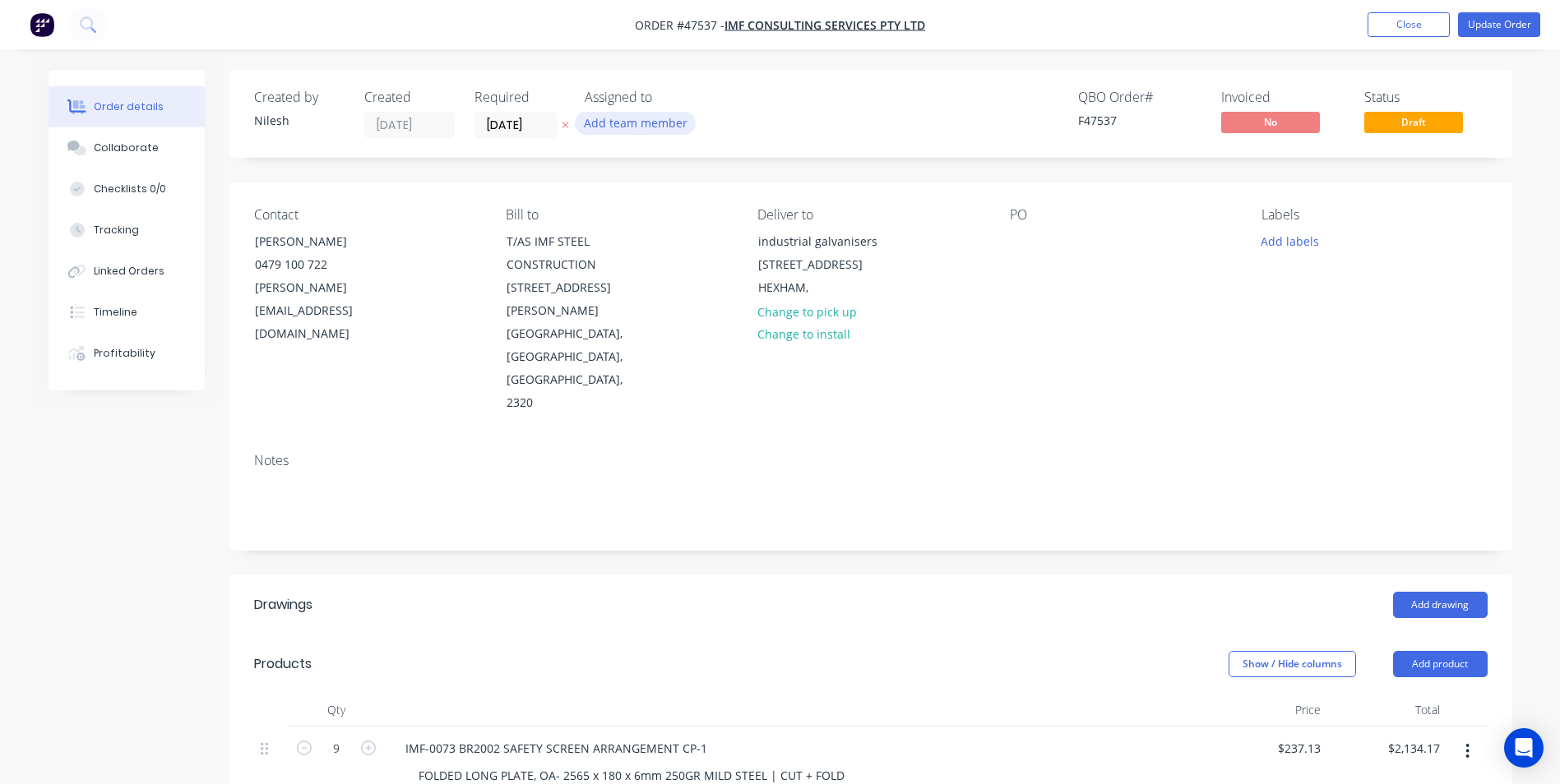
click at [676, 128] on button "Add team member" at bounding box center [635, 123] width 121 height 23
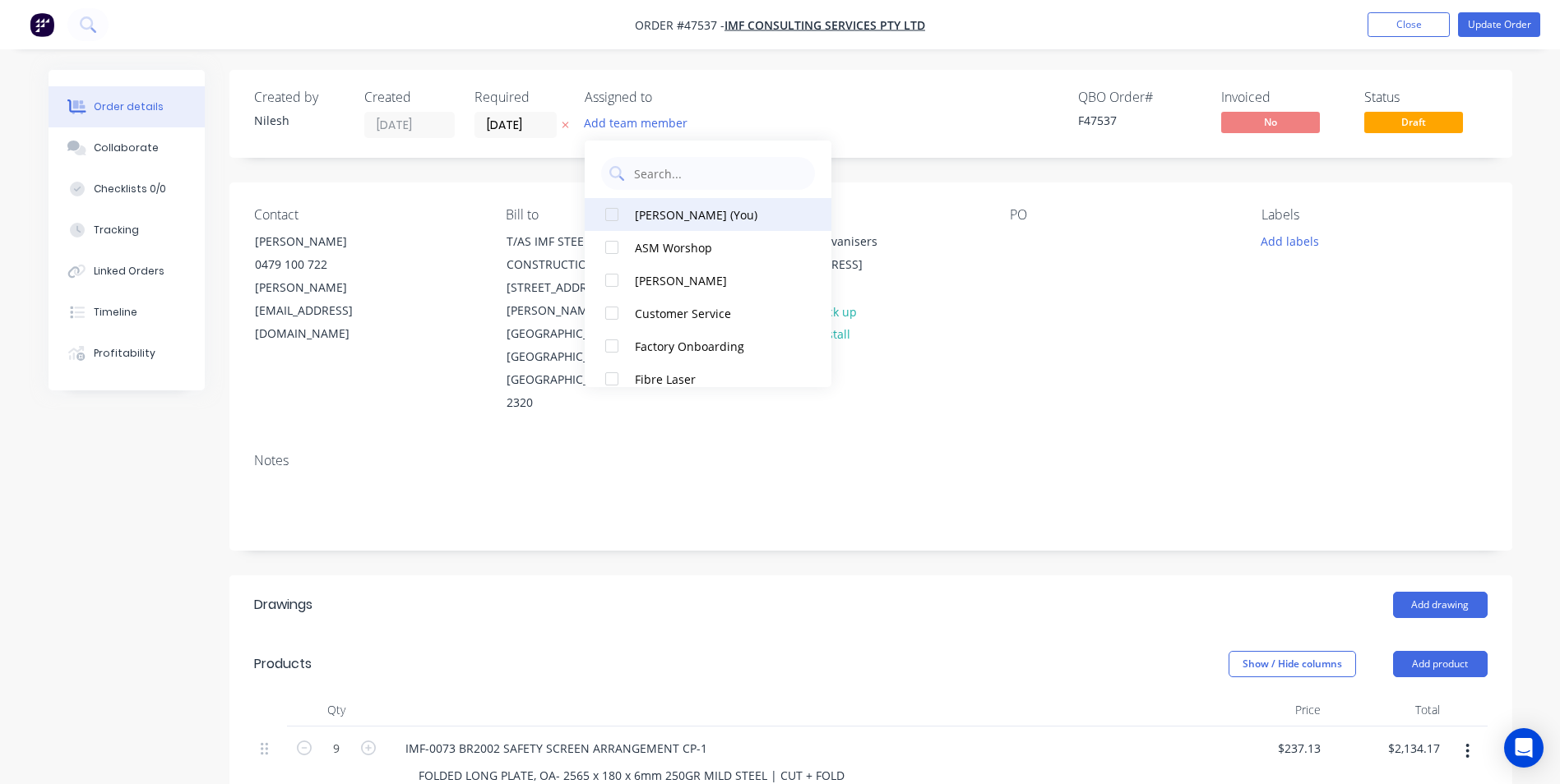
click at [681, 202] on button "[PERSON_NAME] (You)" at bounding box center [707, 214] width 247 height 33
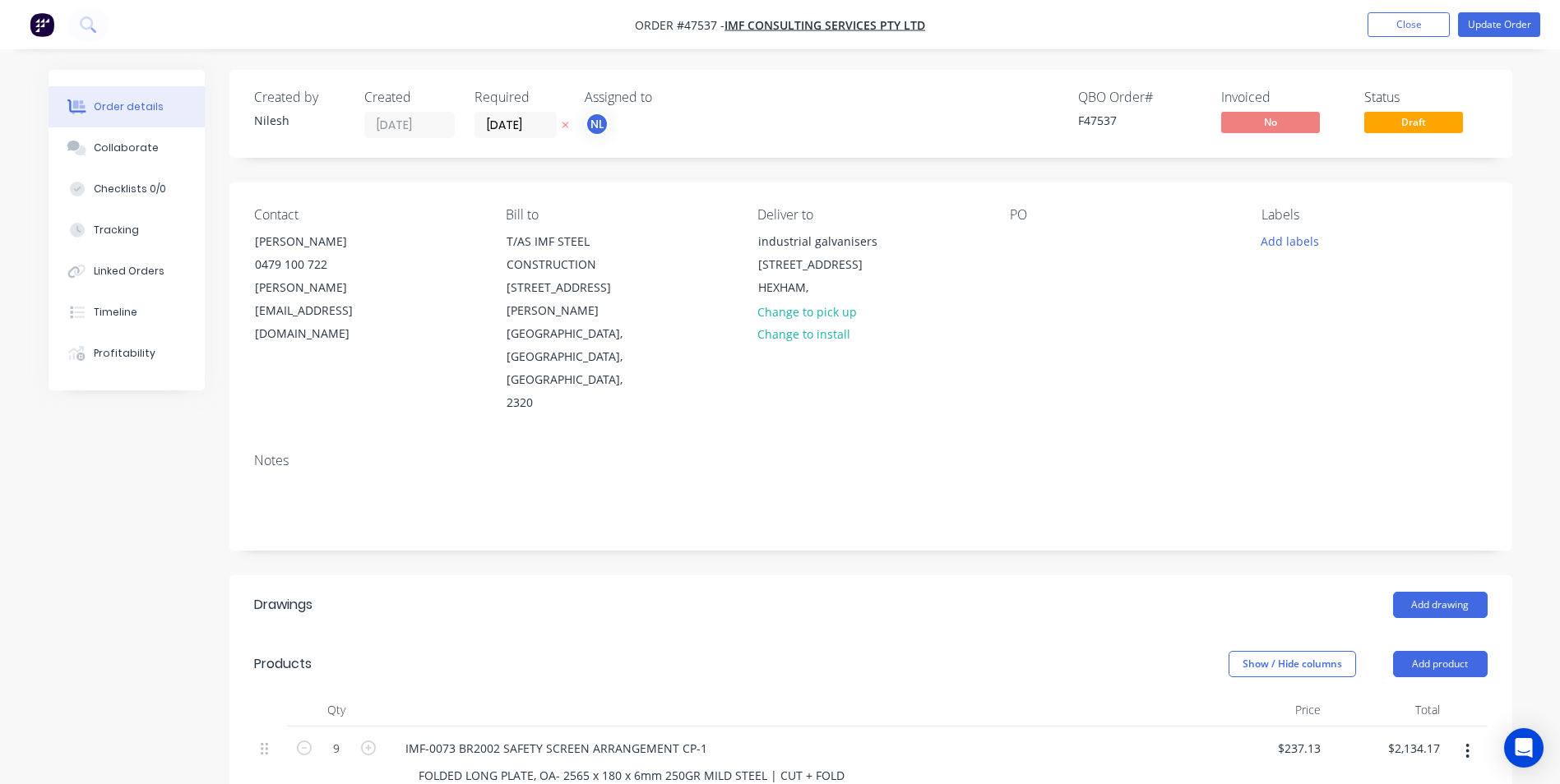
click at [733, 96] on div "Assigned to" at bounding box center [666, 97] width 165 height 16
click at [517, 112] on label "[DATE]" at bounding box center [516, 125] width 82 height 26
click at [517, 113] on input "[DATE]" at bounding box center [516, 125] width 80 height 25
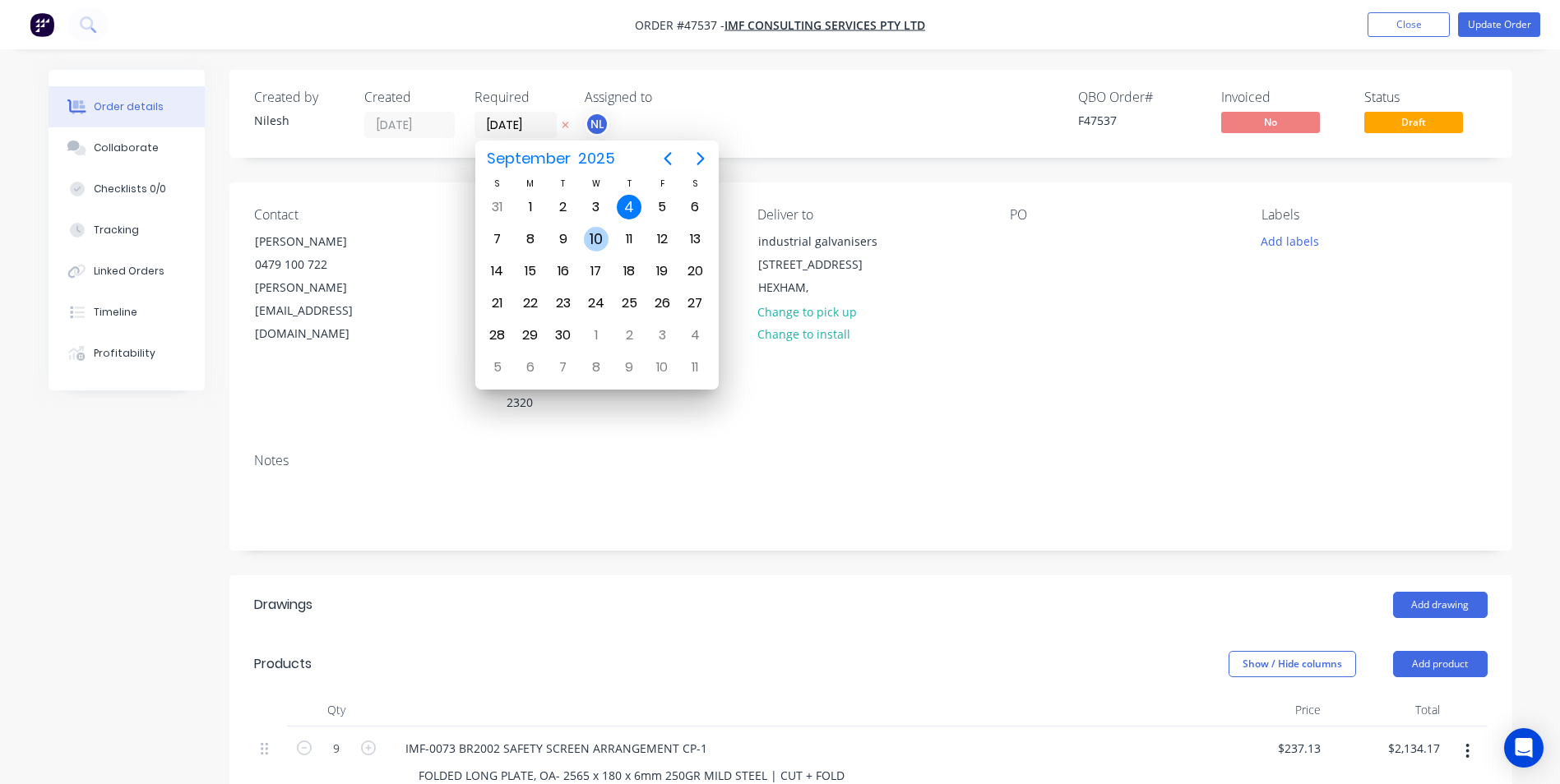
click at [593, 248] on div "10" at bounding box center [596, 240] width 25 height 25
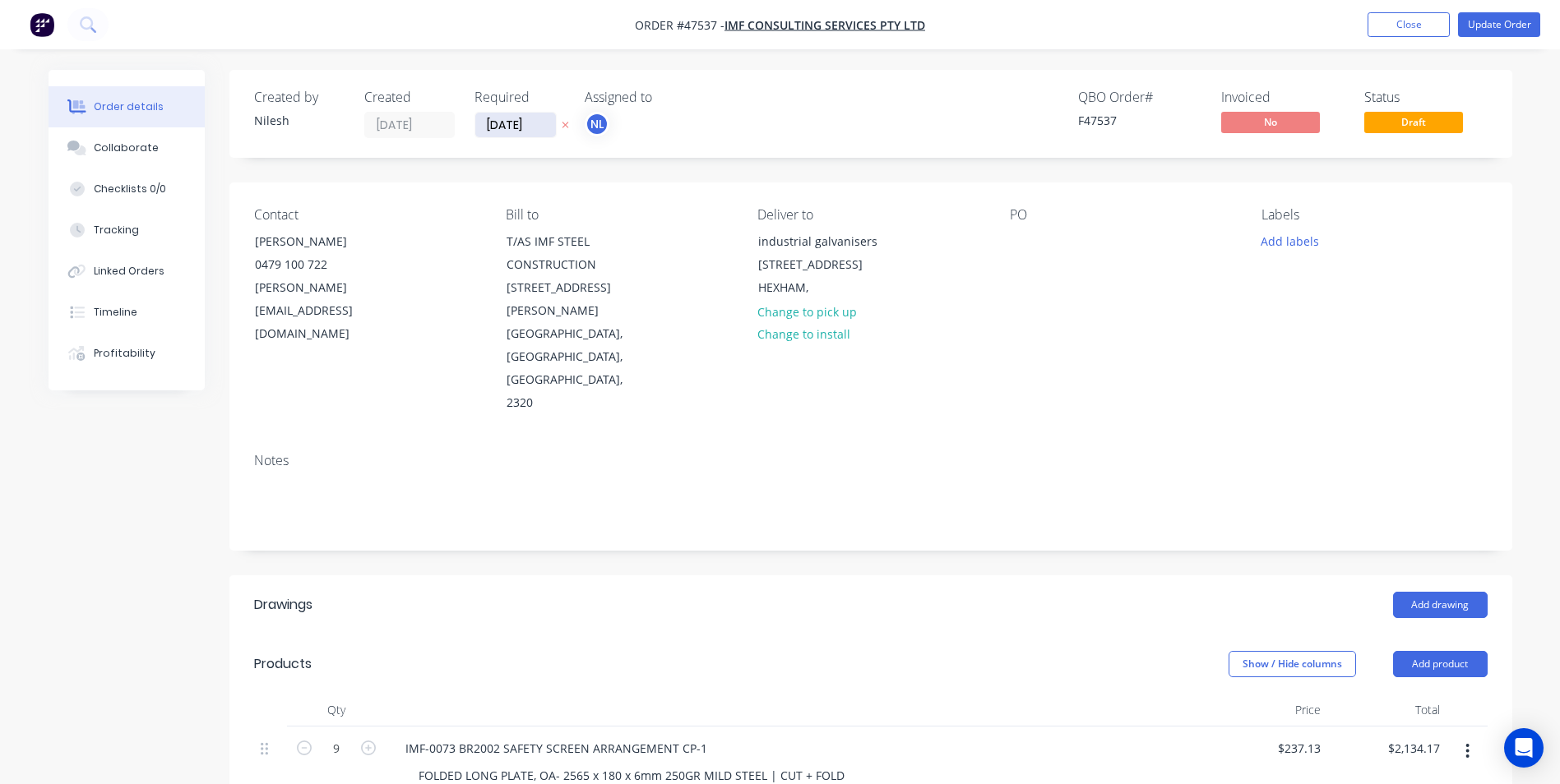
click at [538, 134] on input "[DATE]" at bounding box center [516, 125] width 80 height 25
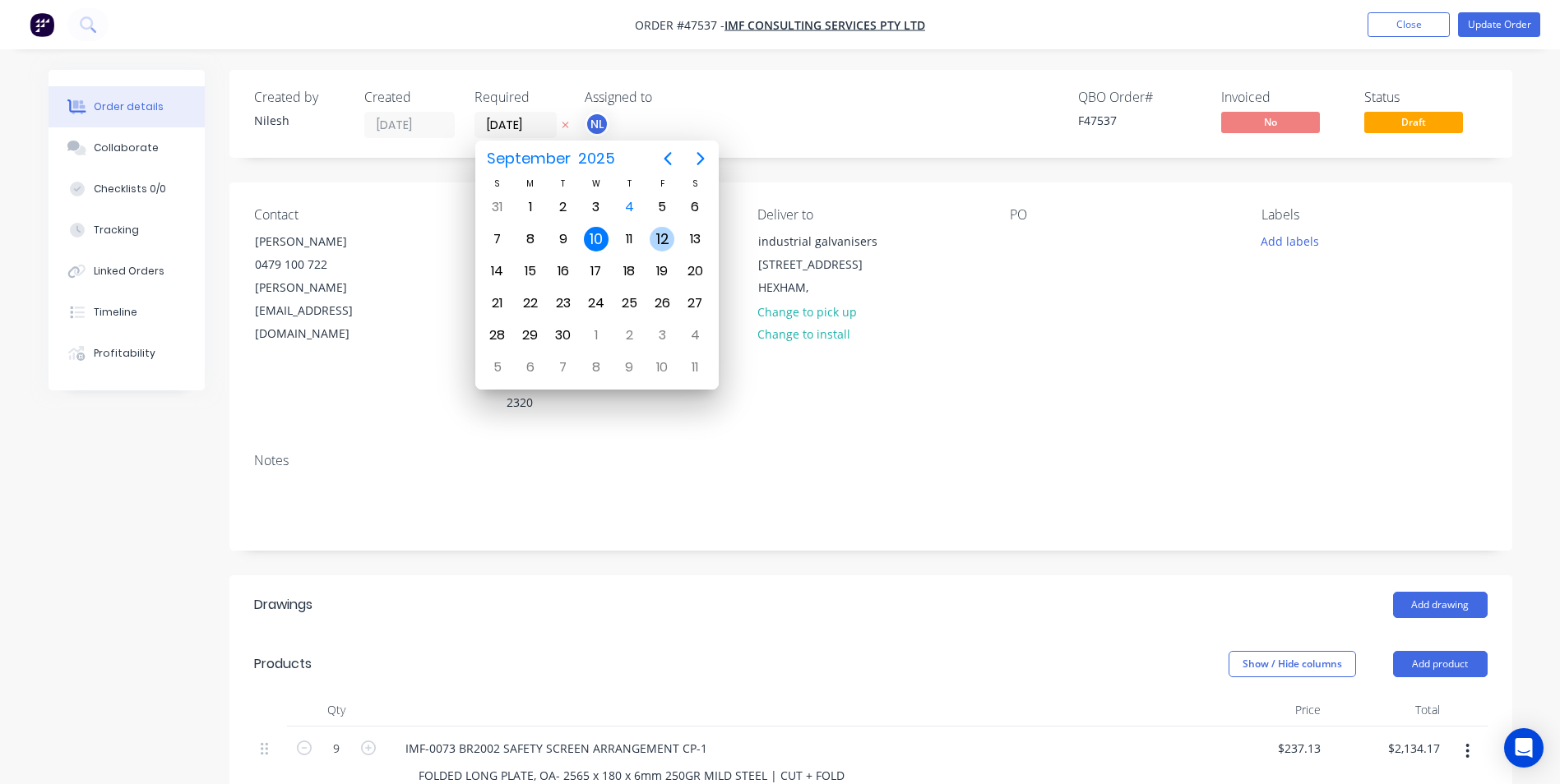
click at [660, 237] on div "12" at bounding box center [662, 240] width 25 height 25
type input "[DATE]"
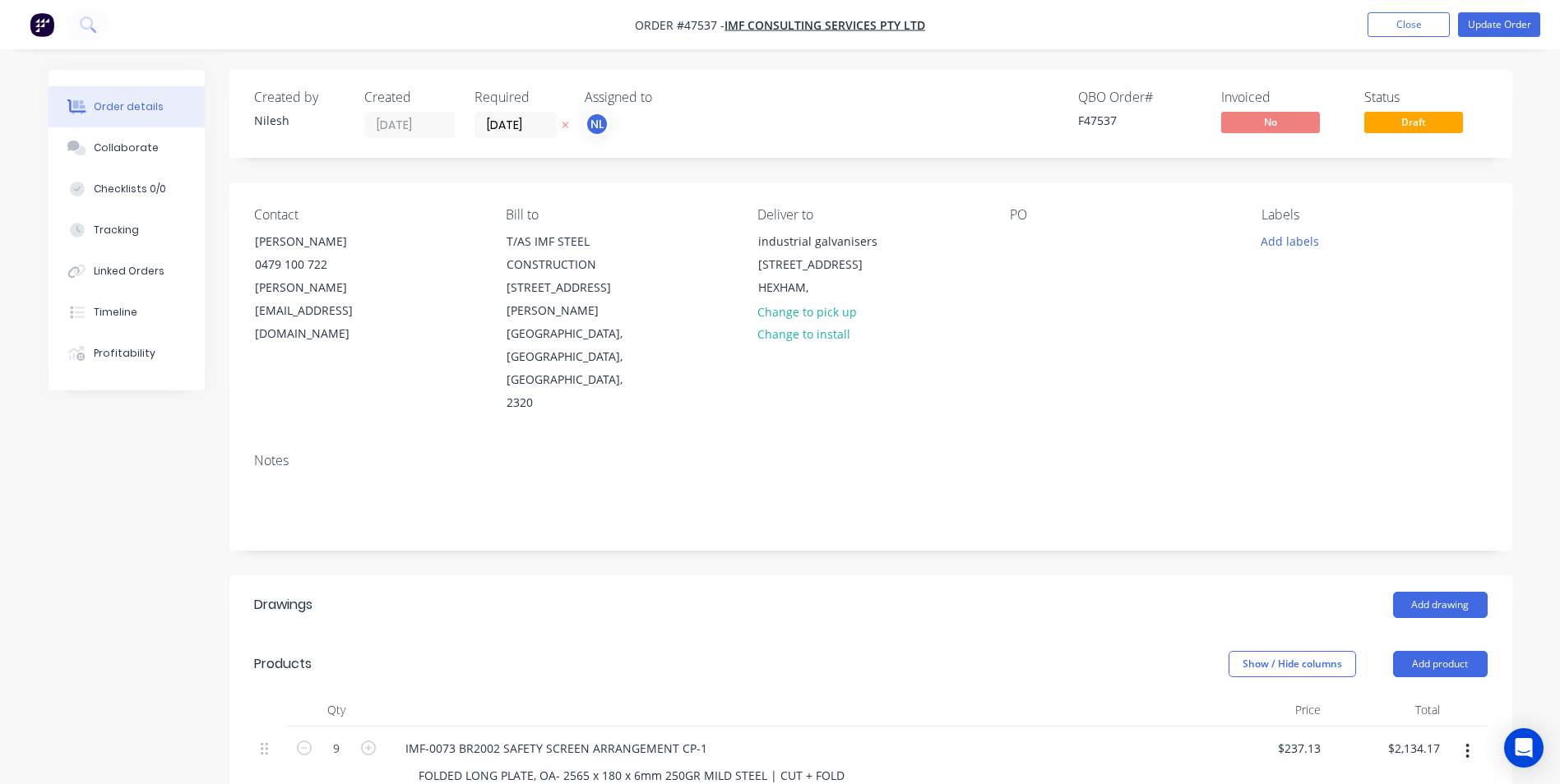
click at [834, 139] on div "Created by [PERSON_NAME] Created [DATE] Required [DATE] Assigned to NL QBO Orde…" at bounding box center [870, 114] width 1283 height 88
click at [1484, 25] on button "Update Order" at bounding box center [1499, 25] width 82 height 25
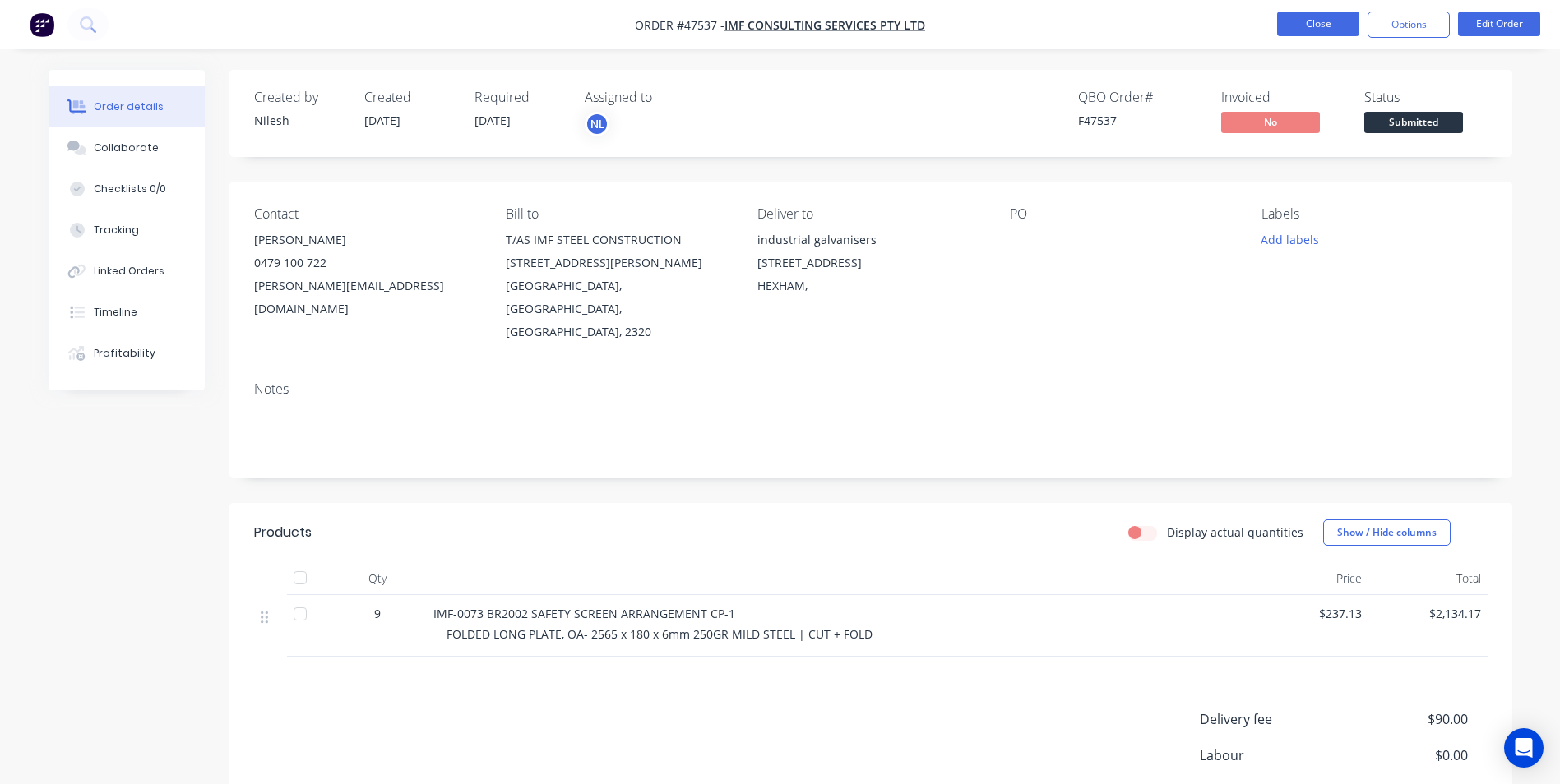
click at [1310, 27] on button "Close" at bounding box center [1318, 24] width 82 height 25
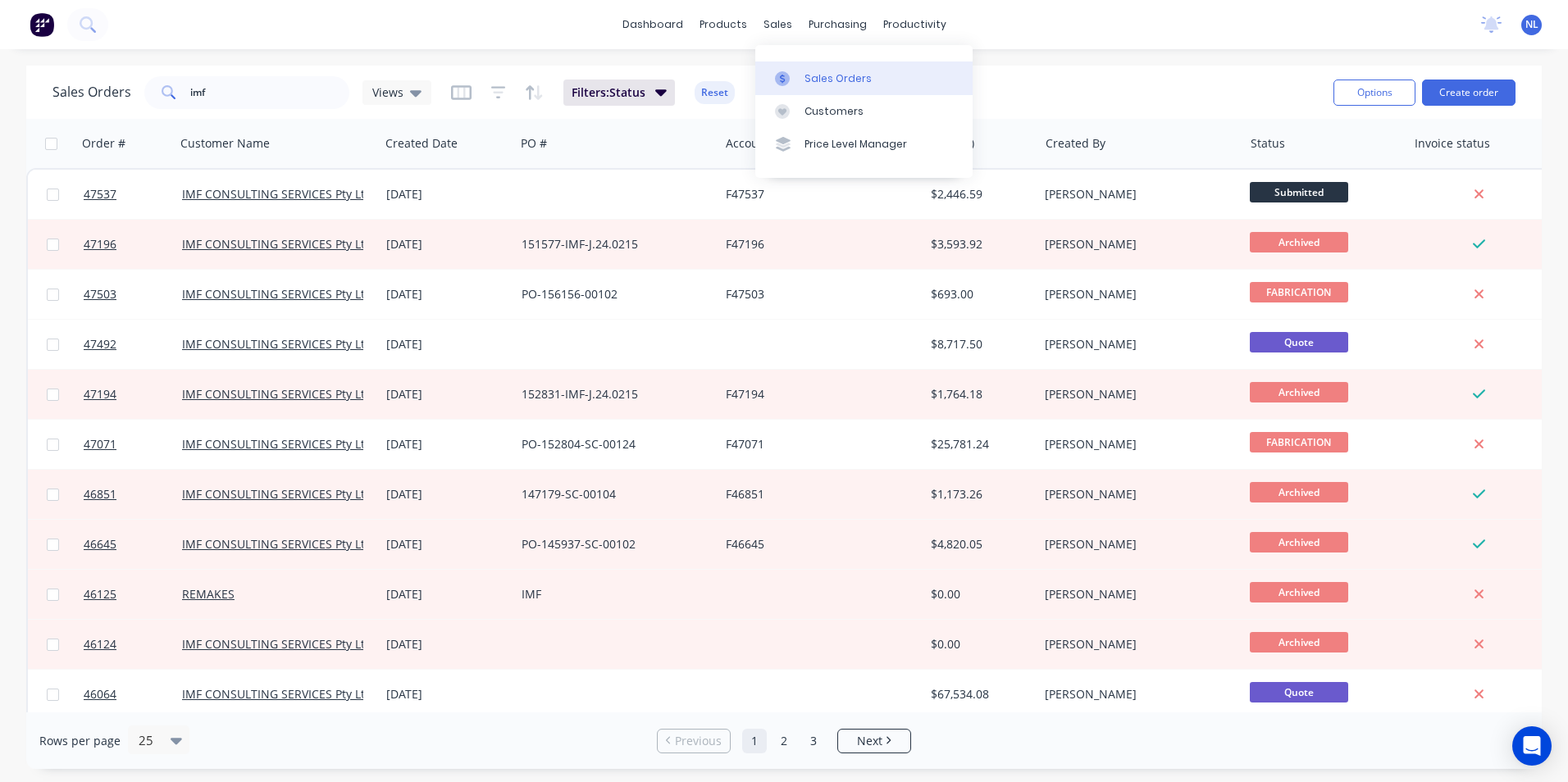
click at [815, 89] on link "Sales Orders" at bounding box center [864, 78] width 218 height 33
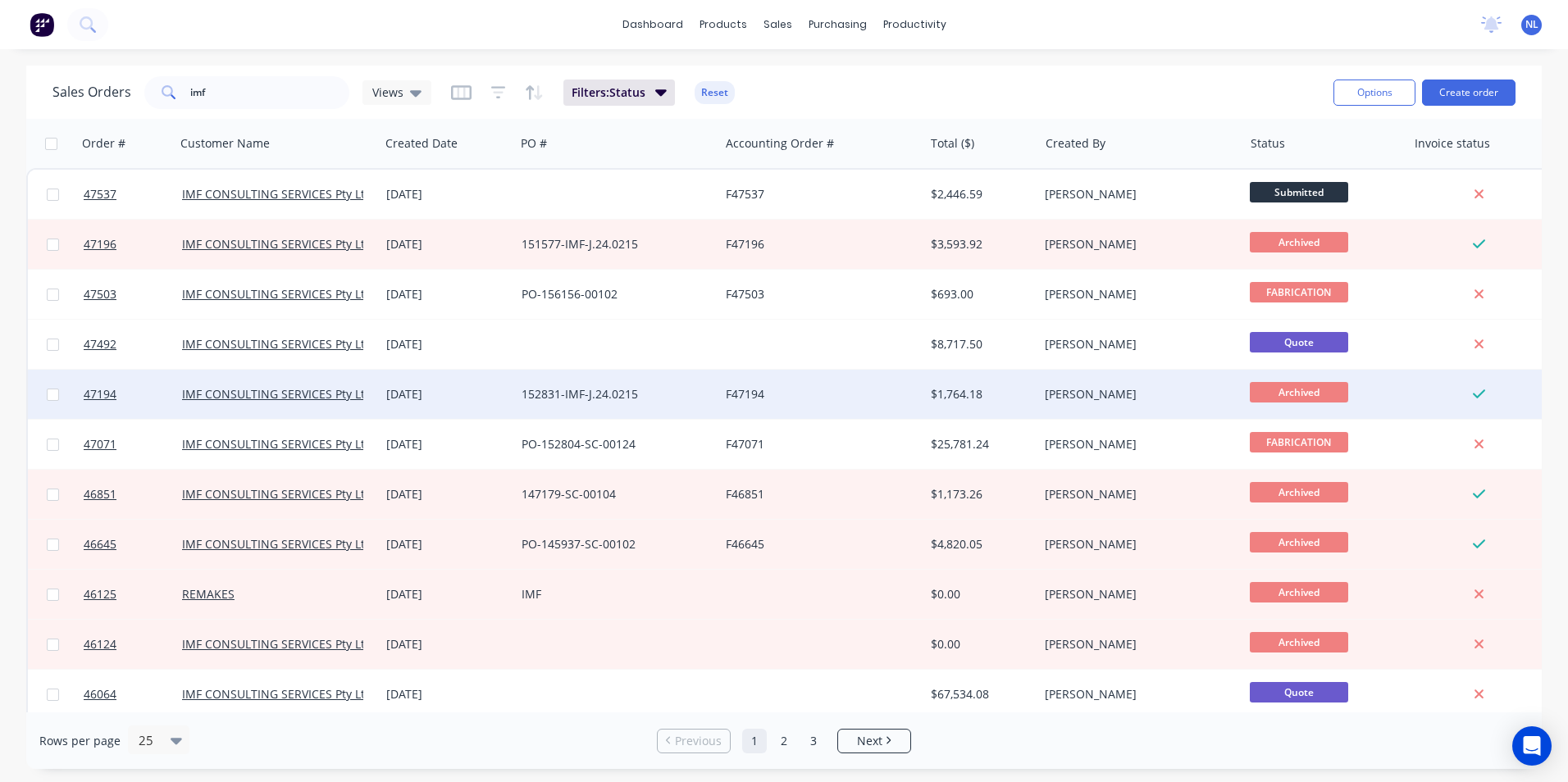
click at [429, 395] on div "[DATE]" at bounding box center [447, 394] width 123 height 17
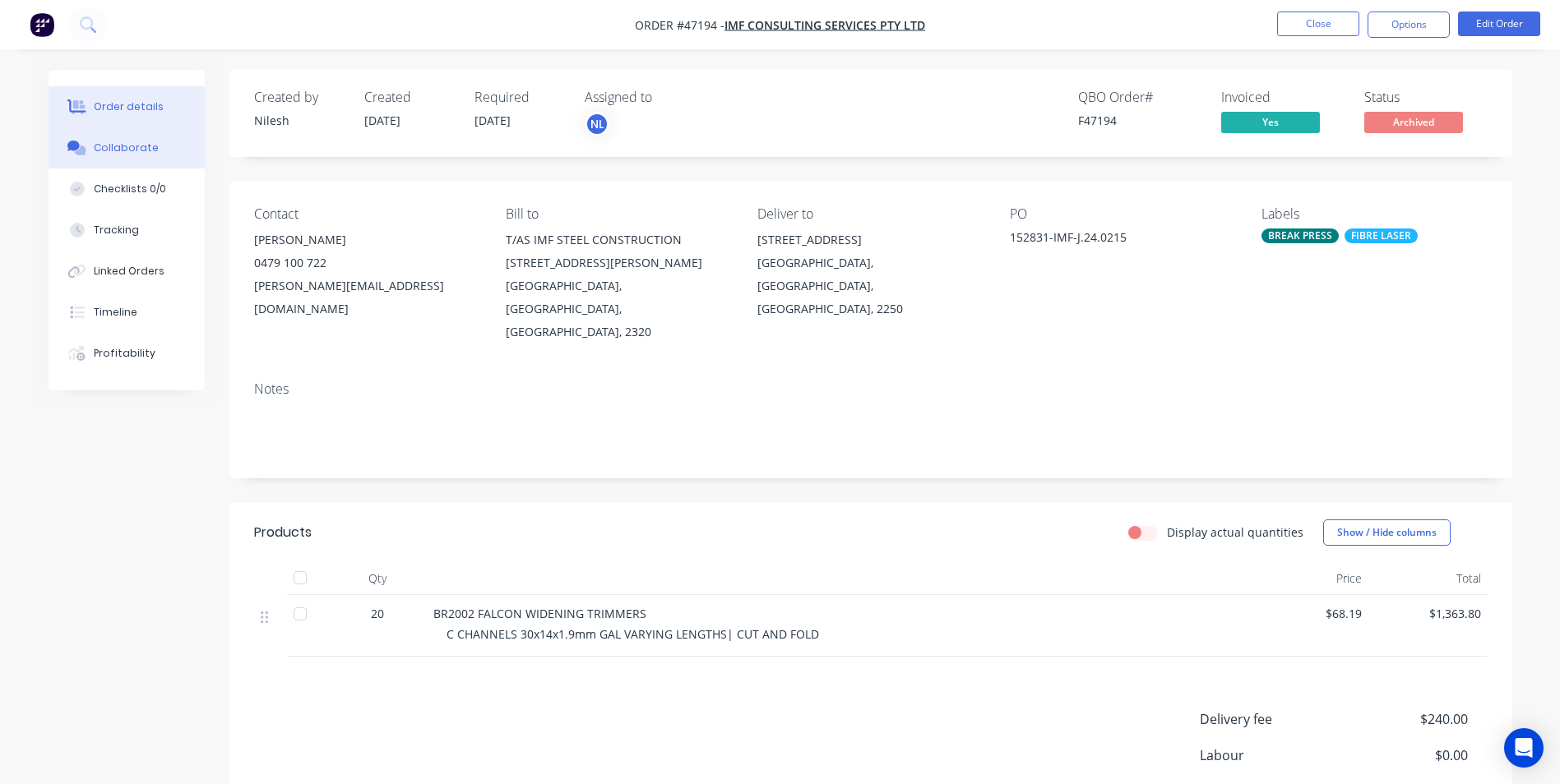
click at [150, 157] on button "Collaborate" at bounding box center [126, 147] width 156 height 41
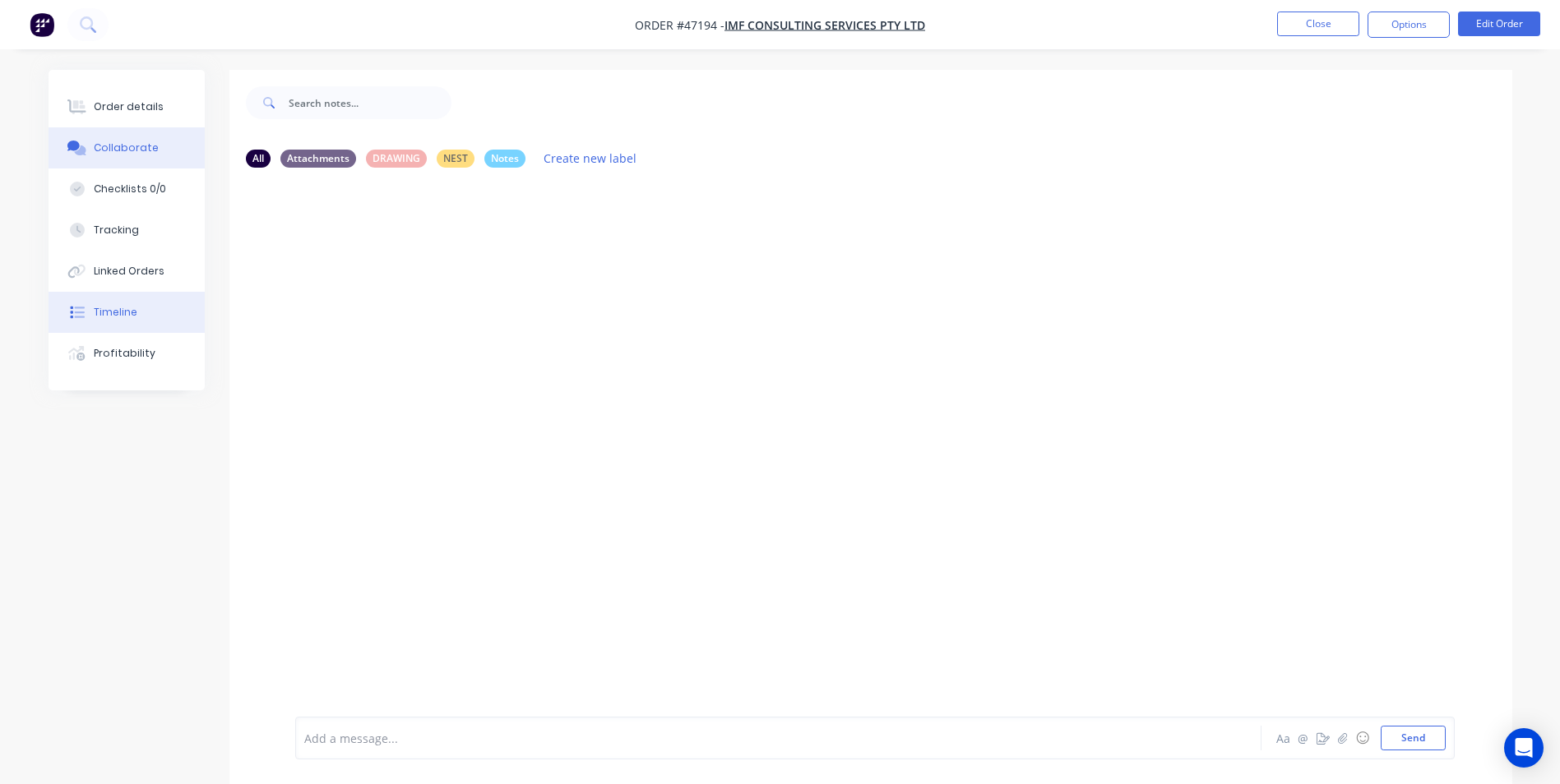
click at [135, 323] on button "Timeline" at bounding box center [126, 312] width 156 height 41
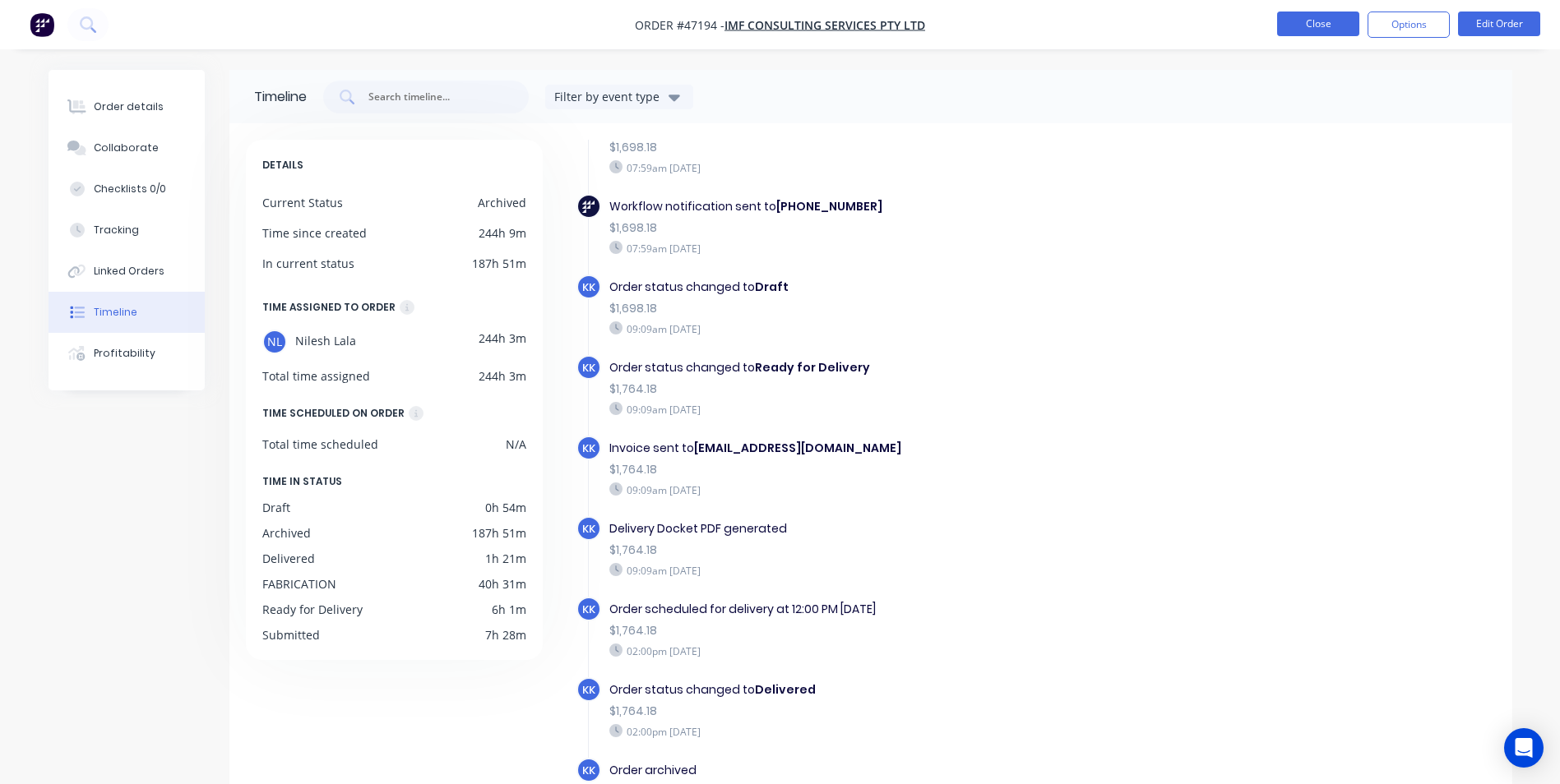
click at [1313, 33] on button "Close" at bounding box center [1318, 24] width 82 height 25
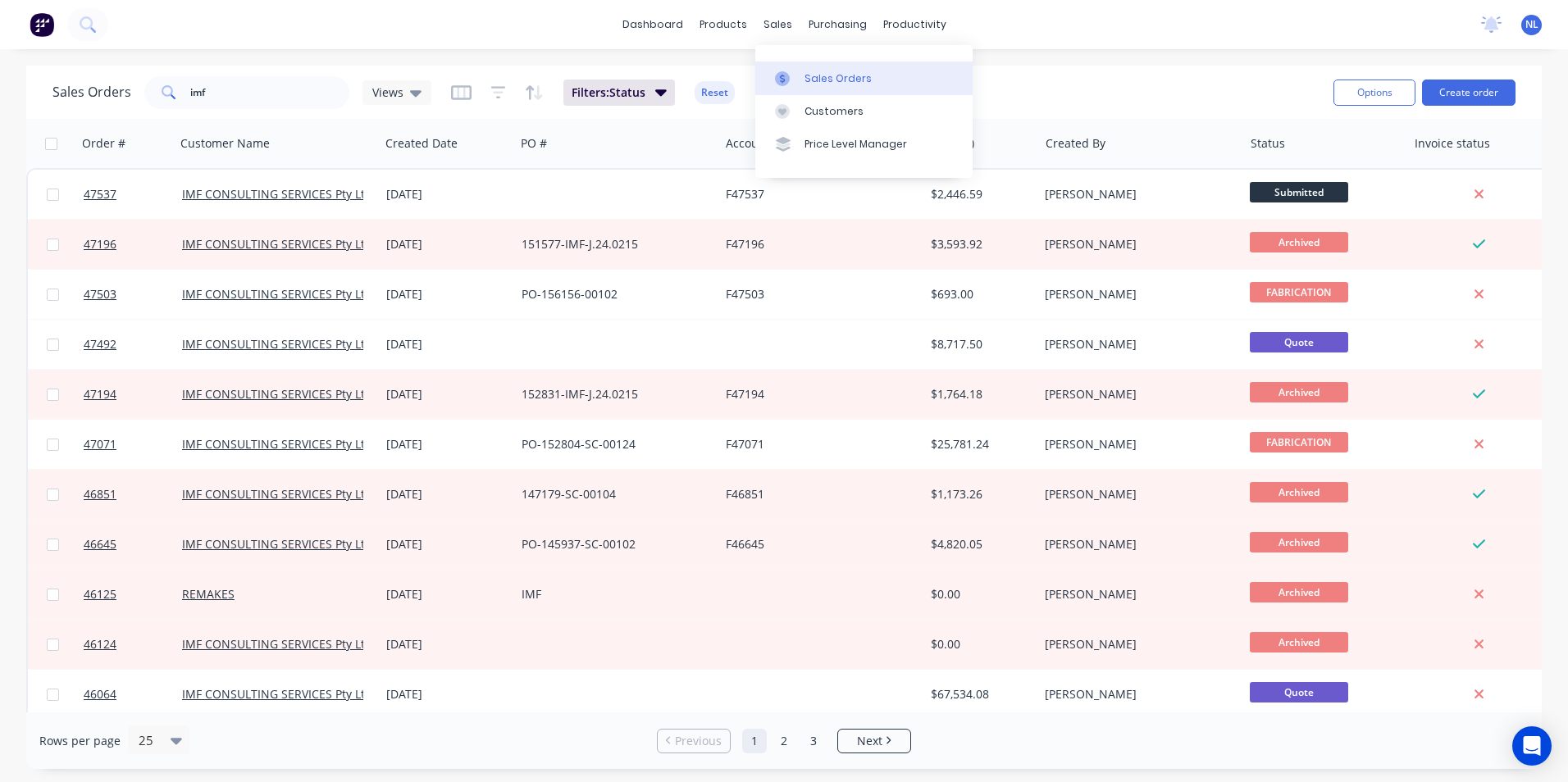
click at [824, 83] on div "Sales Orders" at bounding box center [838, 79] width 68 height 15
click at [777, 27] on div "sales" at bounding box center [778, 25] width 45 height 25
click at [768, 27] on div "sales" at bounding box center [778, 25] width 45 height 25
click at [796, 73] on div at bounding box center [788, 79] width 25 height 15
click at [802, 73] on link "Sales Orders" at bounding box center [864, 78] width 218 height 33
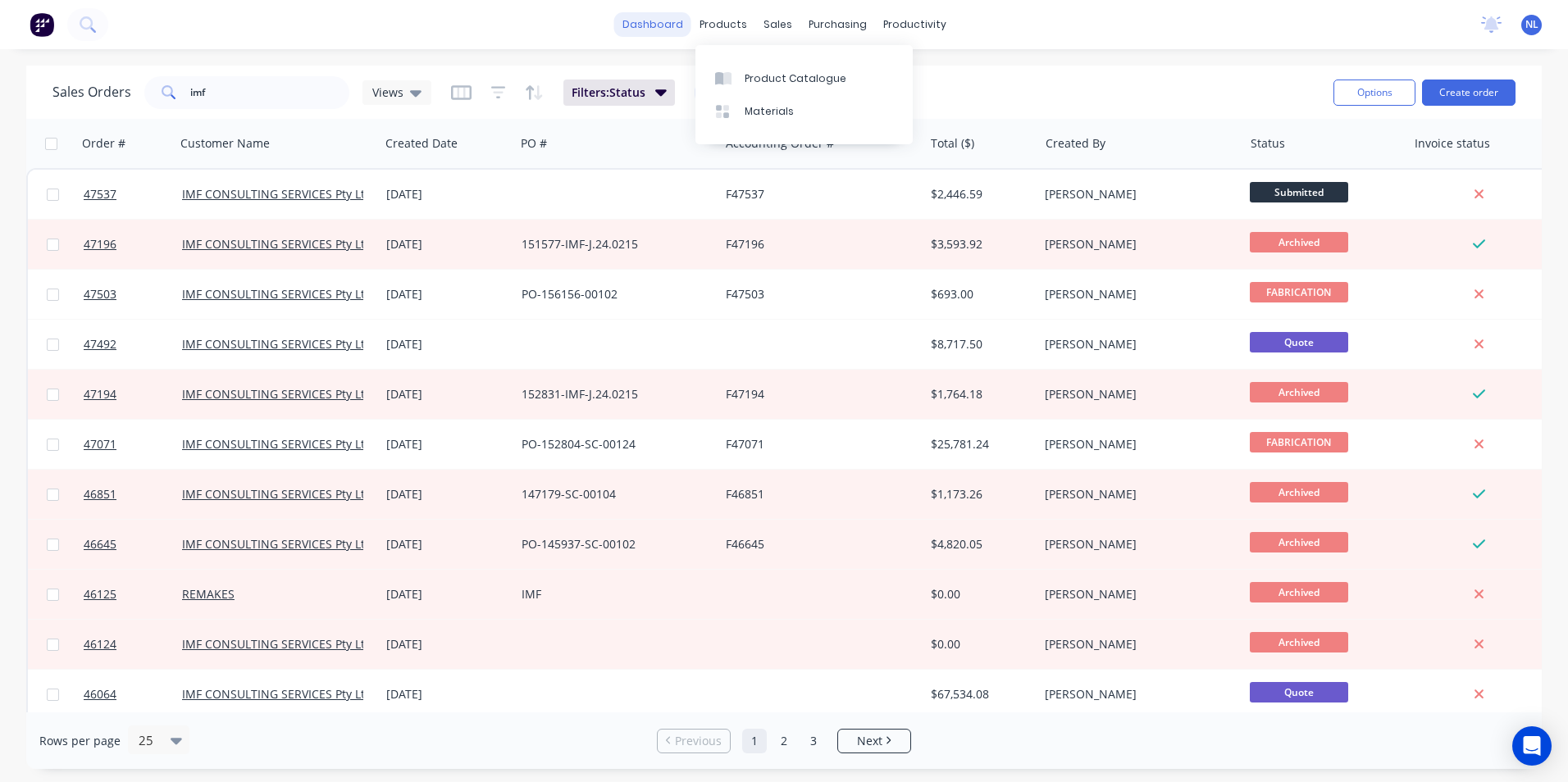
click at [669, 20] on link "dashboard" at bounding box center [653, 25] width 77 height 25
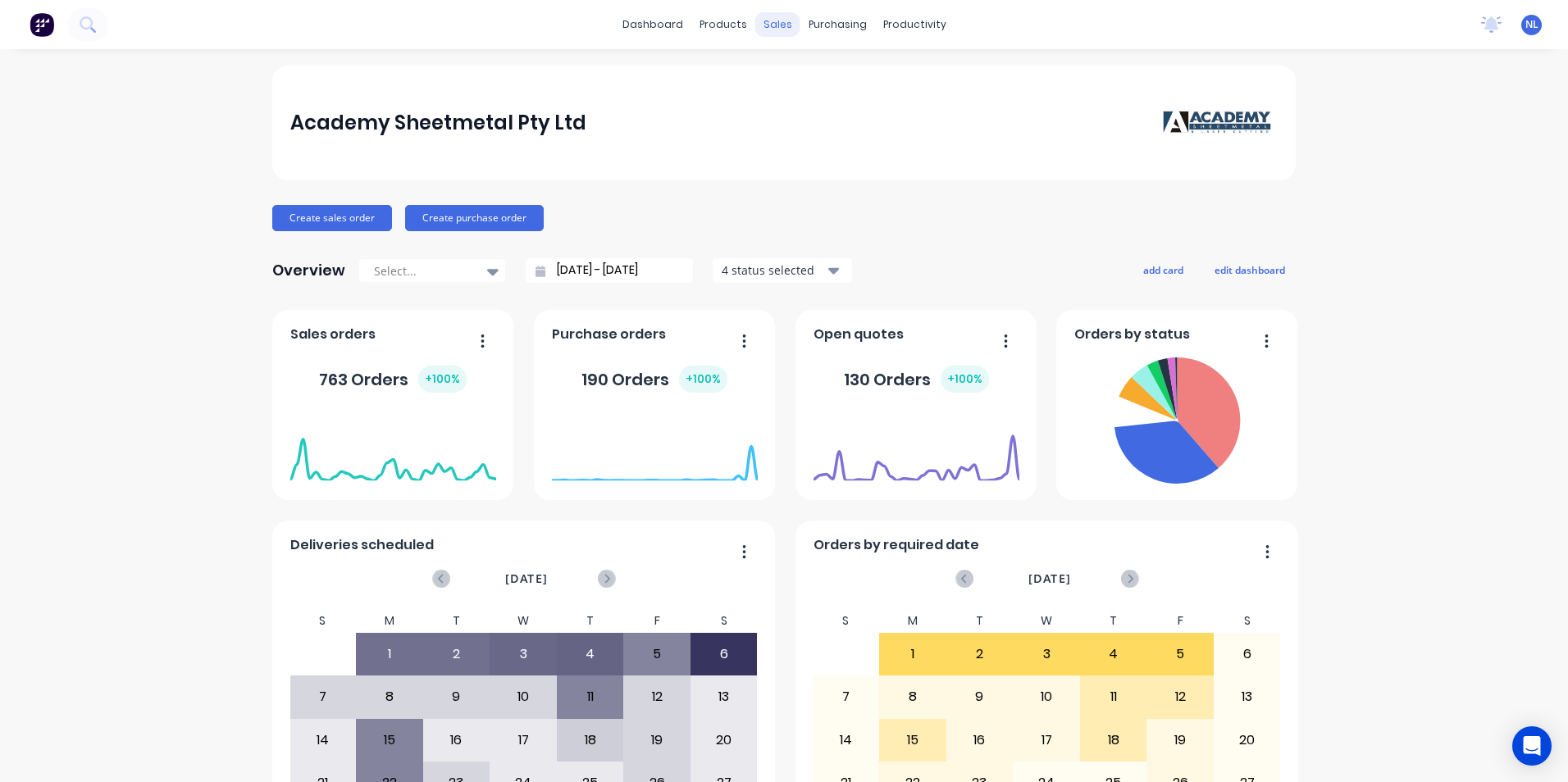
click at [765, 26] on div "sales" at bounding box center [778, 25] width 45 height 25
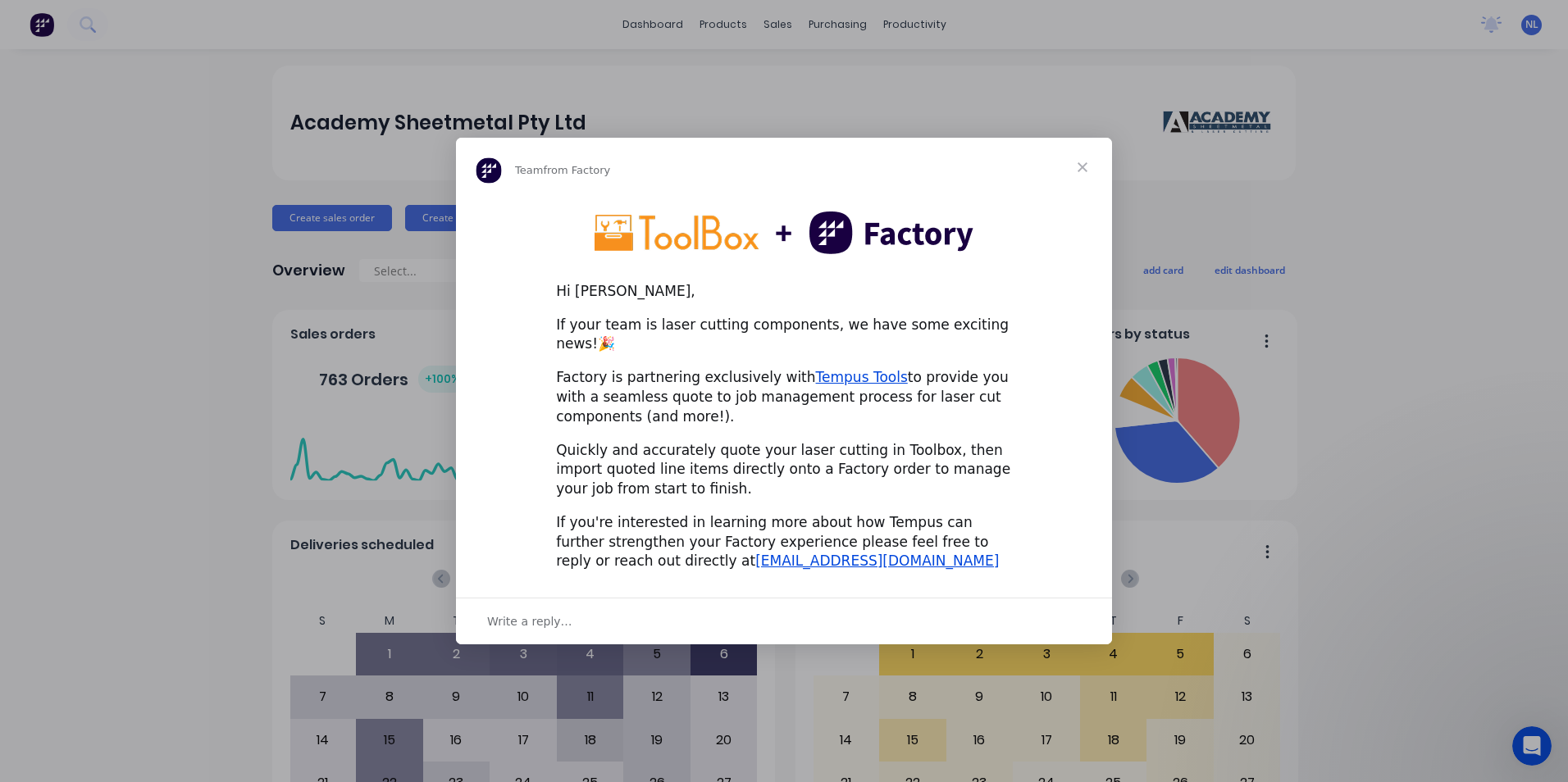
click at [1103, 168] on span "Close" at bounding box center [1082, 167] width 59 height 59
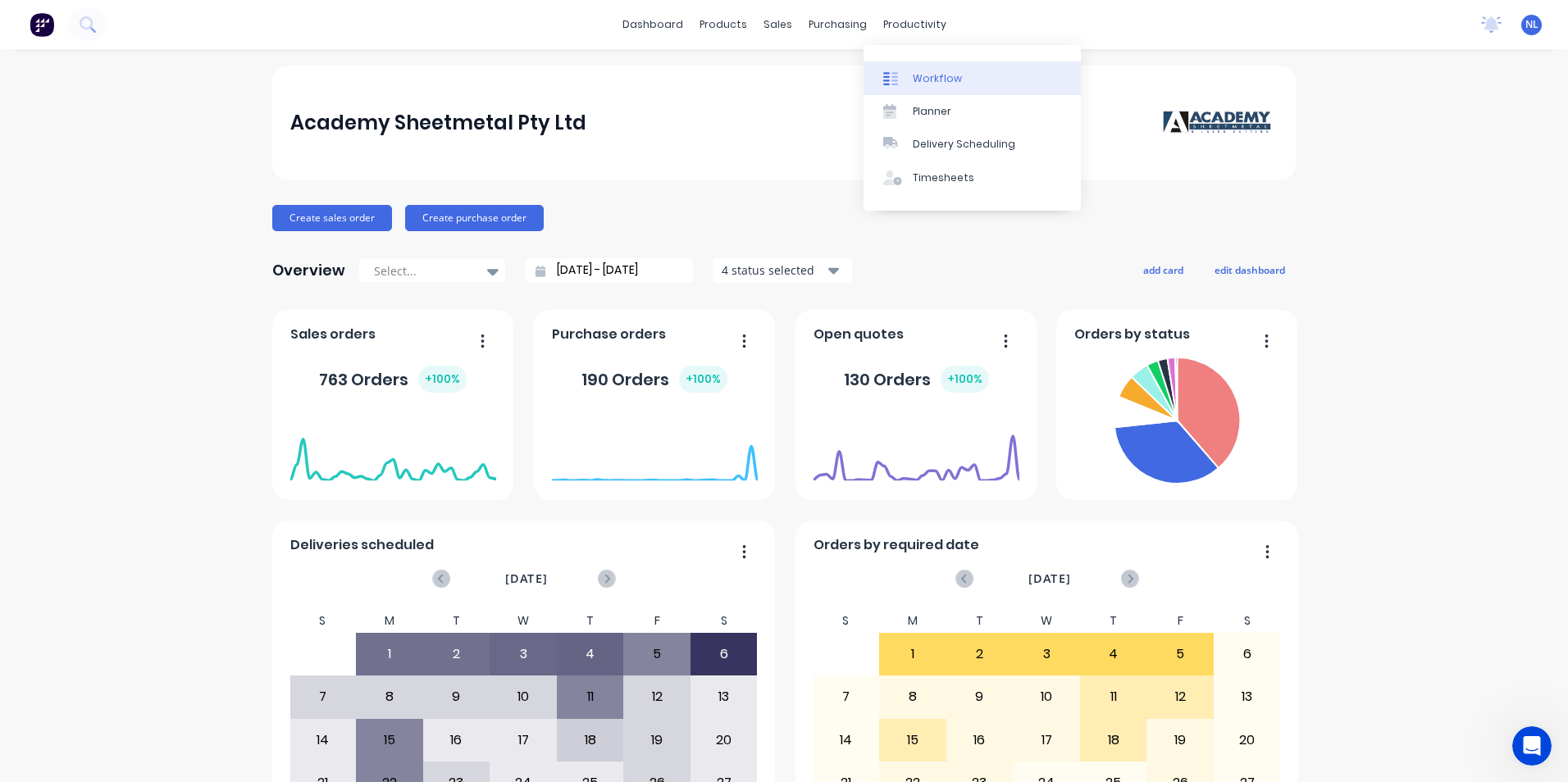
click at [894, 64] on link "Workflow" at bounding box center [972, 78] width 218 height 33
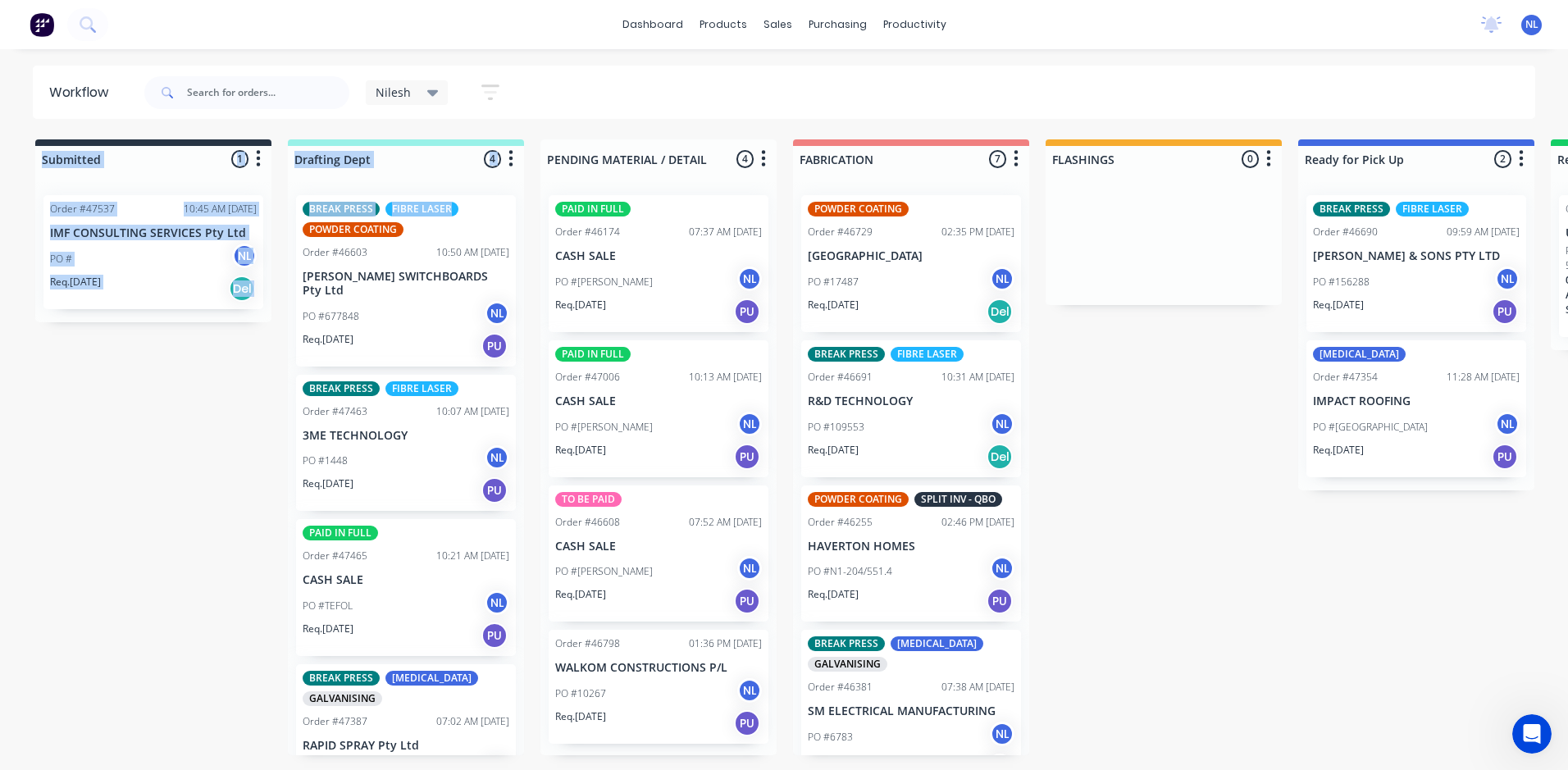
drag, startPoint x: 163, startPoint y: 167, endPoint x: 462, endPoint y: 186, distance: 299.6
click at [462, 186] on div "Submitted 1 Sort By Created date Required date Order number Customer name Most …" at bounding box center [1355, 447] width 2735 height 616
click at [78, 396] on div "Submitted 1 Sort By Created date Required date Order number Customer name Most …" at bounding box center [1355, 447] width 2735 height 616
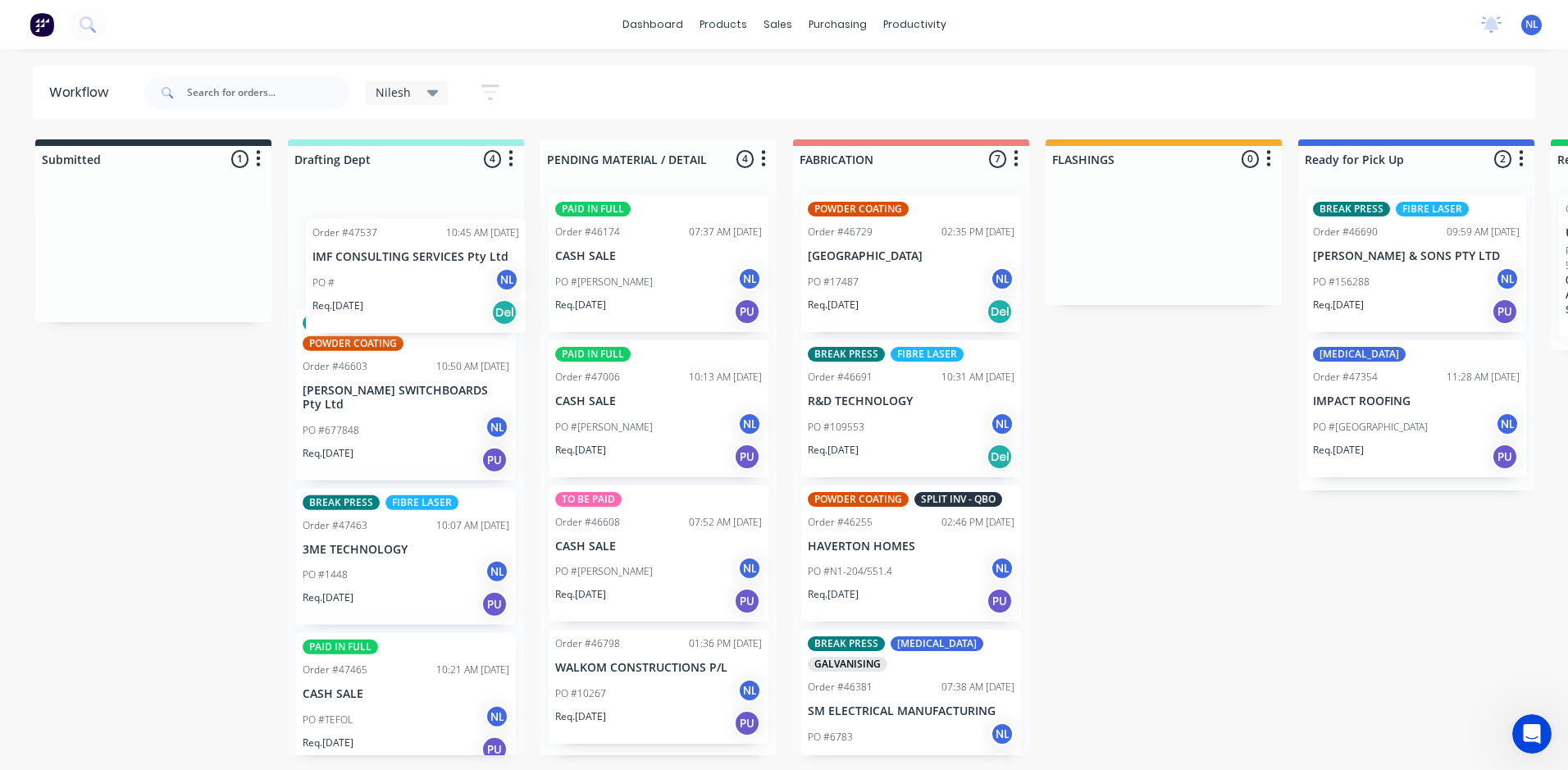
drag, startPoint x: 142, startPoint y: 230, endPoint x: 410, endPoint y: 253, distance: 269.0
click at [410, 253] on div "Submitted 1 Sort By Created date Required date Order number Customer name Most …" at bounding box center [1355, 447] width 2735 height 616
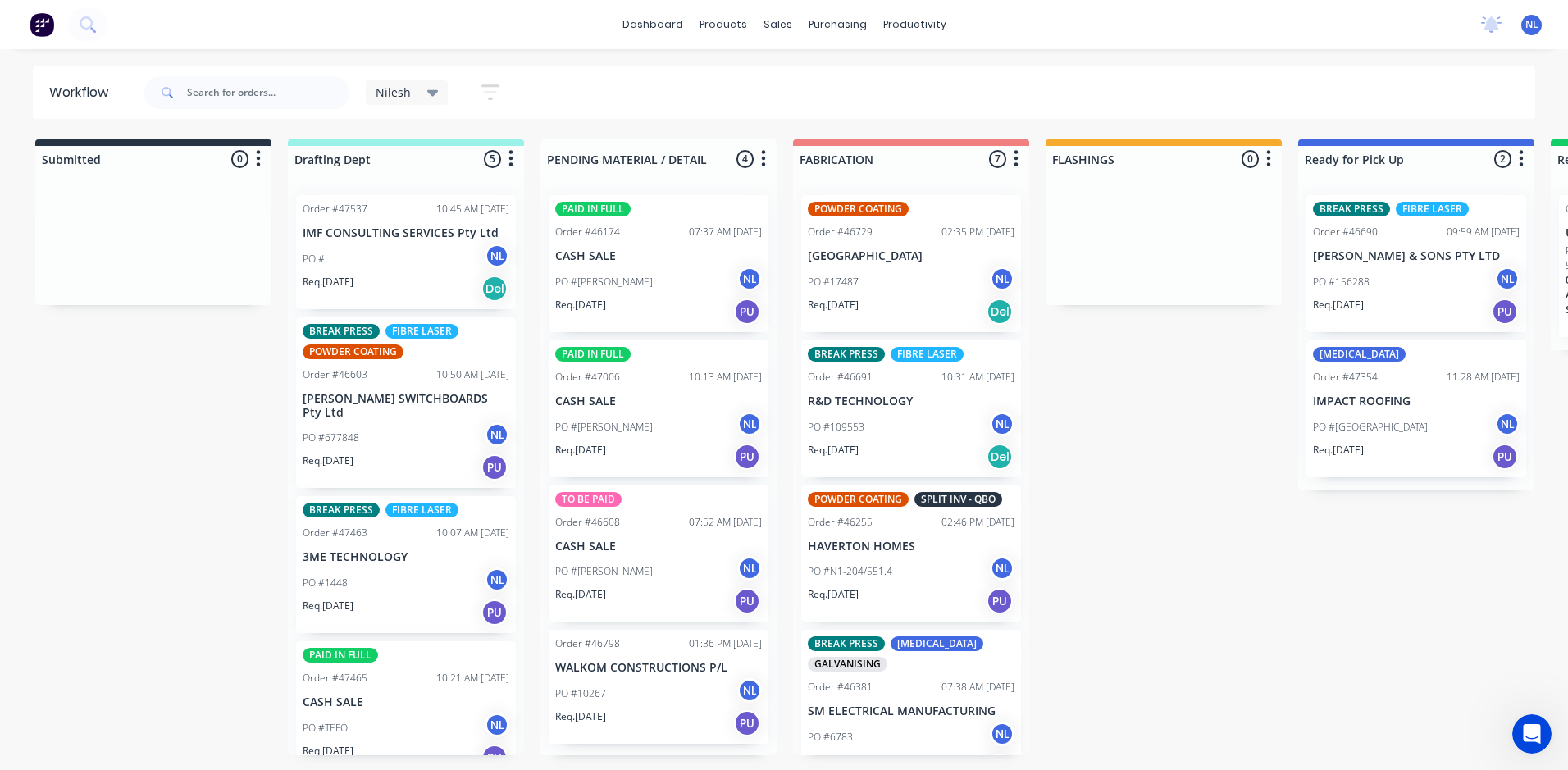
click at [405, 218] on div "Order #47537 10:45 AM [DATE] IMF CONSULTING SERVICES Pty Ltd PO # NL Req. [DATE…" at bounding box center [406, 252] width 220 height 114
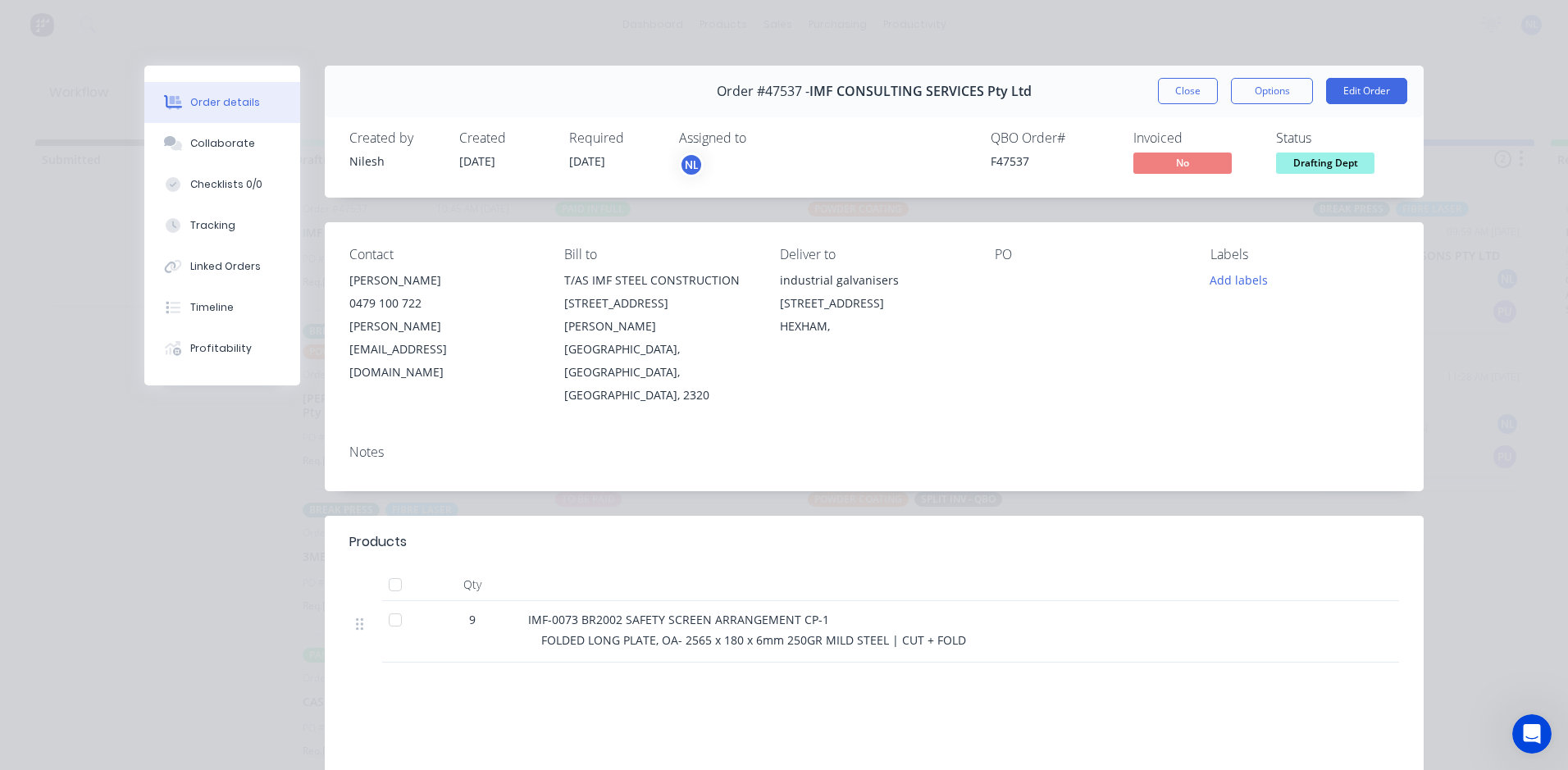
click at [1212, 97] on div "Close Options Edit Order" at bounding box center [1282, 90] width 249 height 26
click at [1200, 100] on button "Close" at bounding box center [1188, 90] width 60 height 26
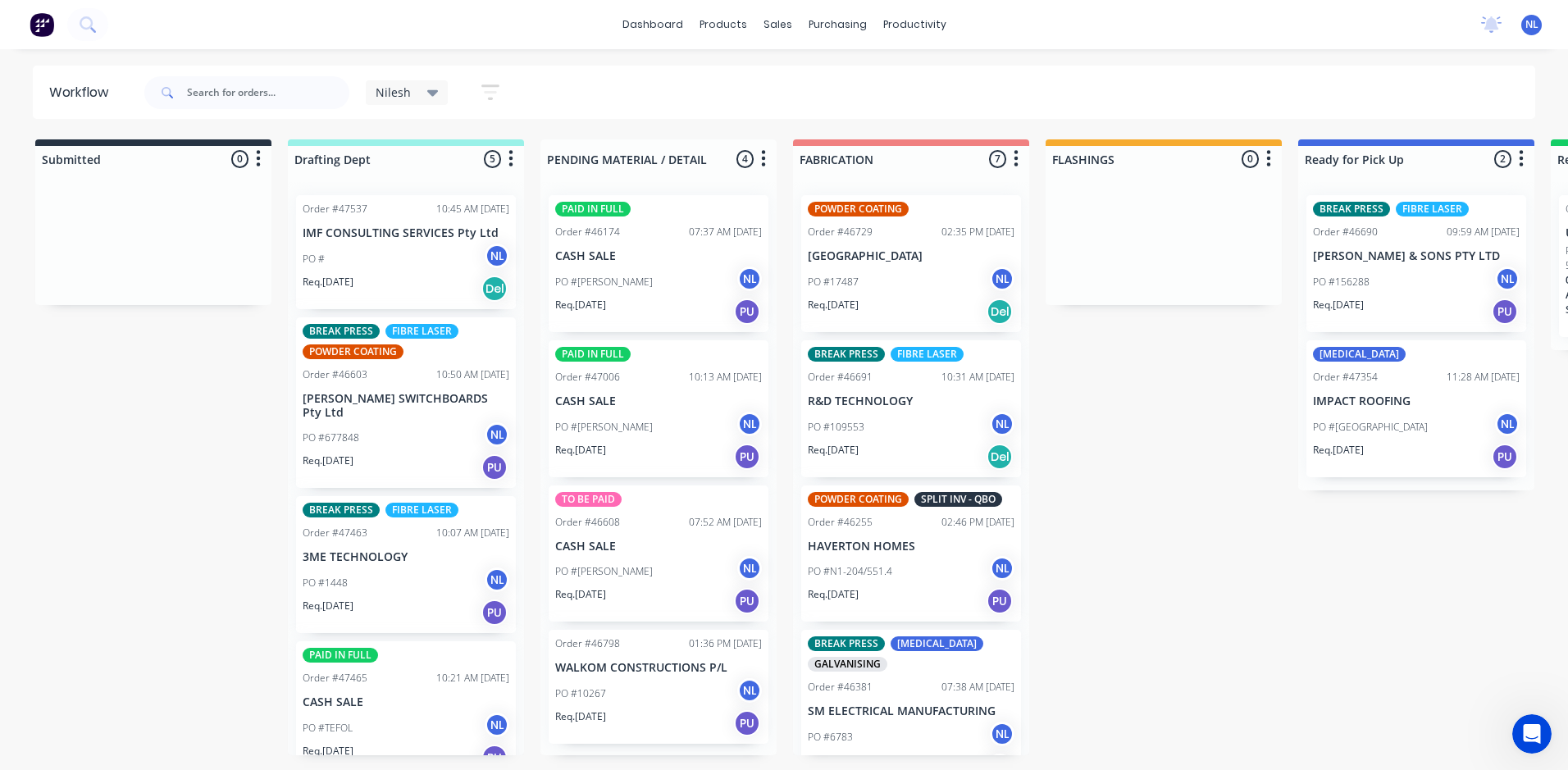
scroll to position [164, 0]
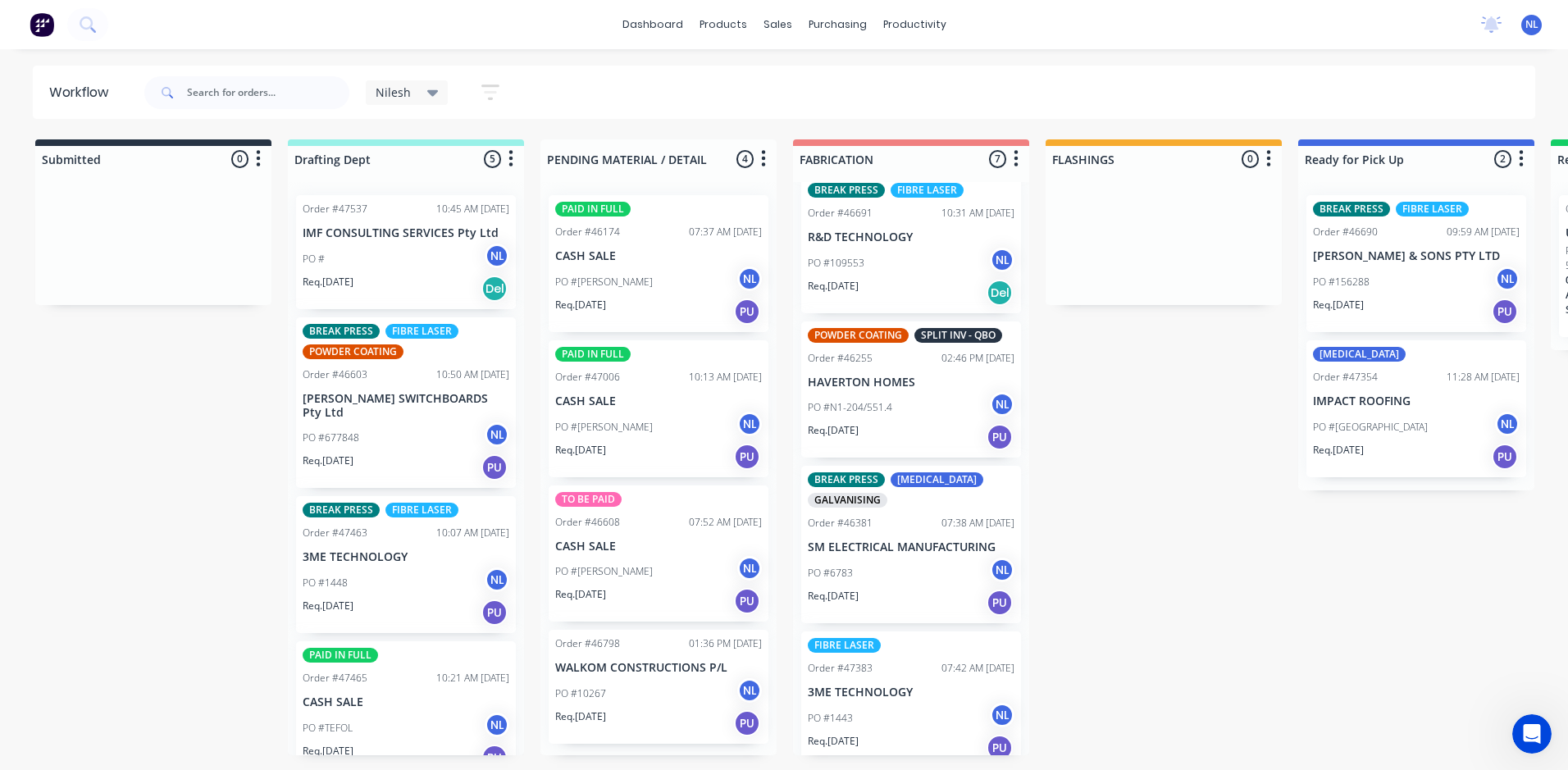
click at [888, 547] on p "SM ELECTRICAL MANUFACTURING" at bounding box center [911, 547] width 207 height 14
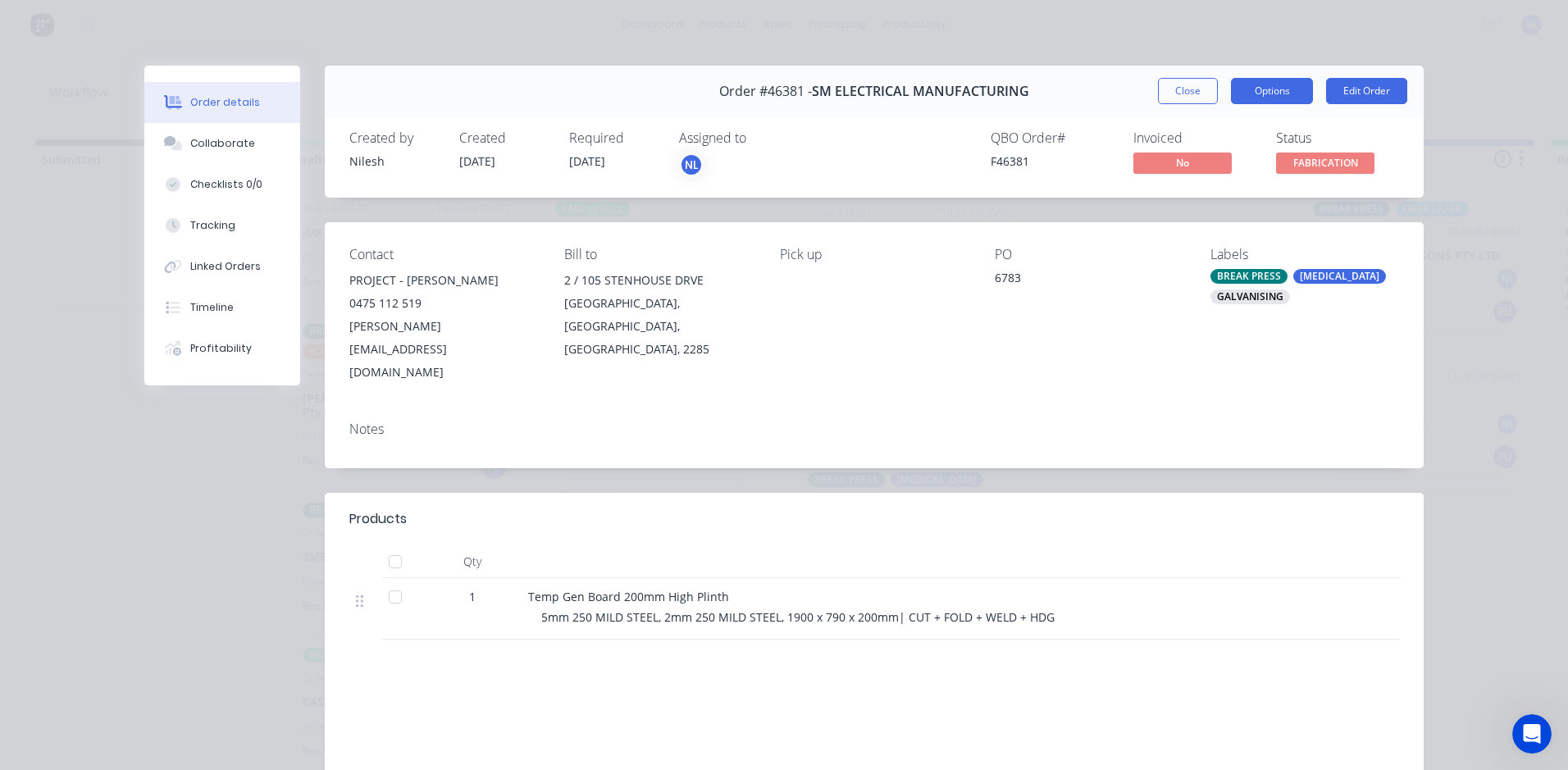
click at [1269, 93] on button "Options" at bounding box center [1272, 90] width 82 height 26
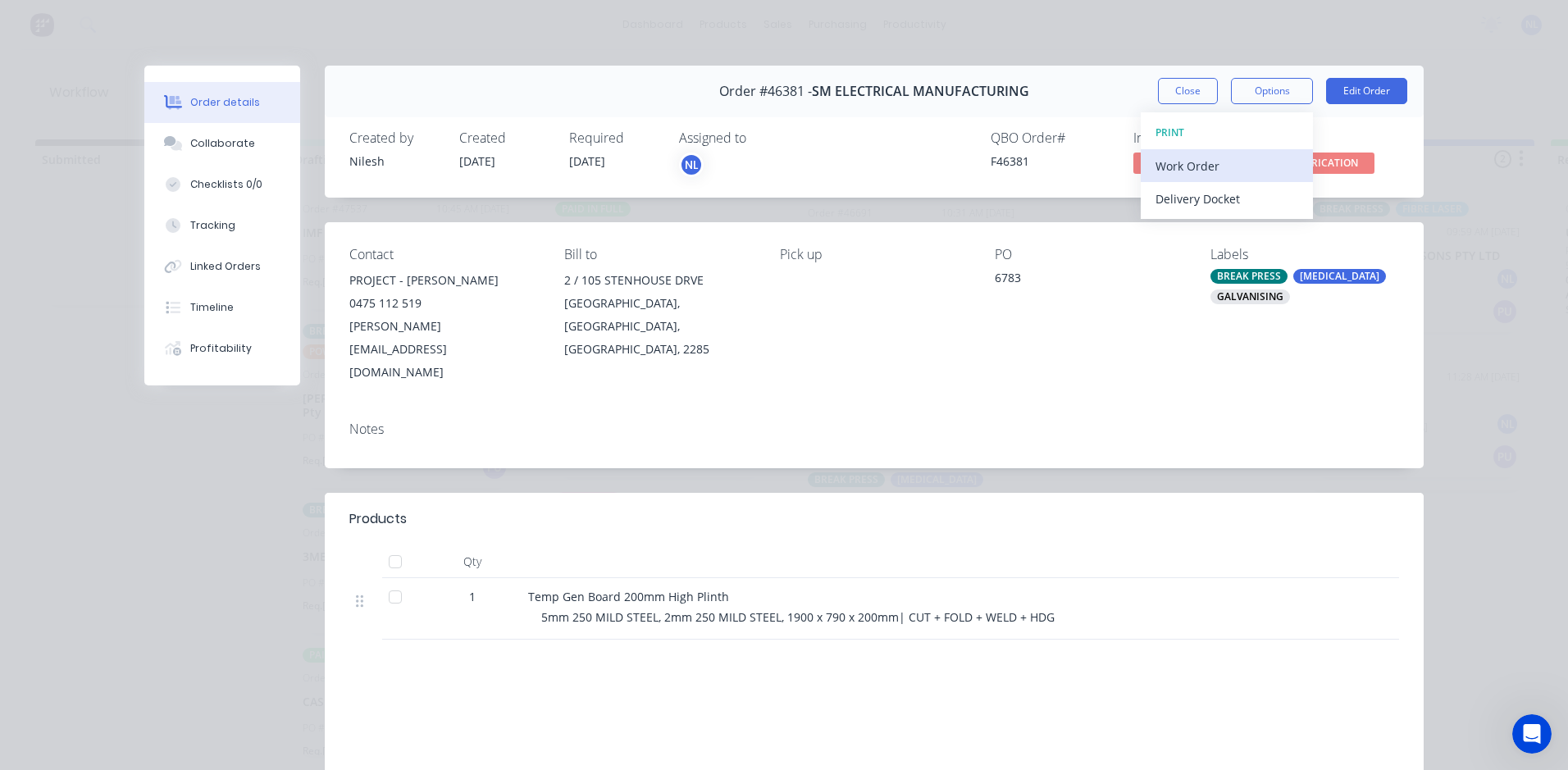
click at [1183, 155] on div "Work Order" at bounding box center [1226, 166] width 143 height 24
click at [1171, 208] on div "Standard" at bounding box center [1226, 198] width 143 height 24
click at [1187, 91] on button "Close" at bounding box center [1188, 90] width 60 height 26
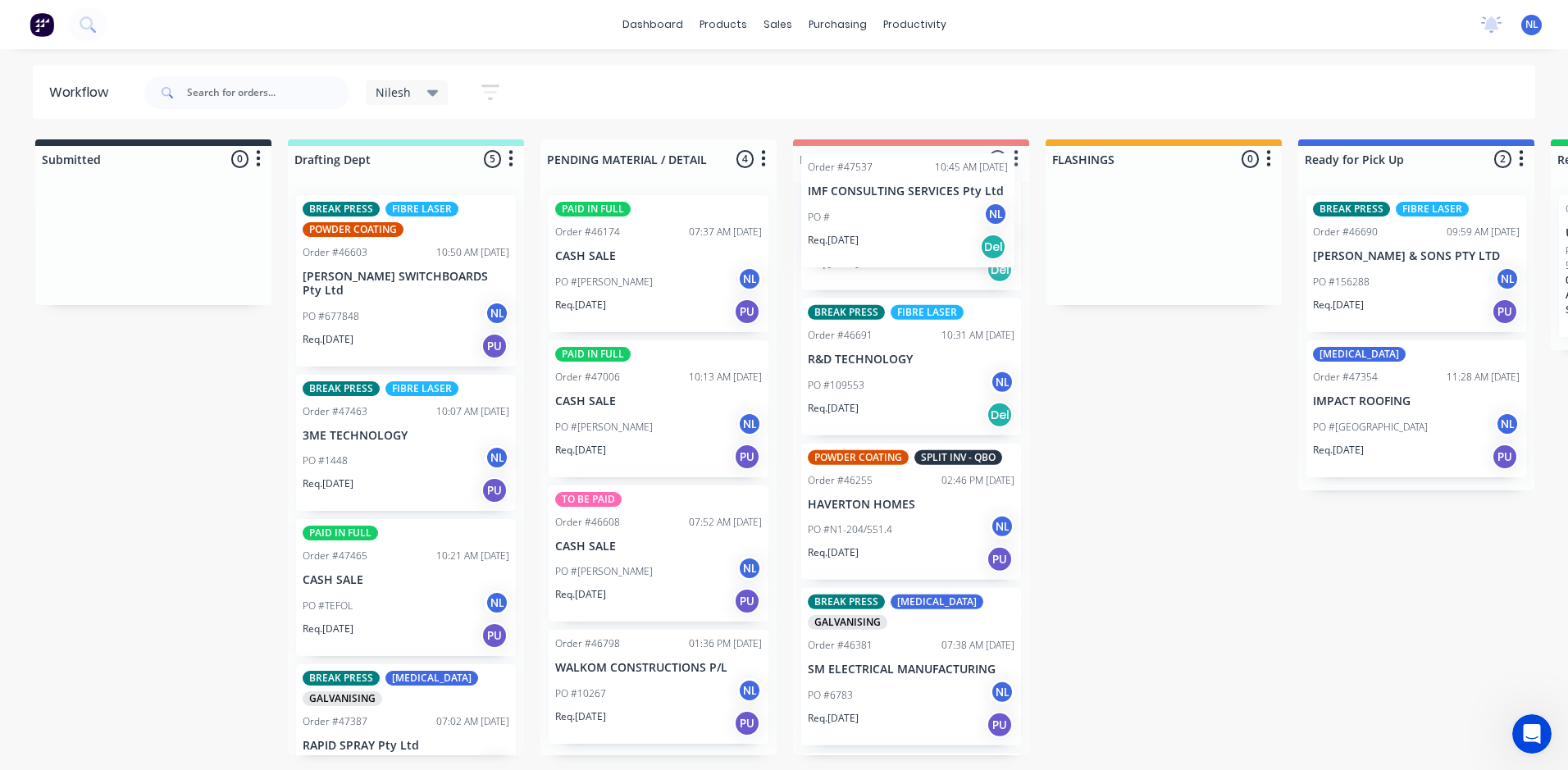
scroll to position [0, 0]
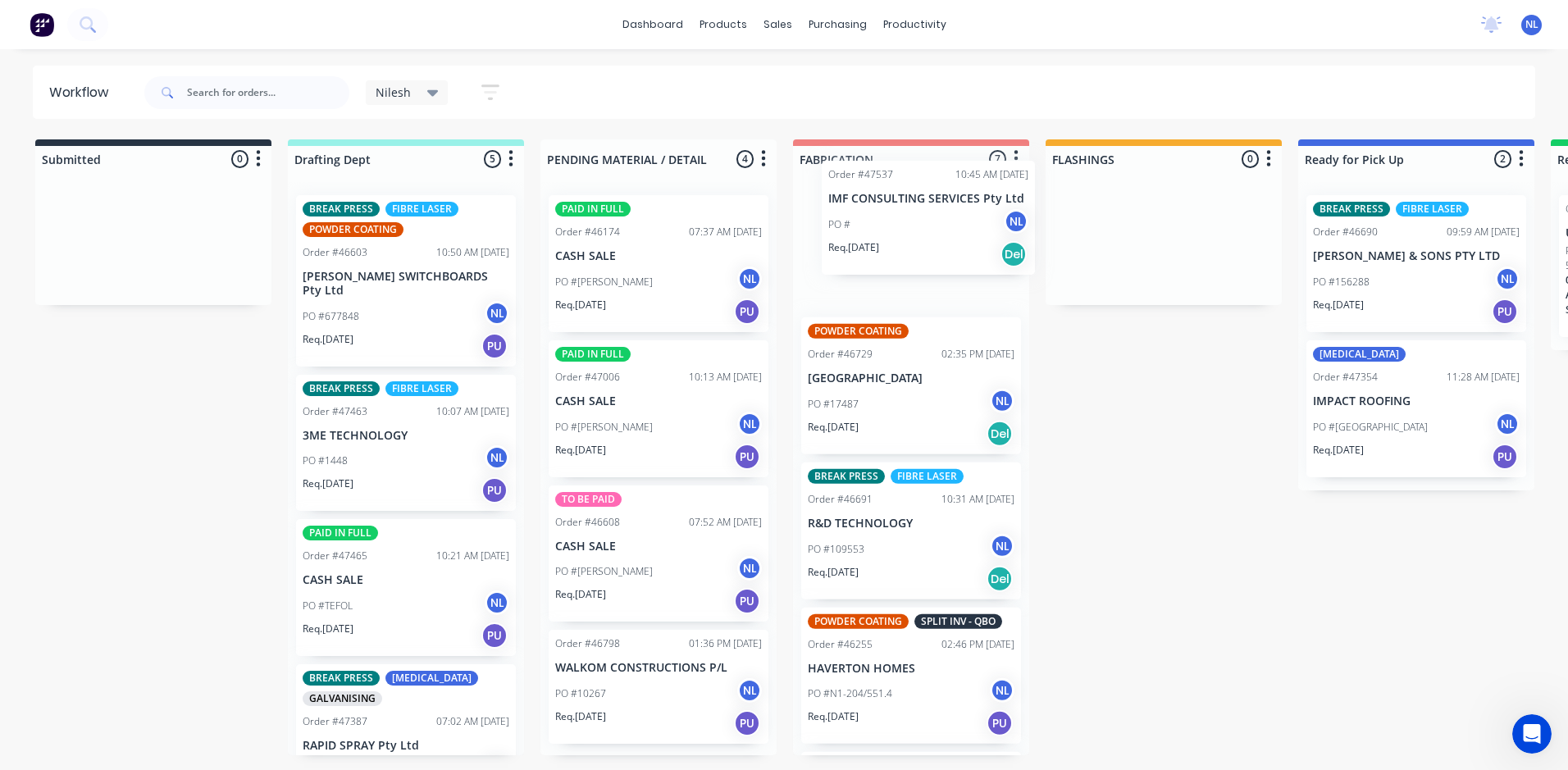
drag, startPoint x: 403, startPoint y: 286, endPoint x: 895, endPoint y: 302, distance: 492.3
click at [928, 268] on div "Submitted 0 Sort By Created date Required date Order number Customer name Most …" at bounding box center [1355, 447] width 2735 height 616
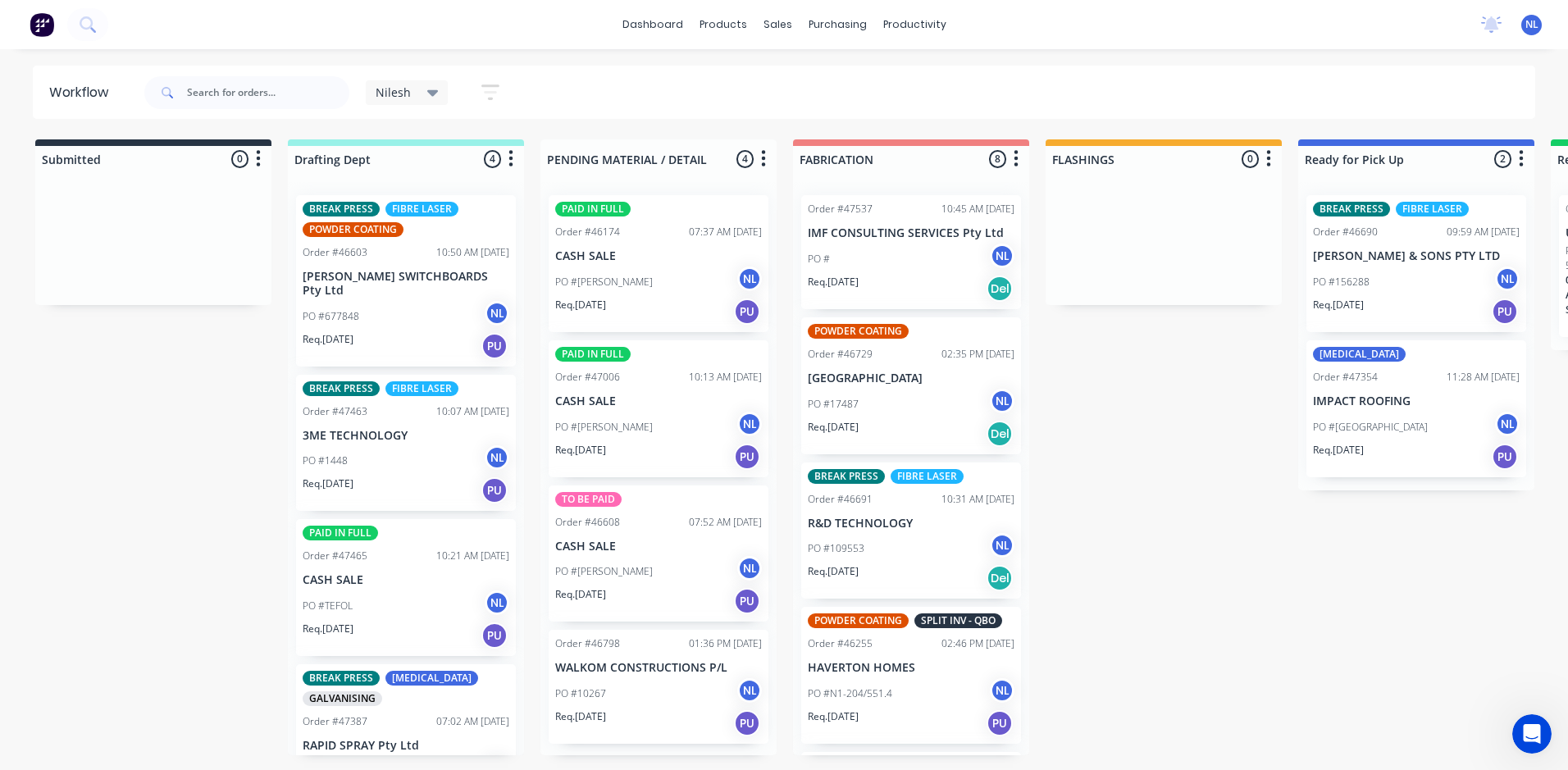
click at [403, 313] on div "PO #677848 NL" at bounding box center [406, 316] width 207 height 31
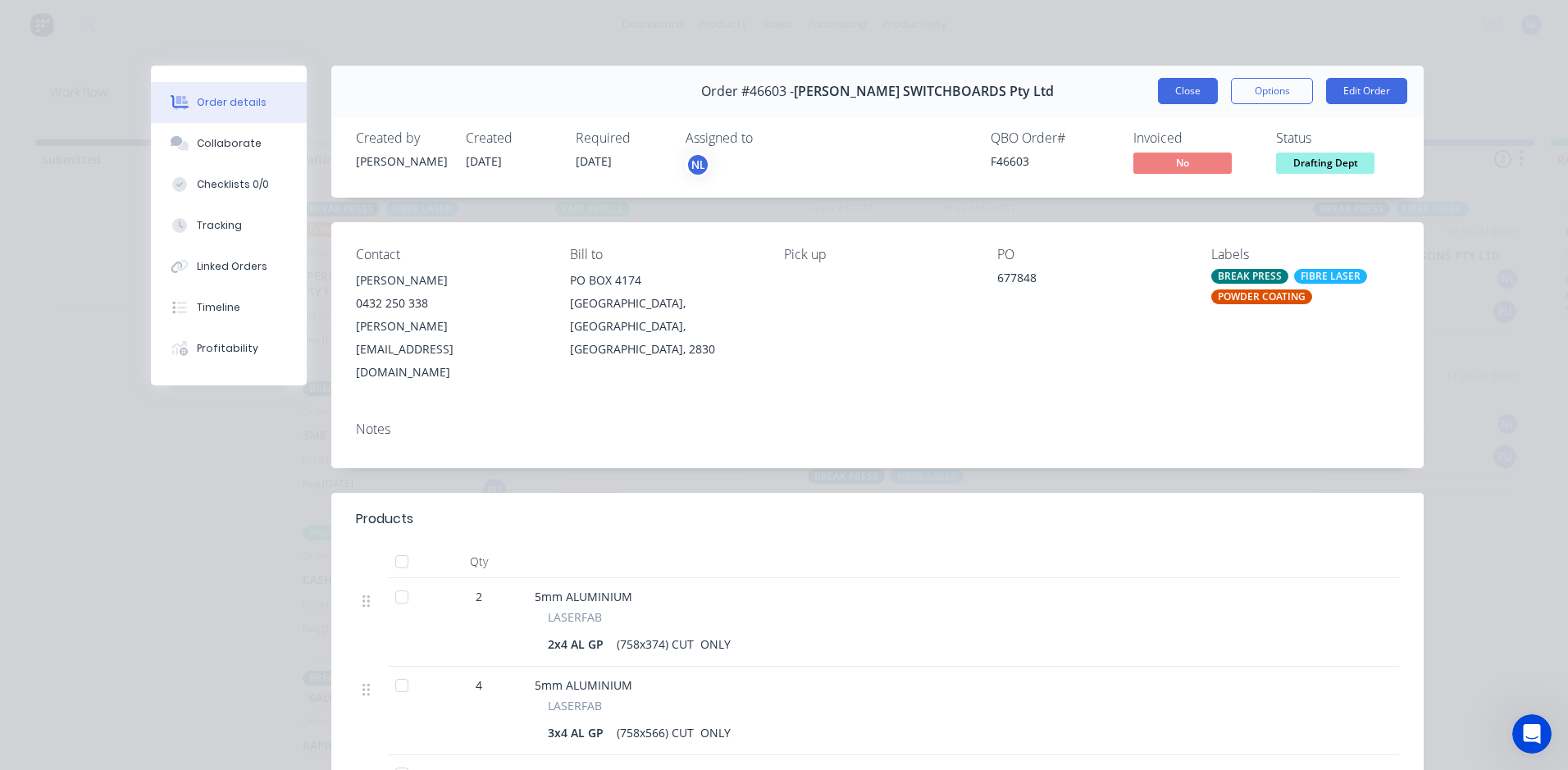
click at [1180, 98] on button "Close" at bounding box center [1188, 90] width 60 height 26
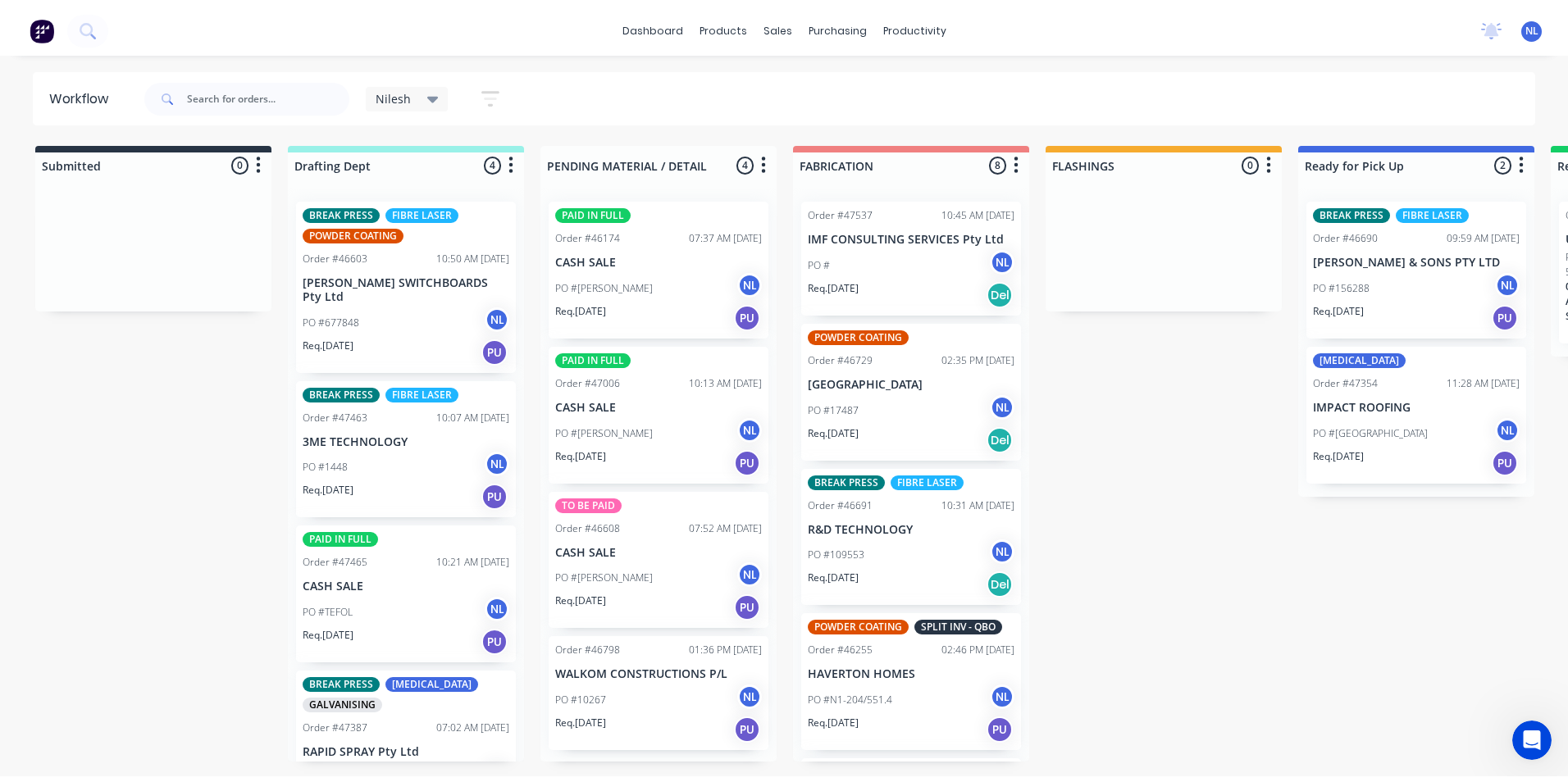
scroll to position [53, 0]
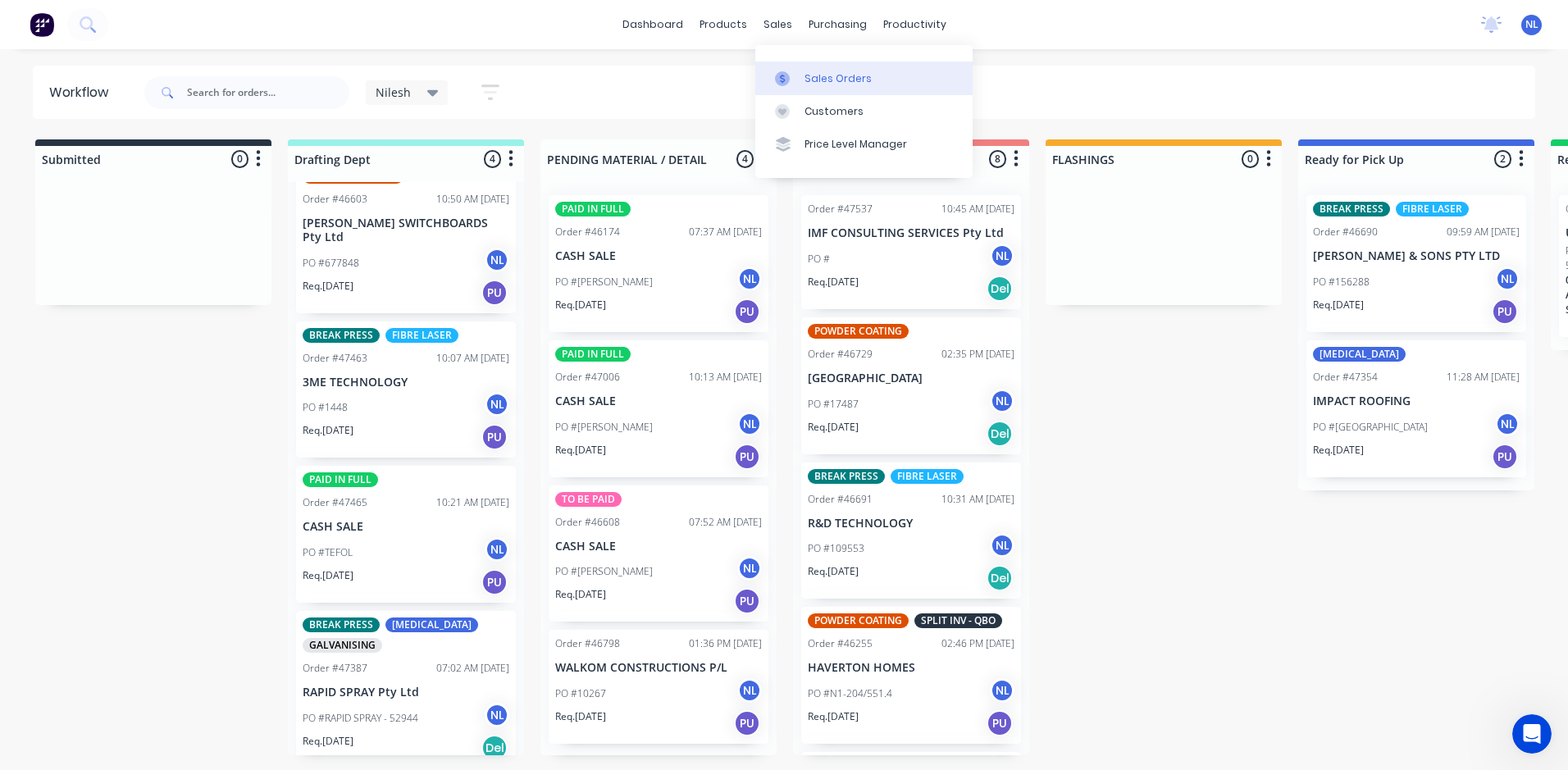
click at [820, 81] on div "Sales Orders" at bounding box center [838, 79] width 68 height 15
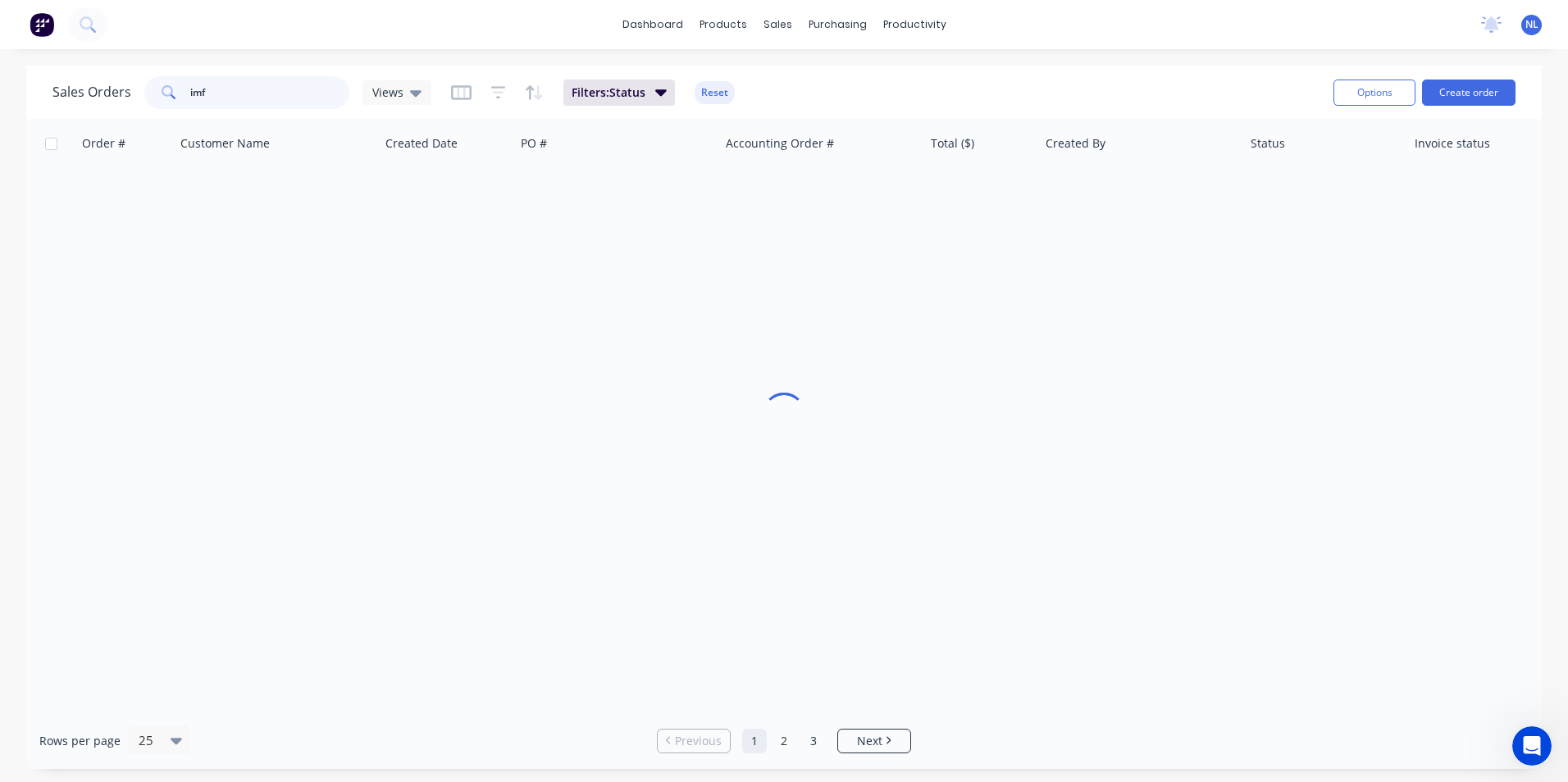
click at [293, 100] on input "imf" at bounding box center [270, 92] width 160 height 33
drag, startPoint x: 293, startPoint y: 100, endPoint x: -38, endPoint y: 103, distance: 331.0
click at [0, 103] on html "dashboard products sales purchasing productivity dashboard products Product Cat…" at bounding box center [784, 391] width 1568 height 782
click at [285, 100] on input "47541" at bounding box center [270, 92] width 160 height 33
click at [284, 99] on input "47541" at bounding box center [270, 92] width 160 height 33
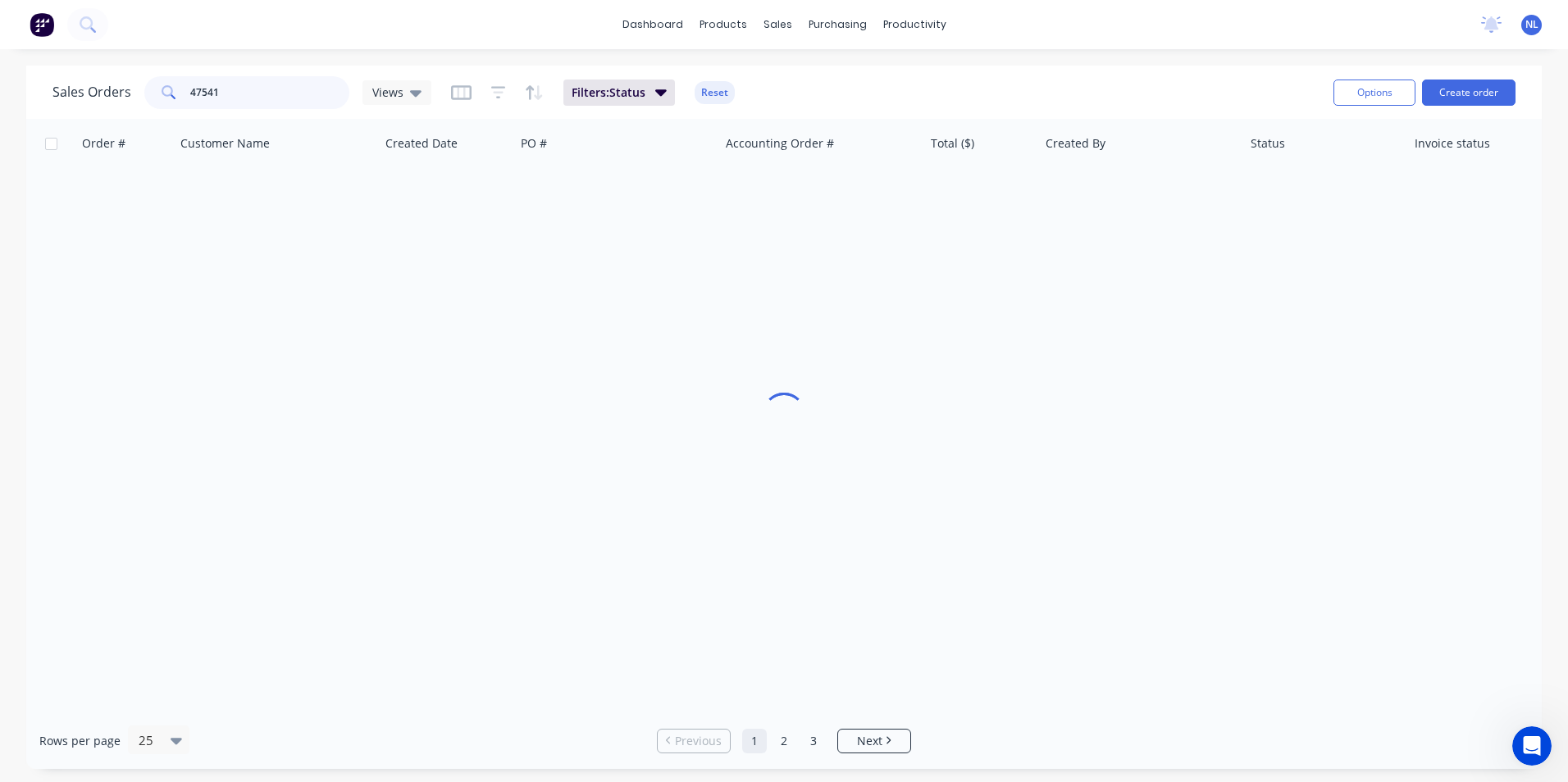
type input "47541"
click at [292, 89] on input "47541" at bounding box center [270, 92] width 160 height 33
click at [328, 98] on input "47541" at bounding box center [270, 92] width 160 height 33
drag, startPoint x: 261, startPoint y: 101, endPoint x: 57, endPoint y: 108, distance: 204.1
click at [61, 106] on div "Sales Orders 47541 Views" at bounding box center [242, 92] width 378 height 33
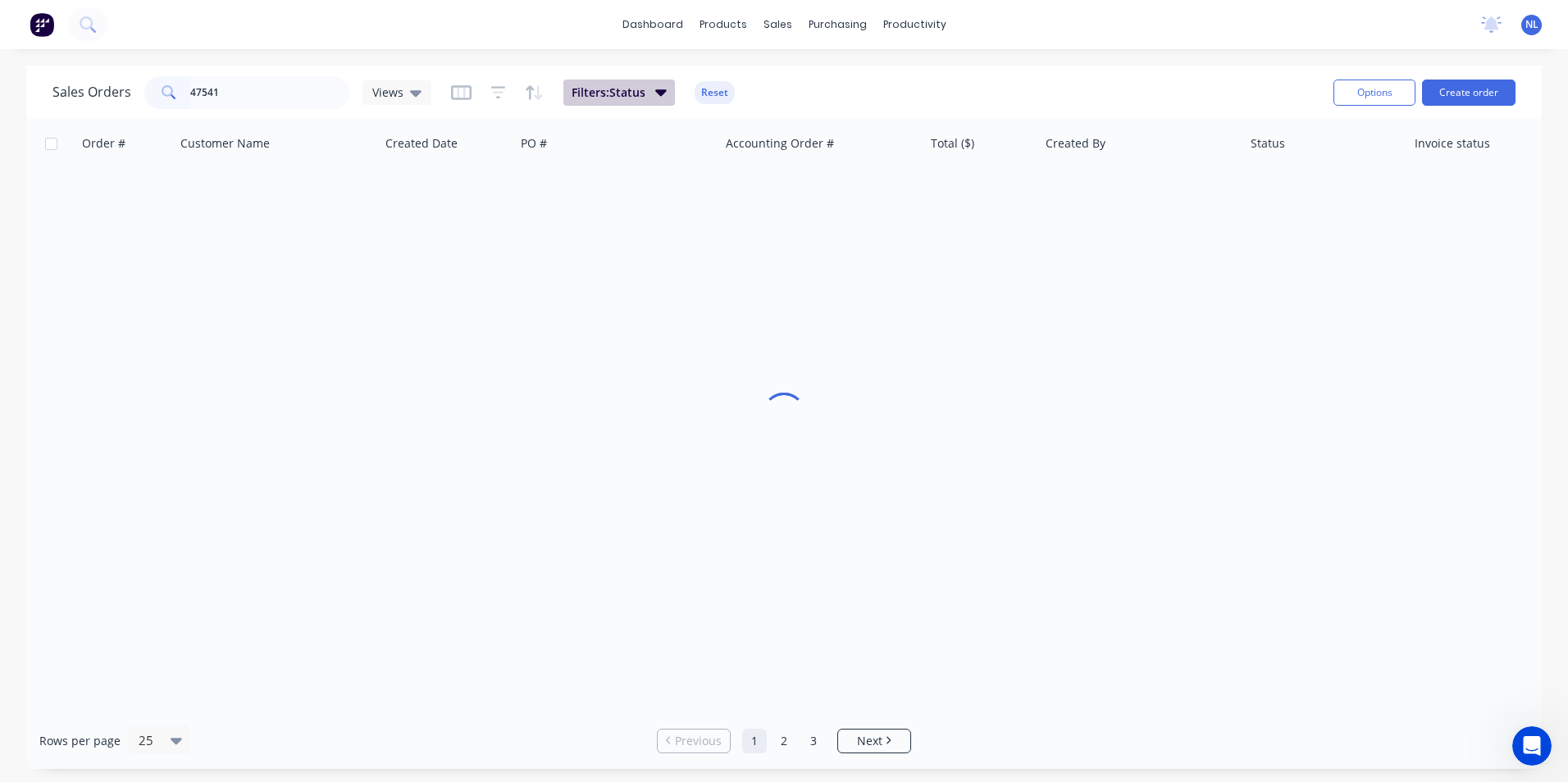
click at [564, 82] on button "Filters: Status" at bounding box center [619, 92] width 112 height 26
click at [864, 97] on div "Sales Orders 47541 Views Filters: Status Reset" at bounding box center [686, 93] width 1268 height 40
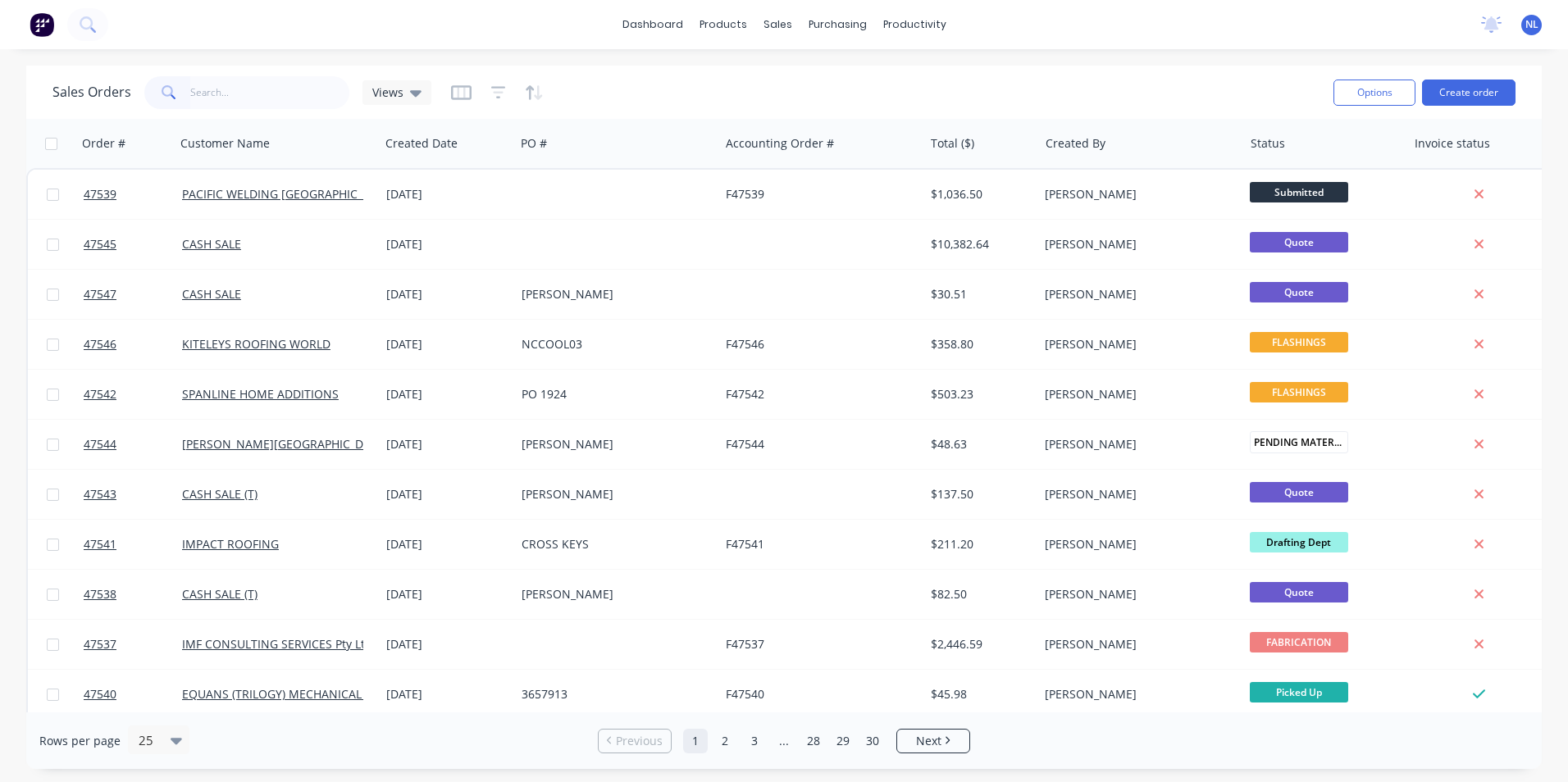
click at [190, 79] on input "text" at bounding box center [270, 92] width 160 height 33
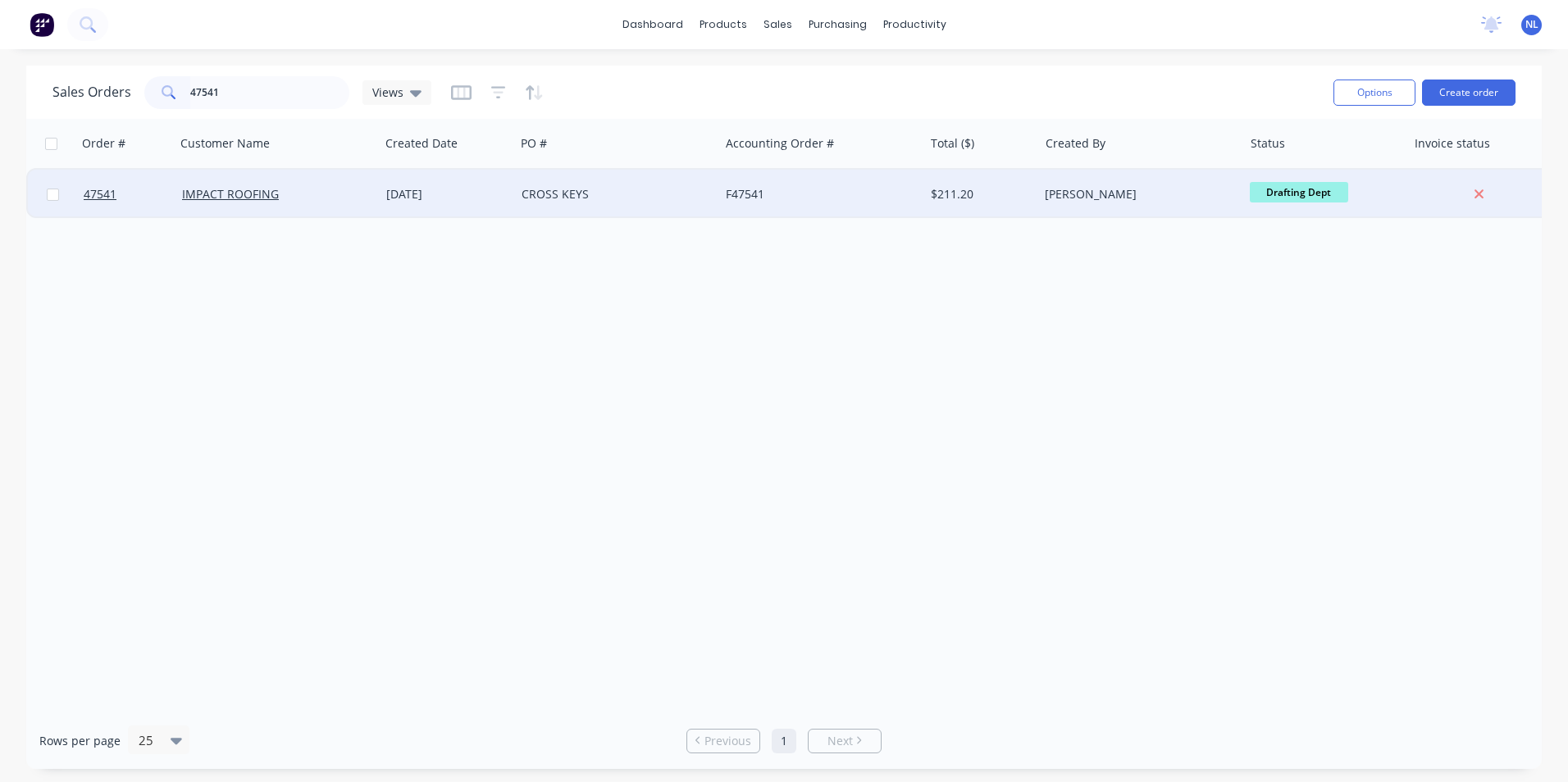
type input "47541"
click at [743, 204] on div "F47541" at bounding box center [821, 194] width 204 height 49
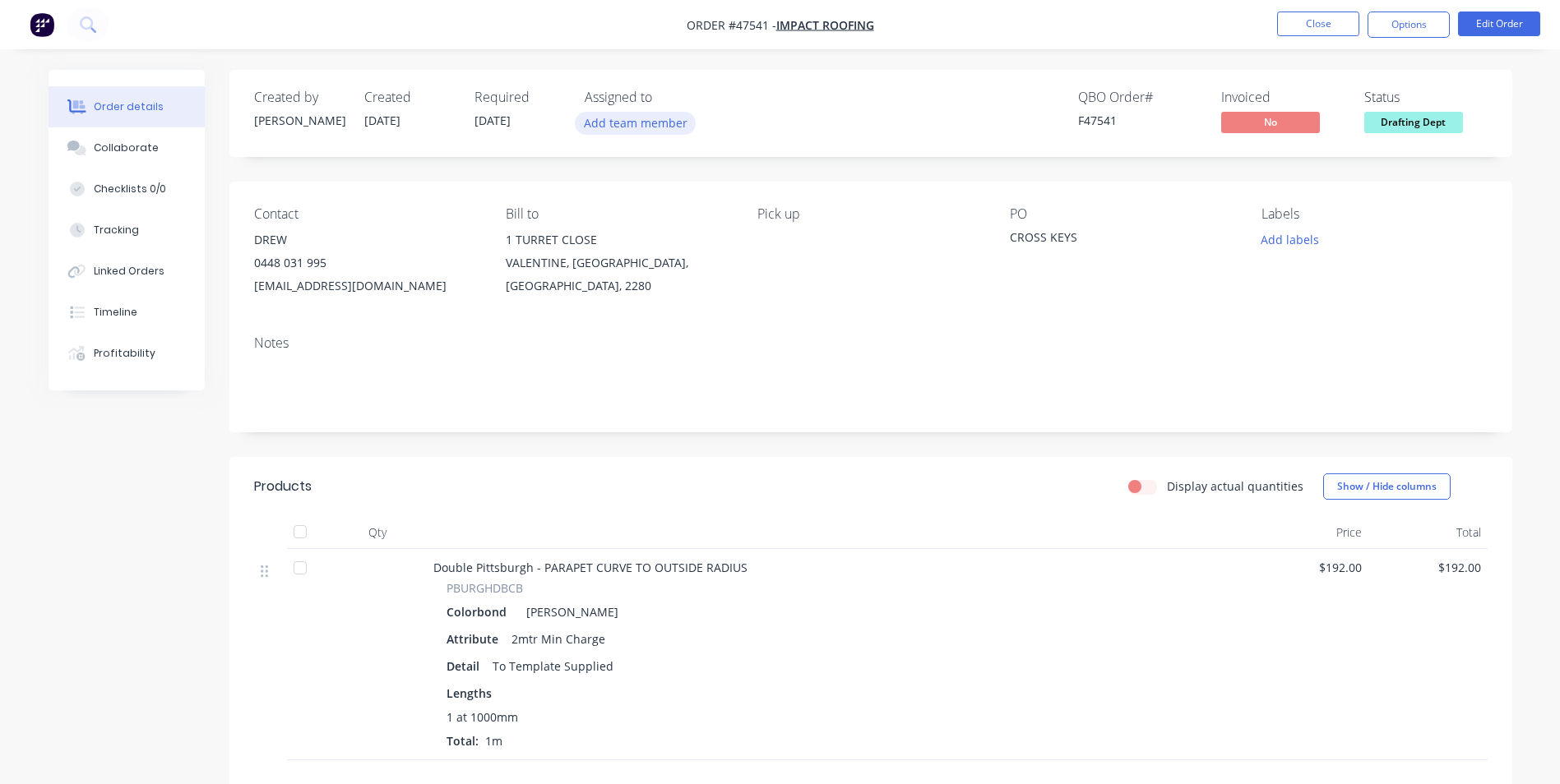
click at [650, 124] on button "Add team member" at bounding box center [635, 123] width 121 height 23
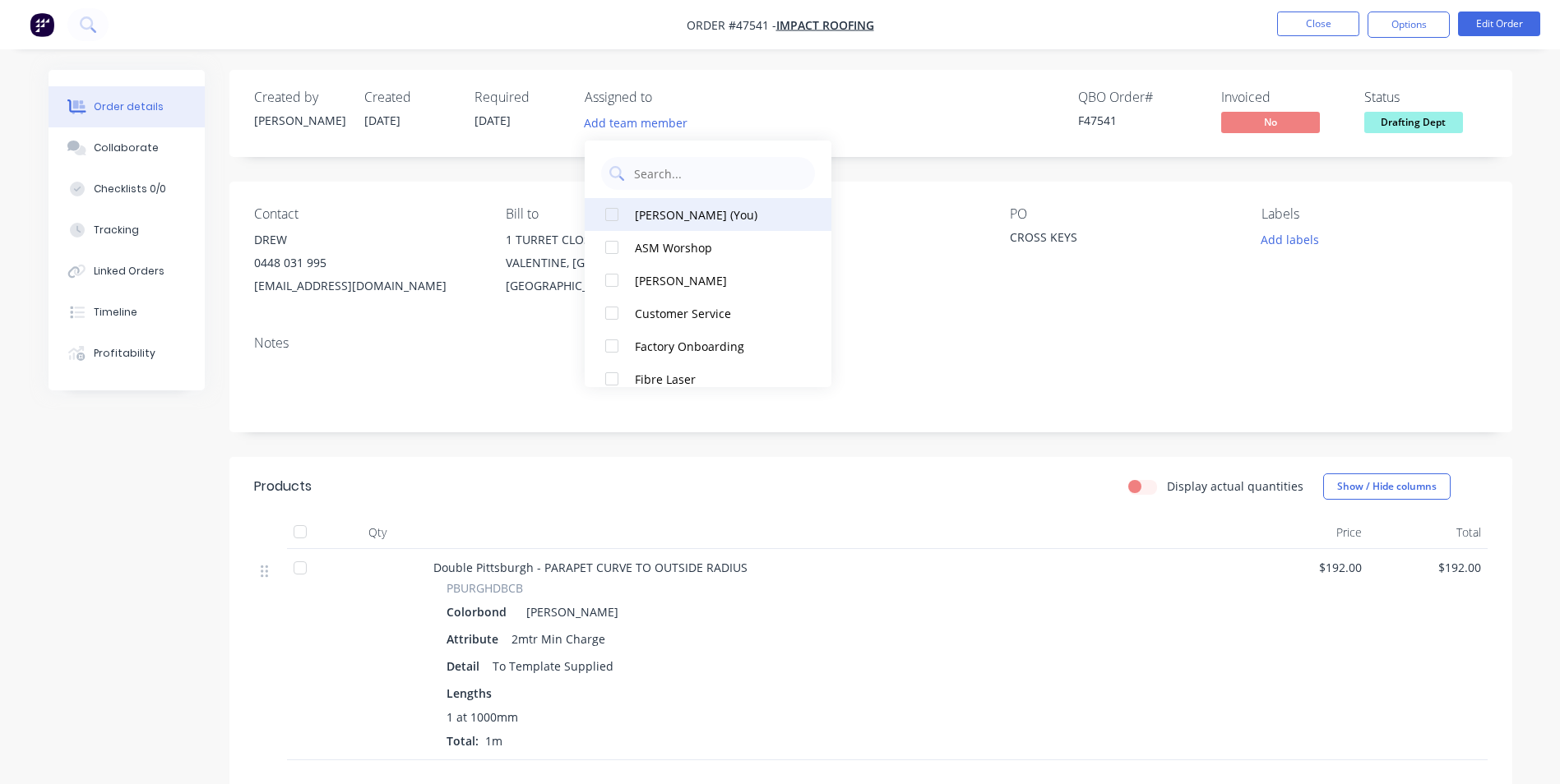
click at [721, 211] on div "[PERSON_NAME] (You)" at bounding box center [716, 215] width 165 height 18
click at [933, 107] on div "QBO Order # F47541 Invoiced No Status Drafting Dept" at bounding box center [1118, 113] width 738 height 48
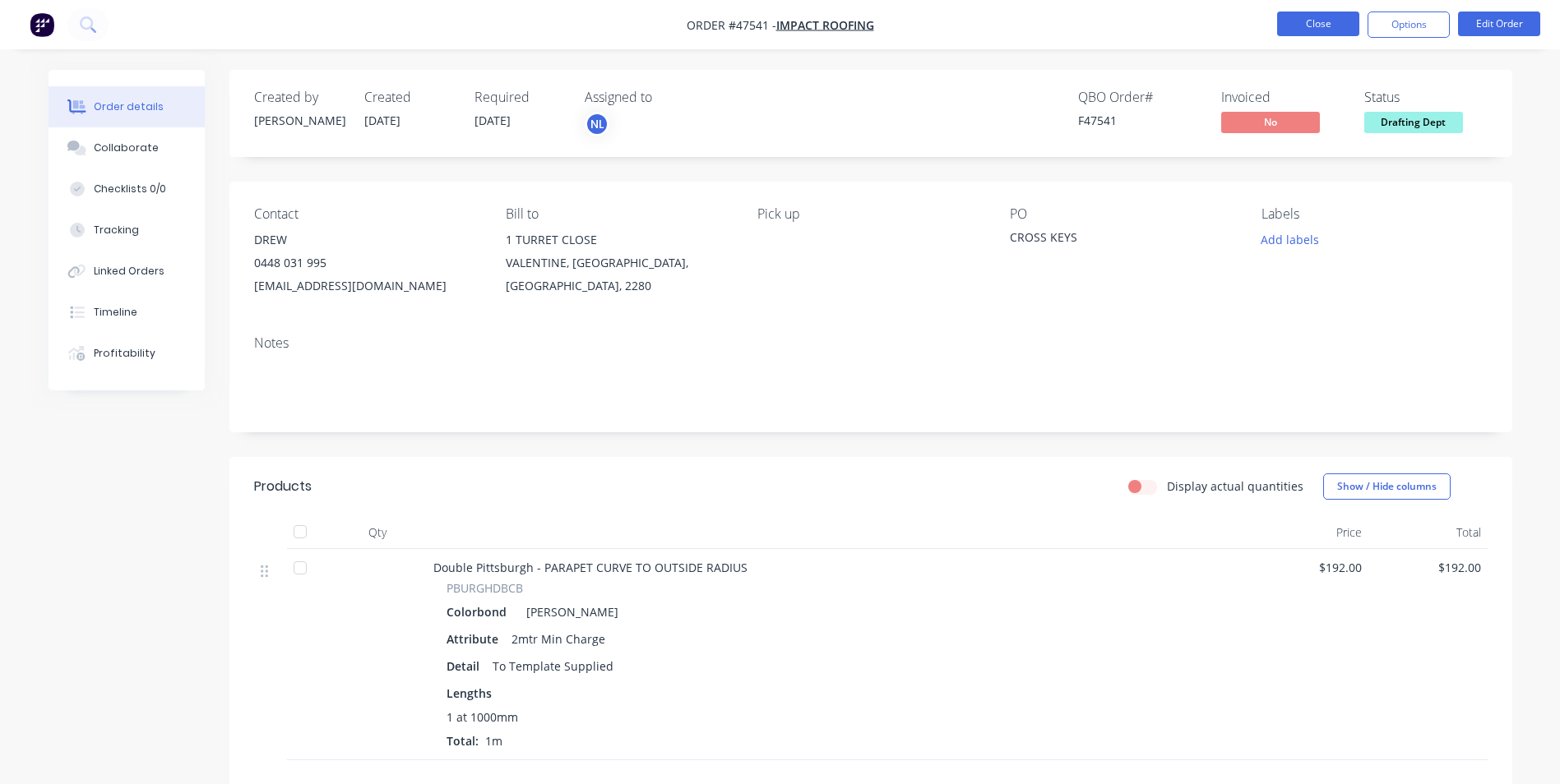
click at [1326, 27] on button "Close" at bounding box center [1318, 24] width 82 height 25
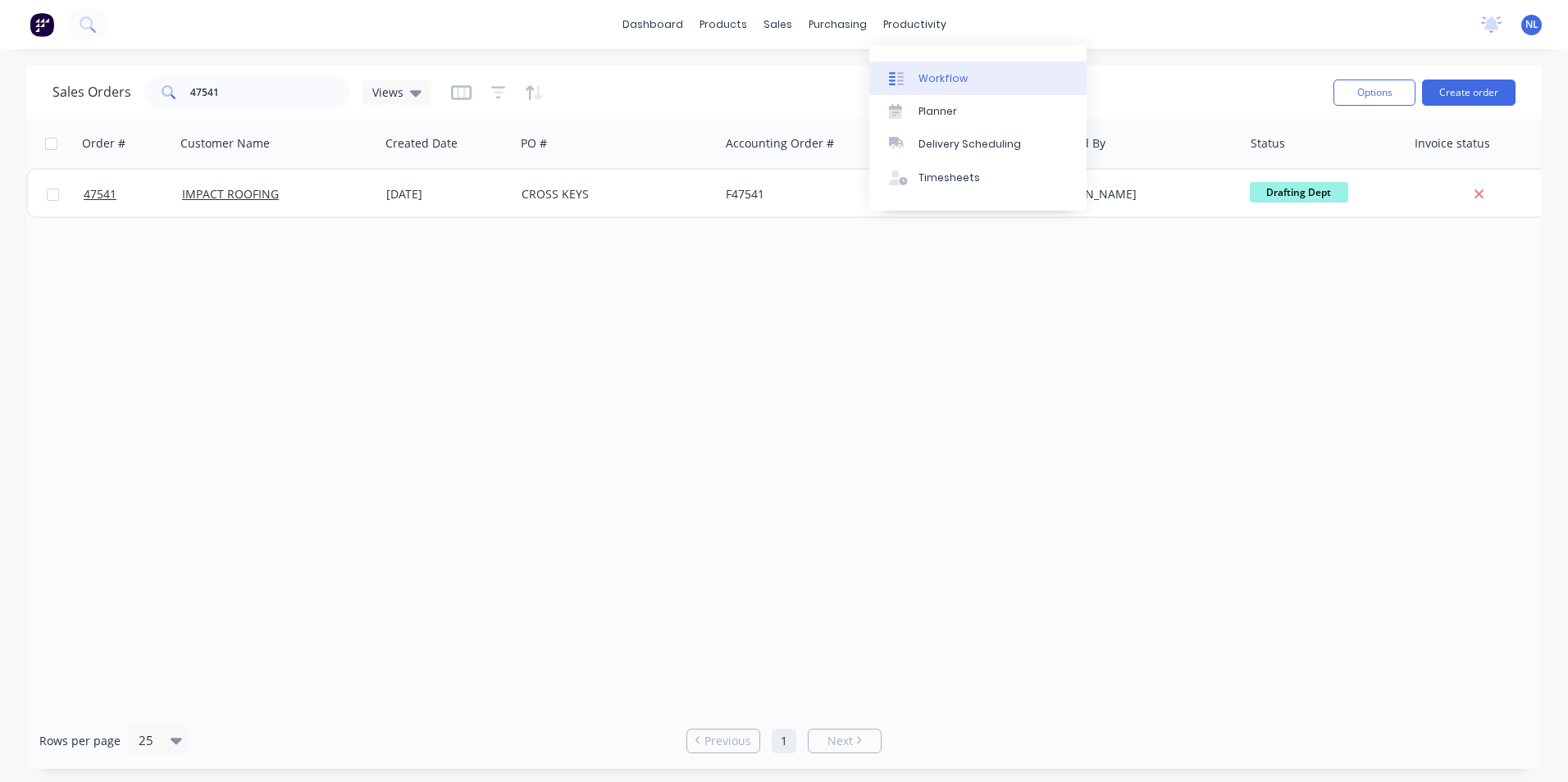
click at [920, 93] on link "Workflow" at bounding box center [978, 78] width 218 height 33
